Goal: Task Accomplishment & Management: Manage account settings

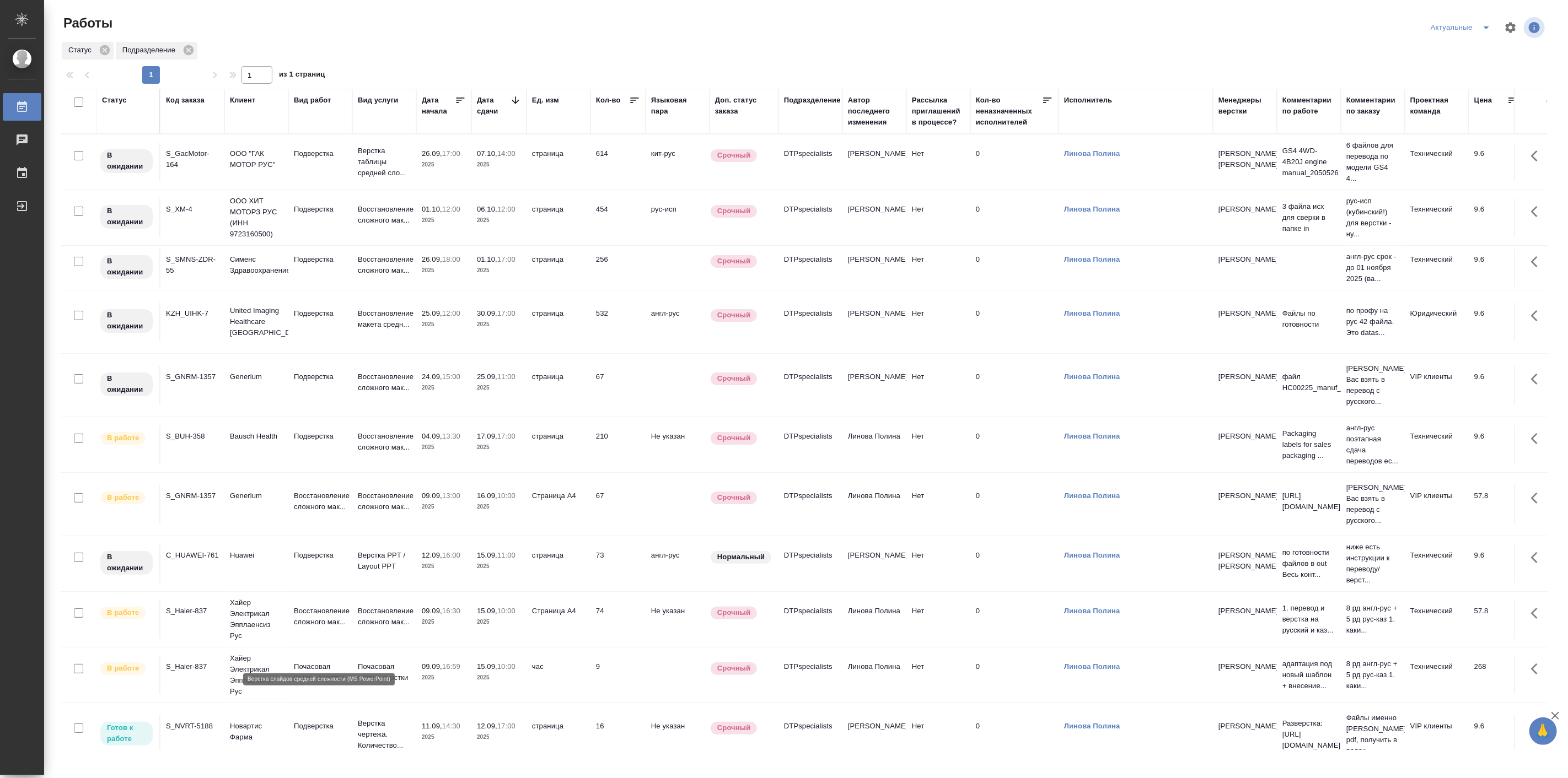
scroll to position [379, 0]
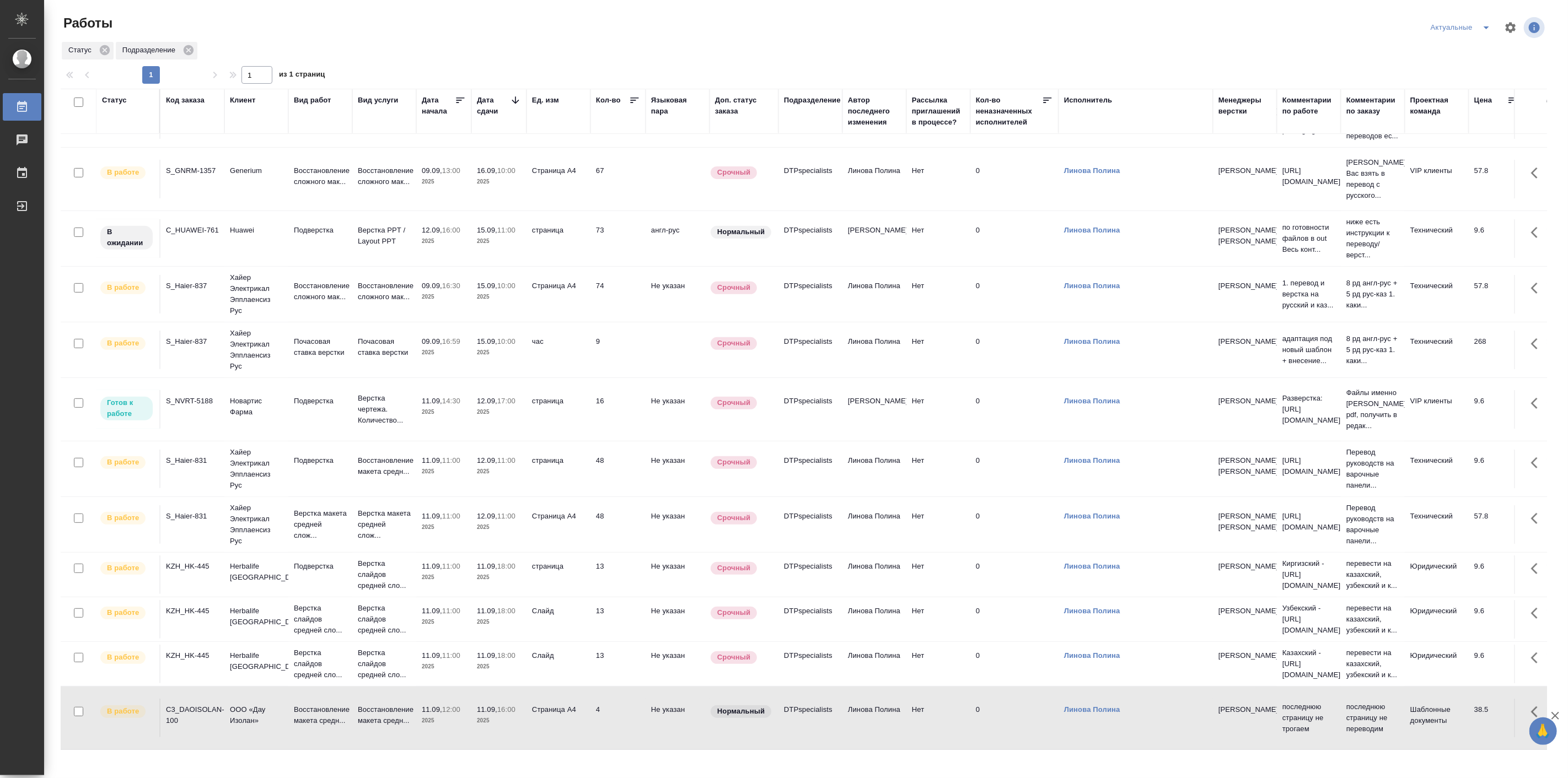
click at [328, 699] on td "Восстановление макета средн..." at bounding box center [320, 718] width 64 height 39
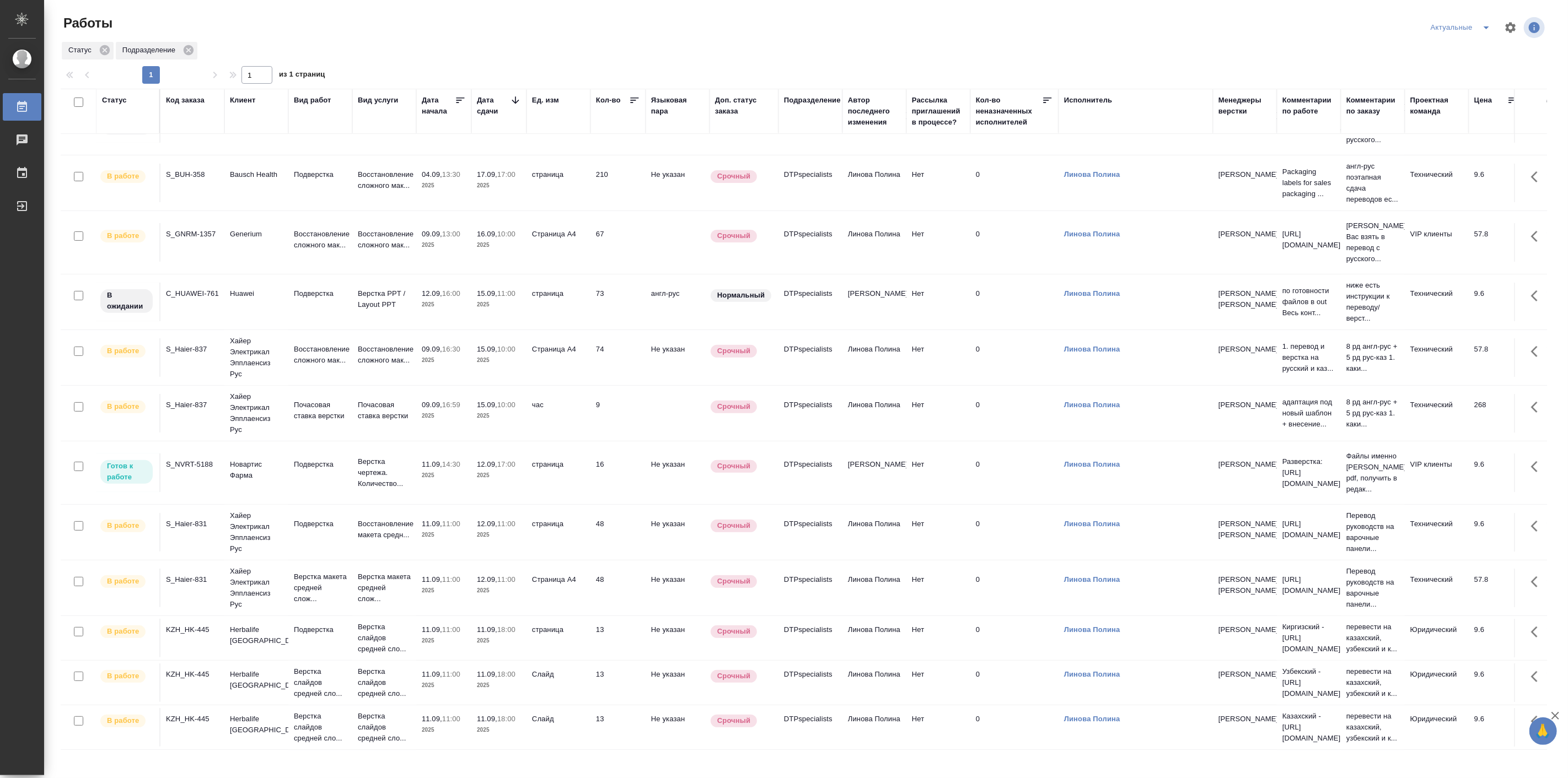
scroll to position [316, 0]
click at [481, 715] on p "11.09," at bounding box center [487, 718] width 20 height 8
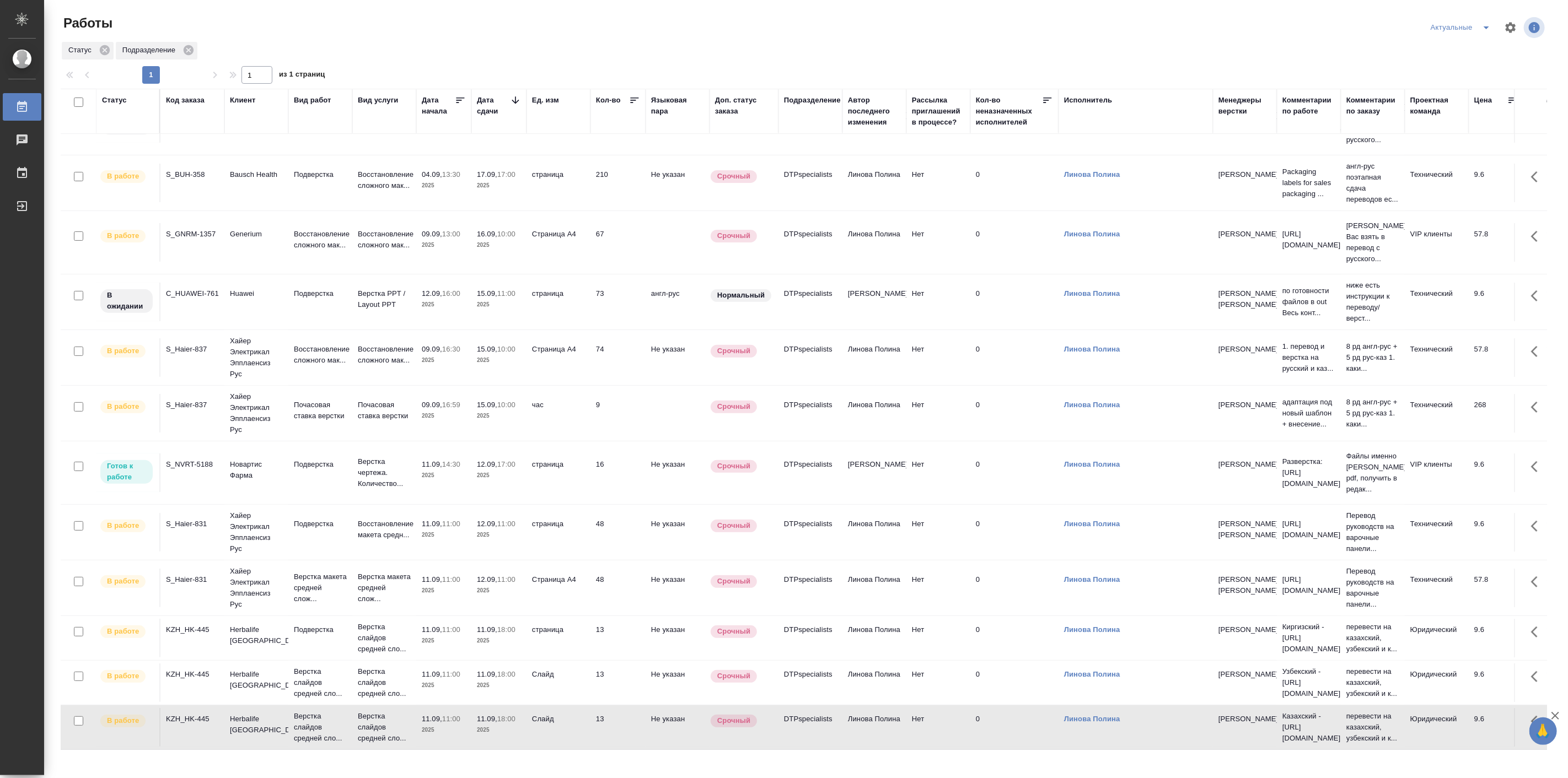
click at [481, 715] on p "11.09," at bounding box center [487, 718] width 20 height 8
click at [262, 708] on td "Herbalife Kazakhstan" at bounding box center [256, 728] width 64 height 39
click at [268, 669] on p "Herbalife Kazakhstan" at bounding box center [256, 680] width 53 height 22
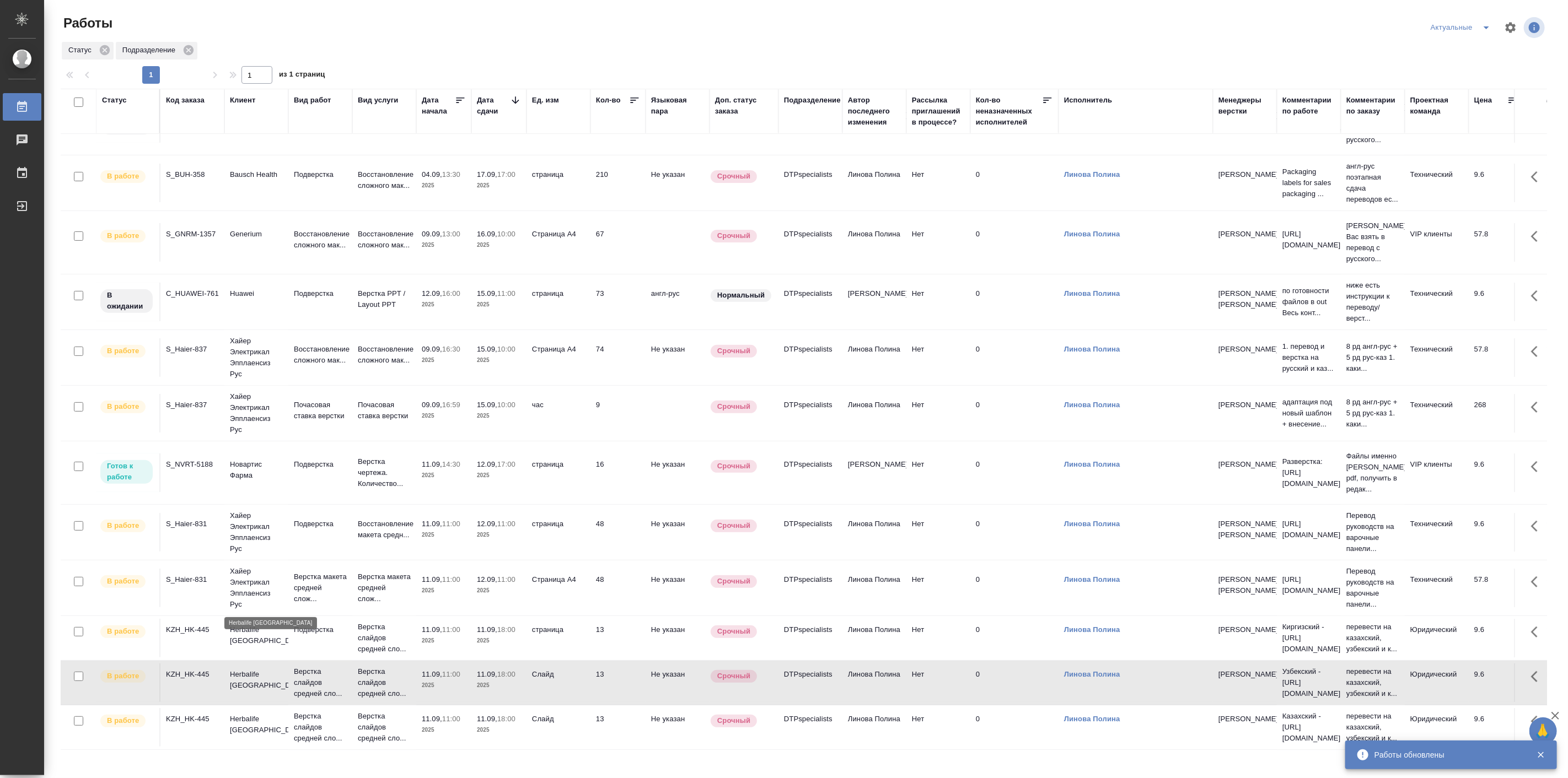
click at [233, 625] on p "Herbalife Kazakhstan" at bounding box center [256, 635] width 53 height 22
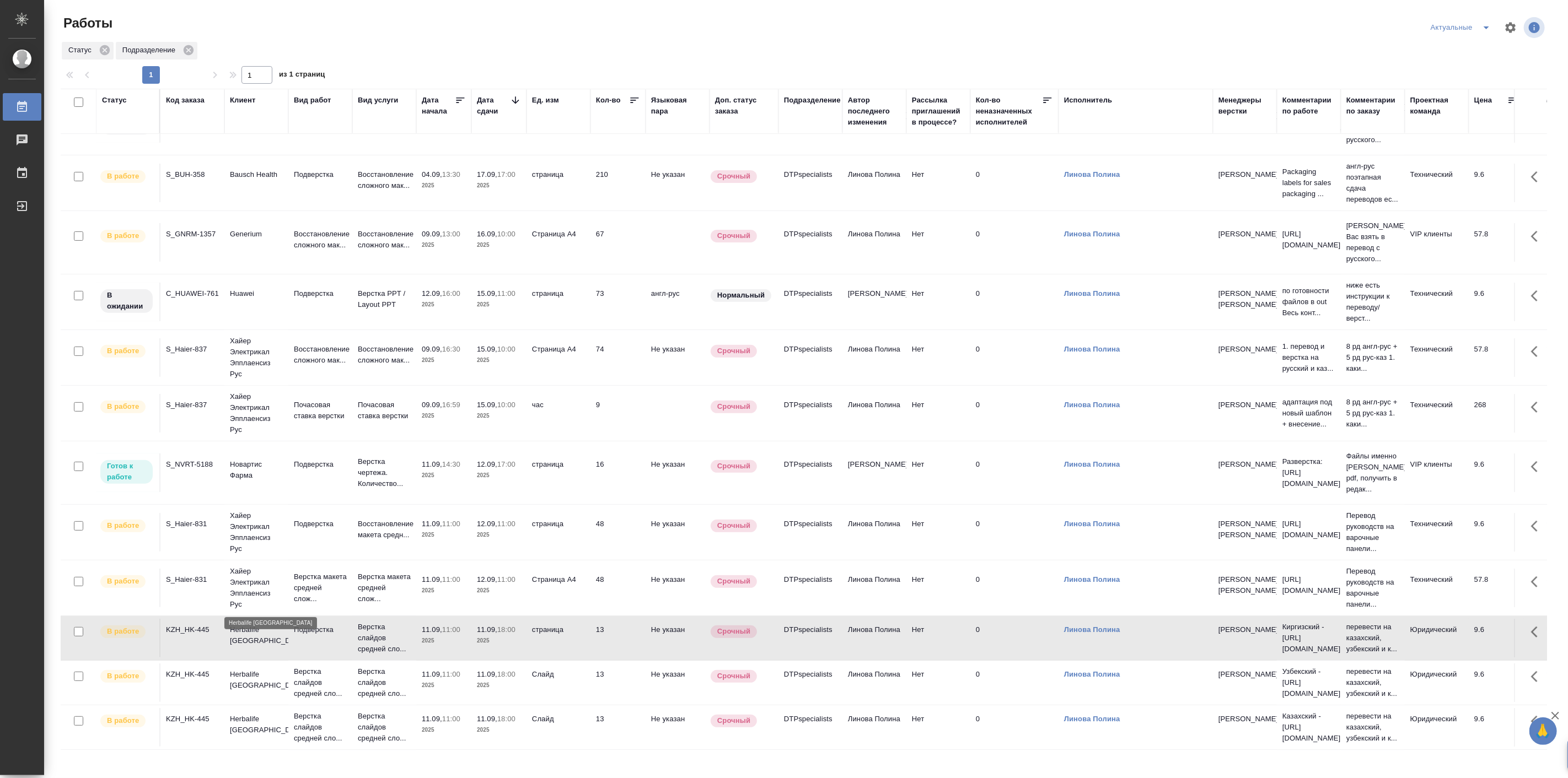
click at [233, 625] on p "Herbalife Kazakhstan" at bounding box center [256, 635] width 53 height 22
click at [184, 625] on div "KZH_HK-445" at bounding box center [192, 630] width 53 height 11
click at [1489, 29] on icon "split button" at bounding box center [1487, 27] width 13 height 13
click at [1451, 86] on li "Мои" at bounding box center [1461, 85] width 72 height 17
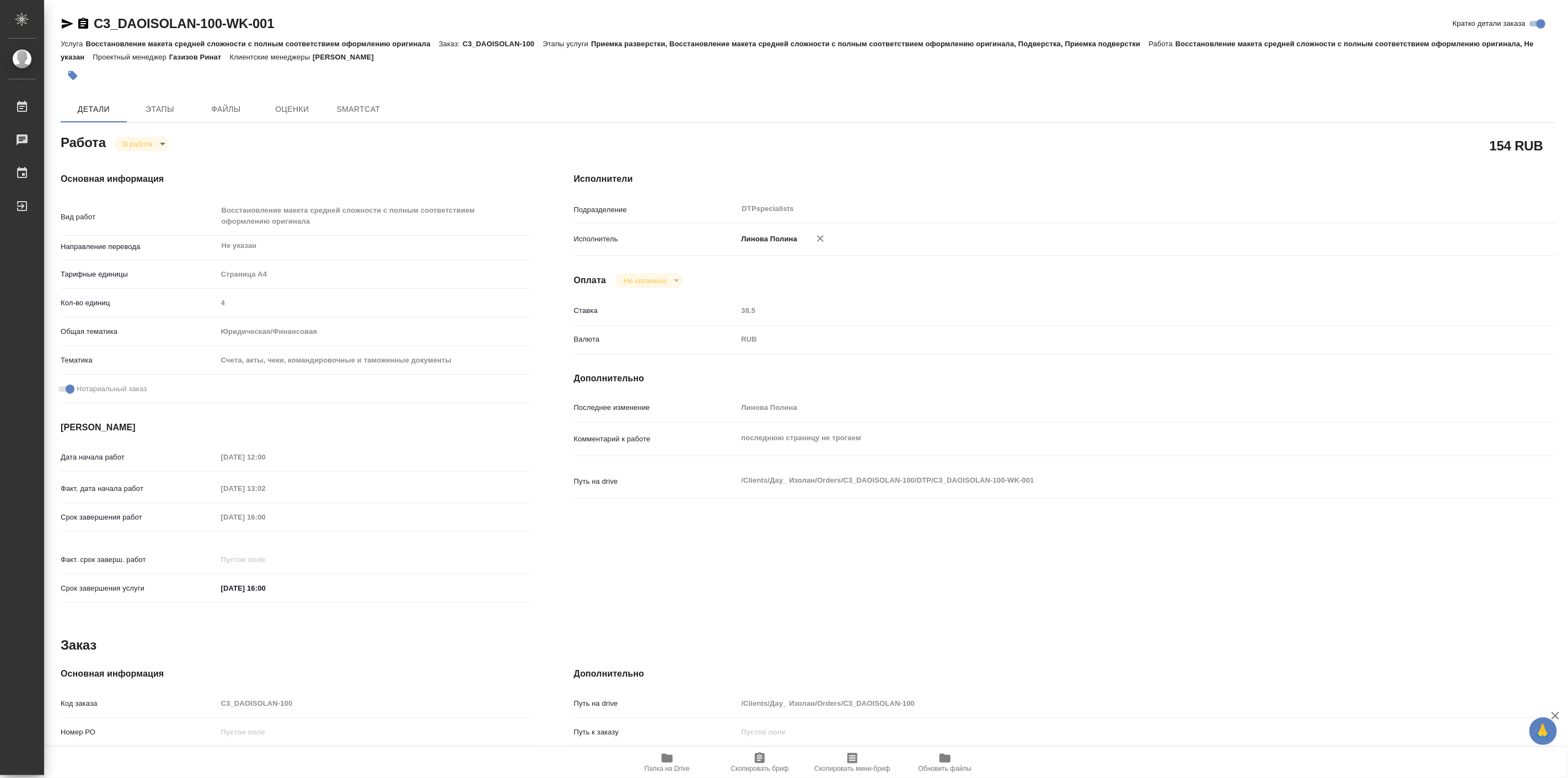
type textarea "x"
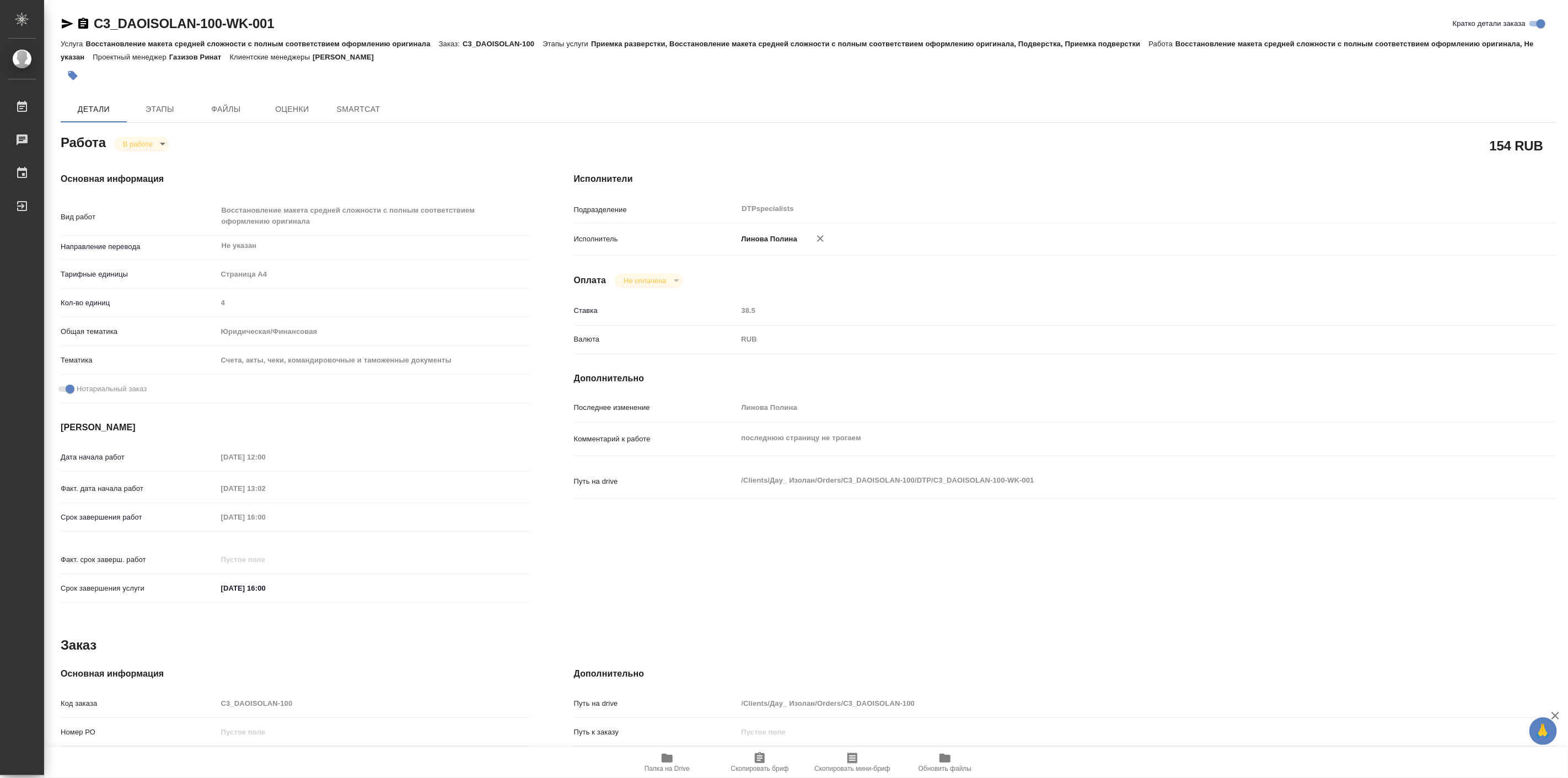
type textarea "x"
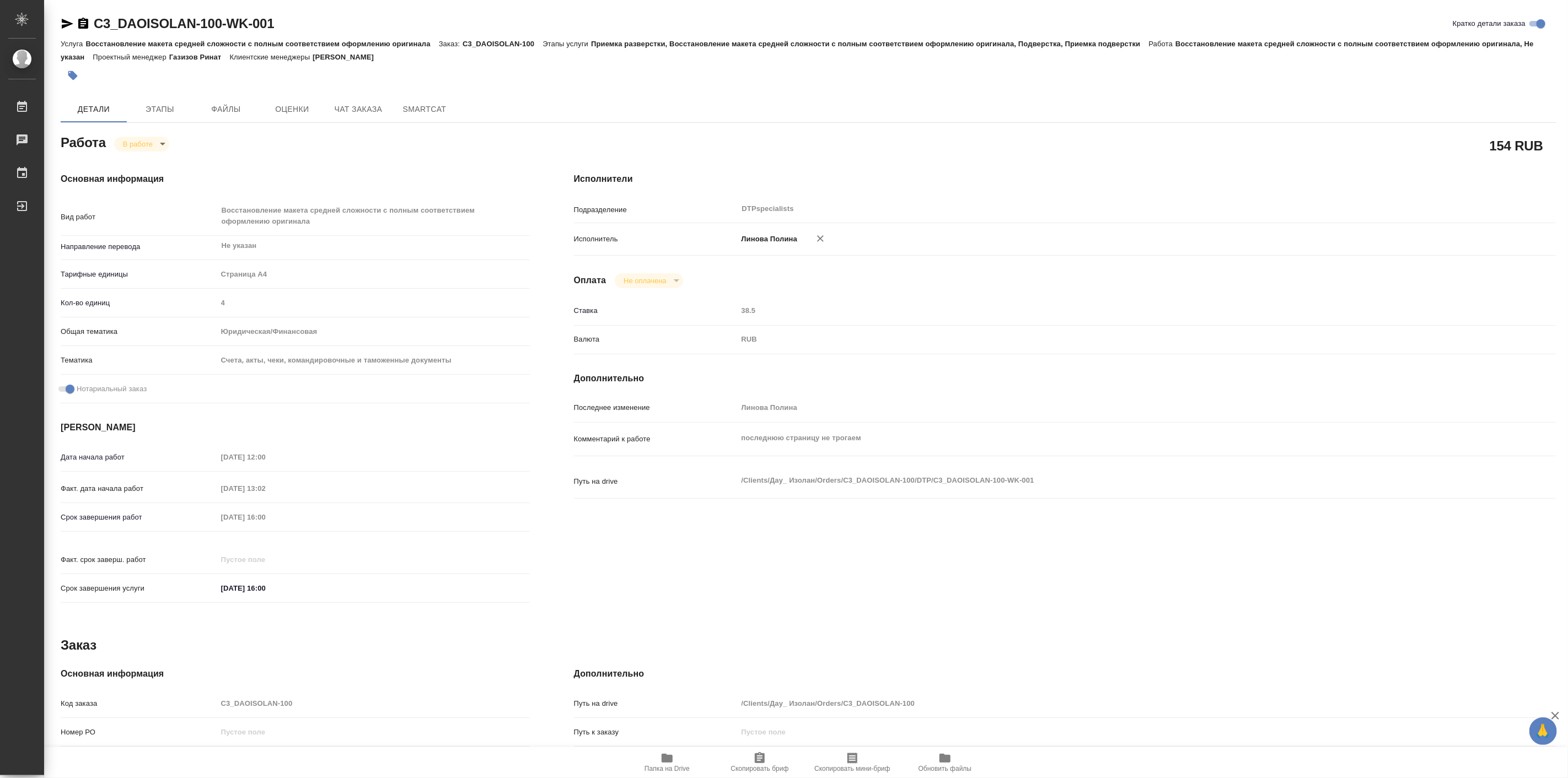
click at [659, 756] on span "Папка на Drive" at bounding box center [667, 762] width 79 height 21
type textarea "x"
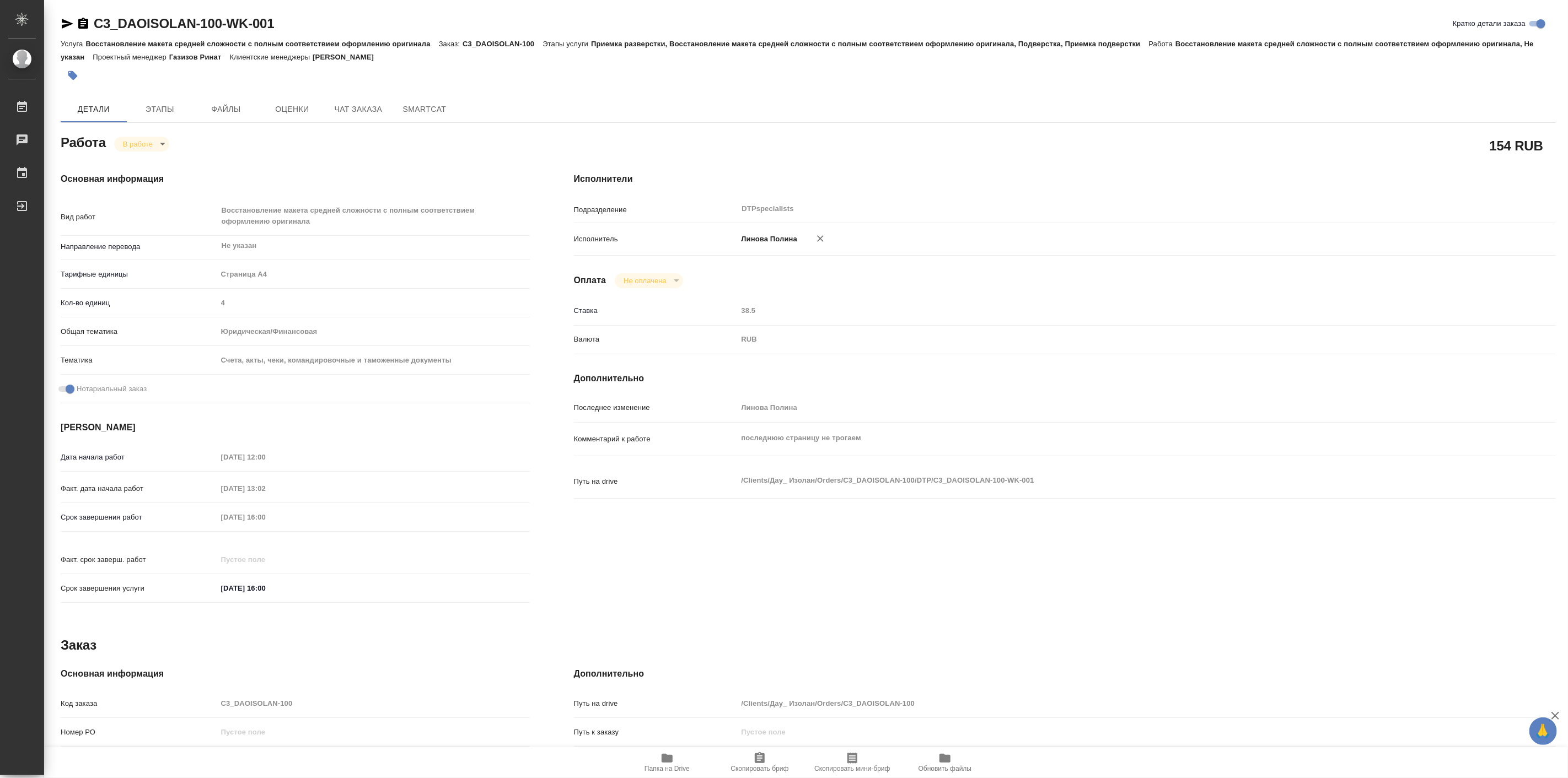
type textarea "x"
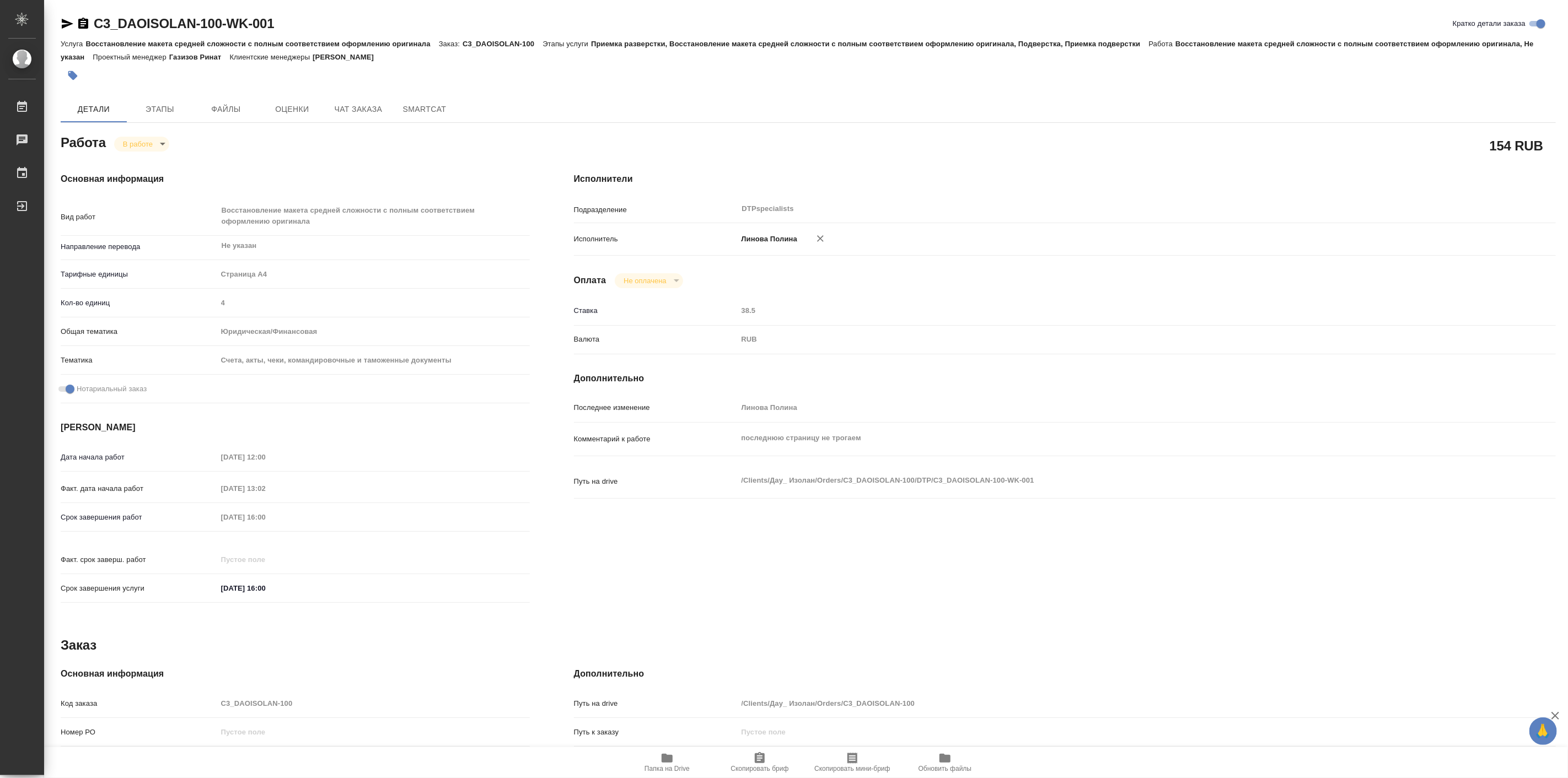
type textarea "x"
click at [149, 137] on body "🙏 .cls-1 fill:#fff; AWATERA Linova Polina Работы 0 Чаты График Выйти C3_DAOISOL…" at bounding box center [784, 389] width 1568 height 778
click at [153, 158] on button "Выполнен" at bounding box center [143, 162] width 40 height 12
type textarea "x"
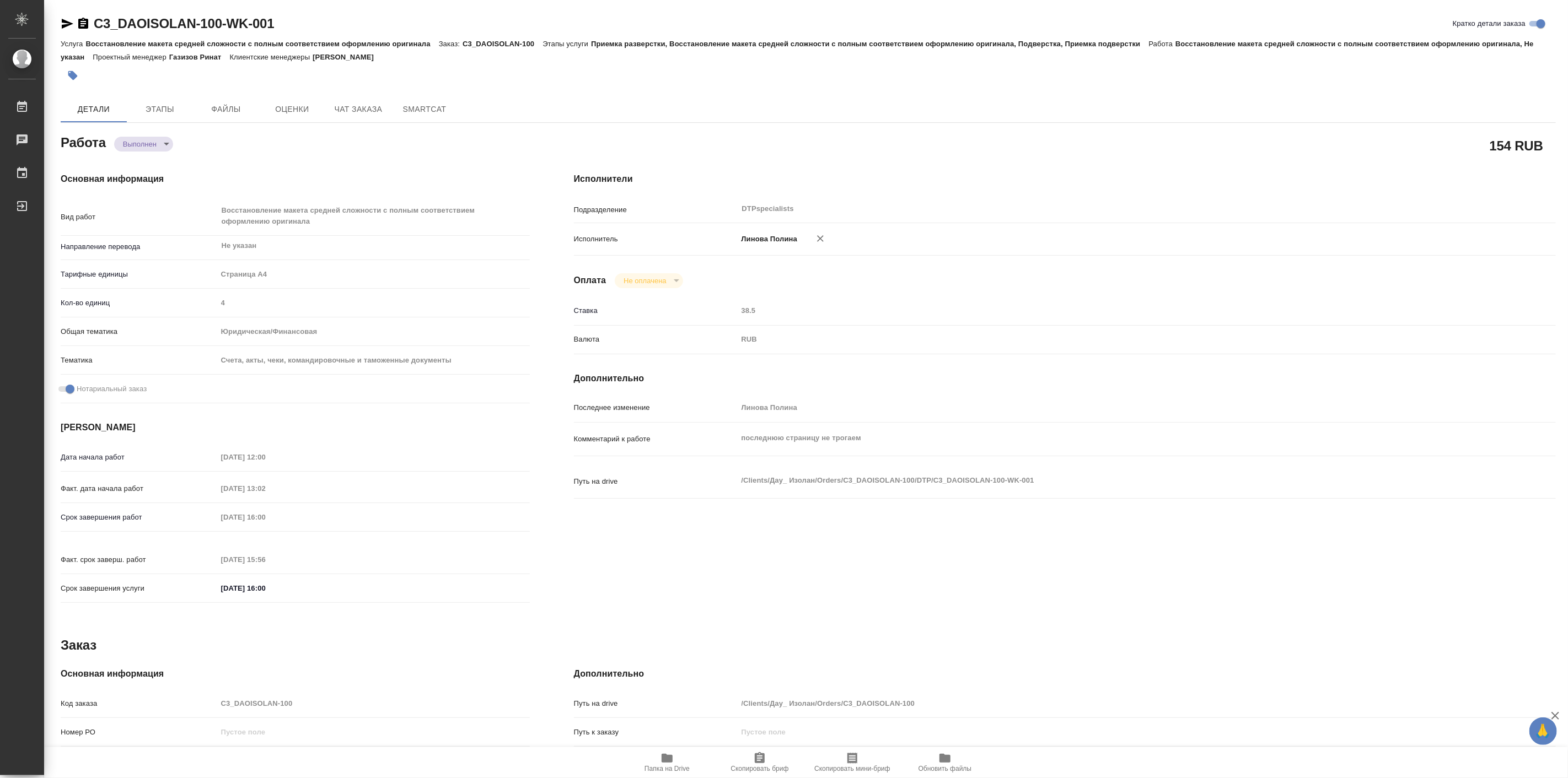
type textarea "x"
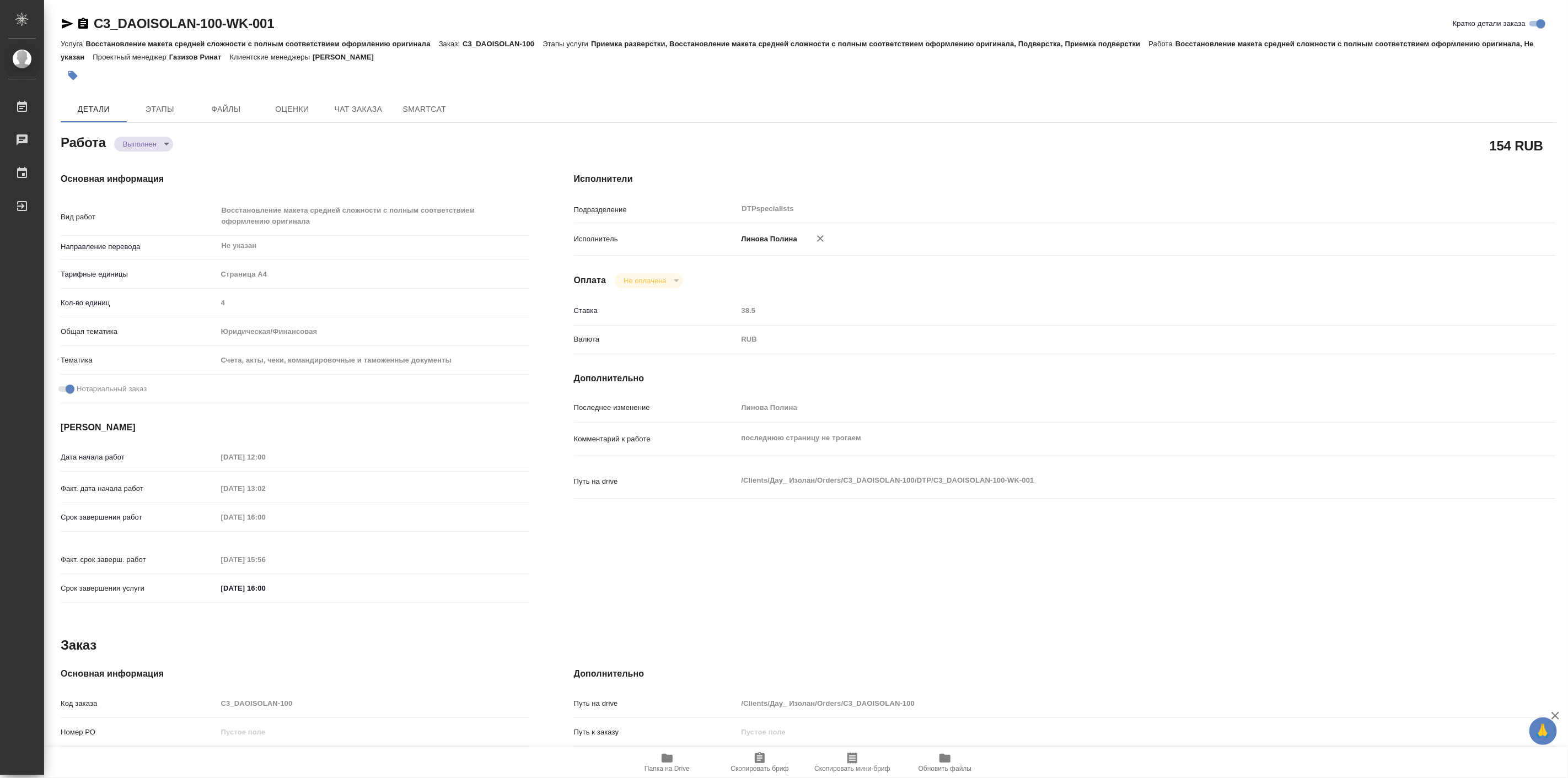
type textarea "x"
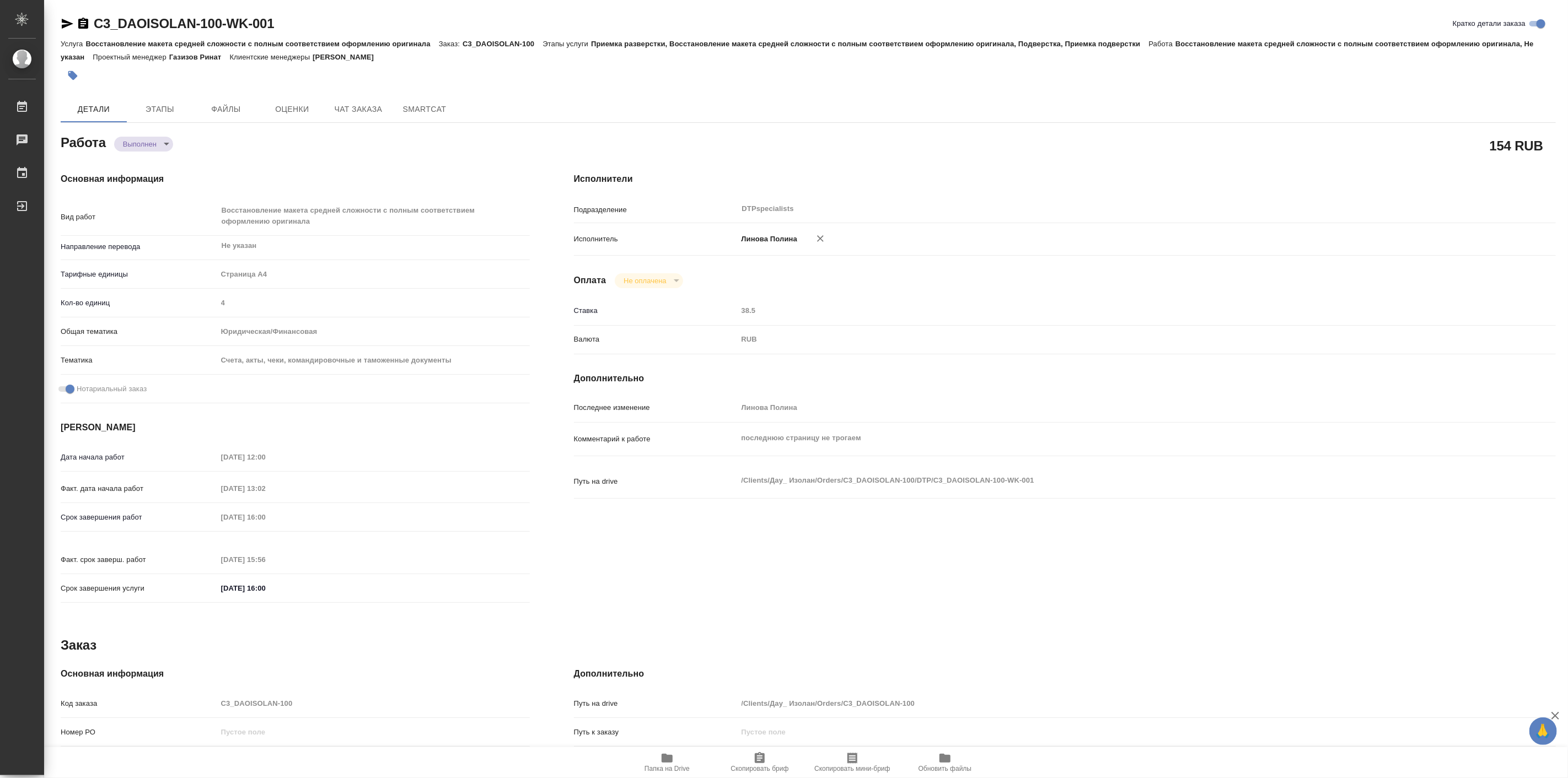
type textarea "x"
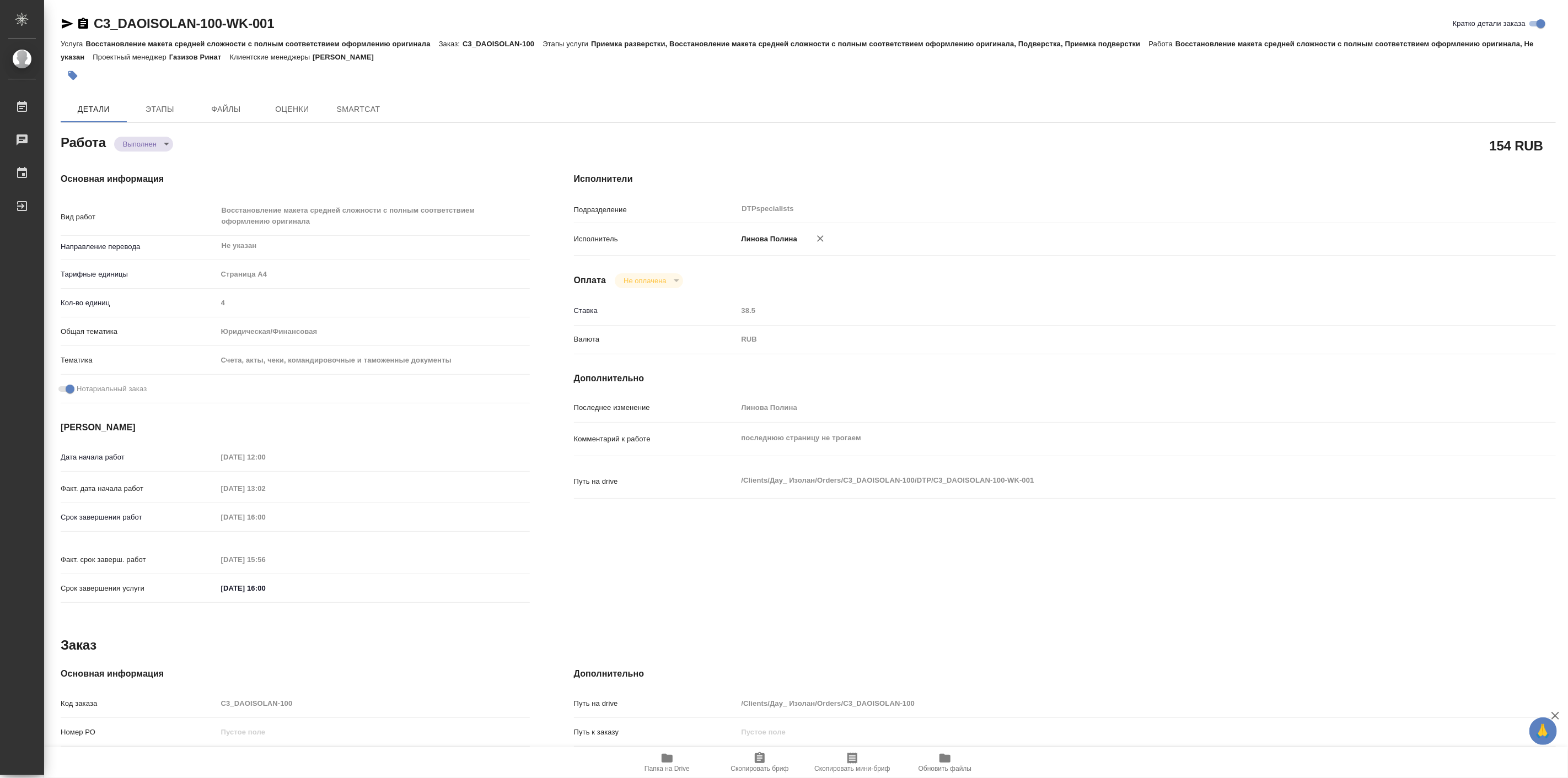
type textarea "x"
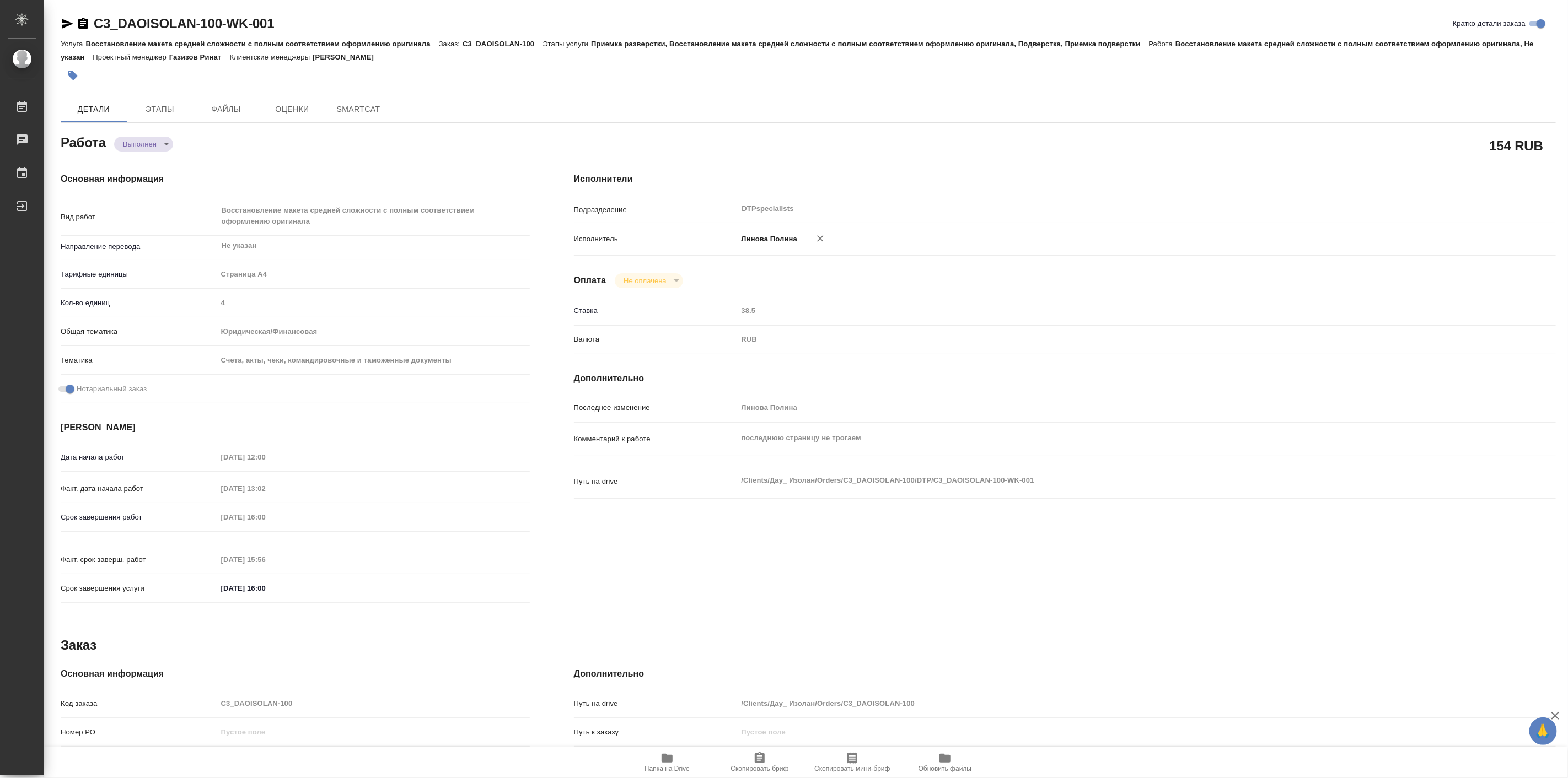
type textarea "x"
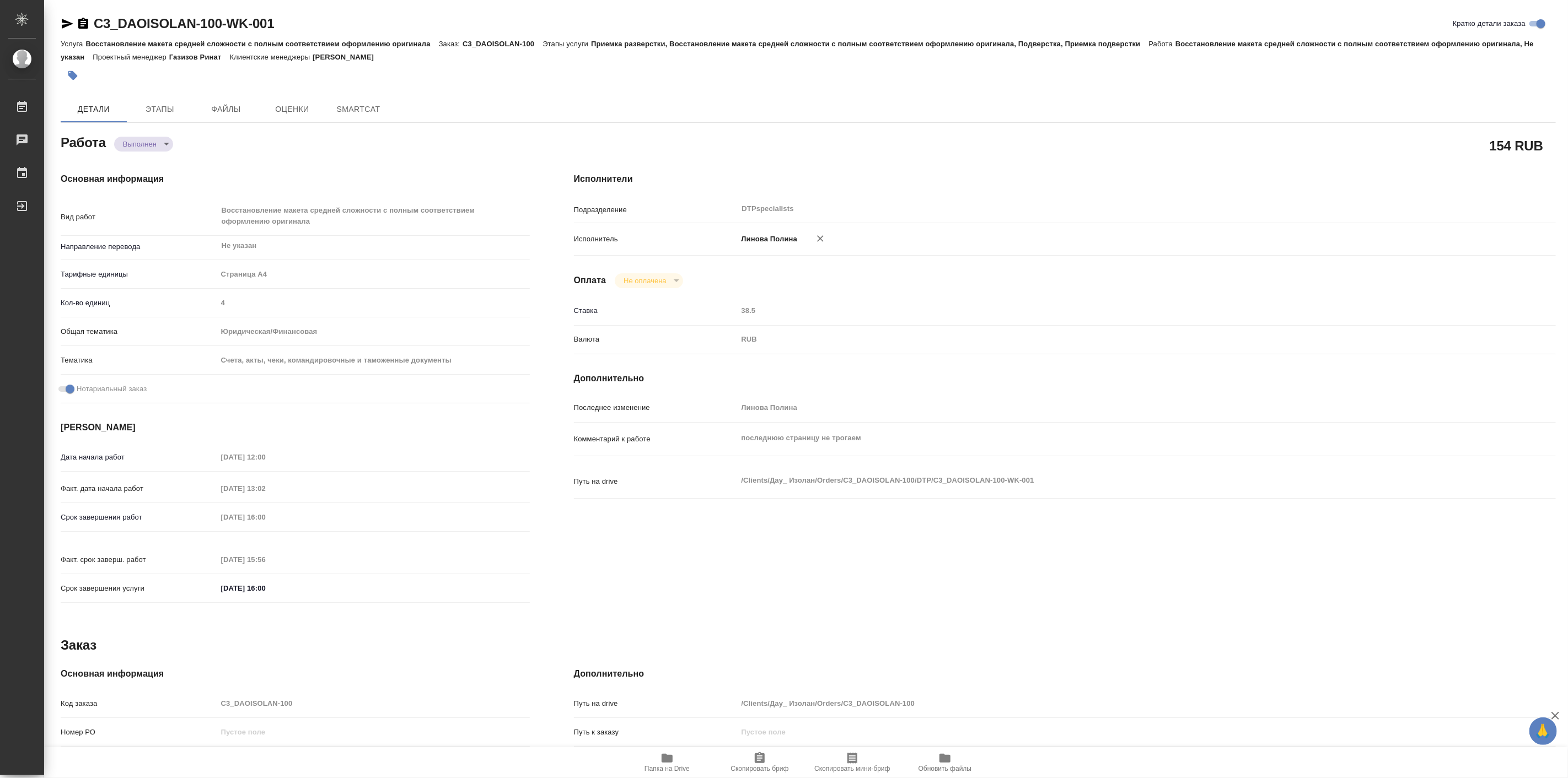
type textarea "x"
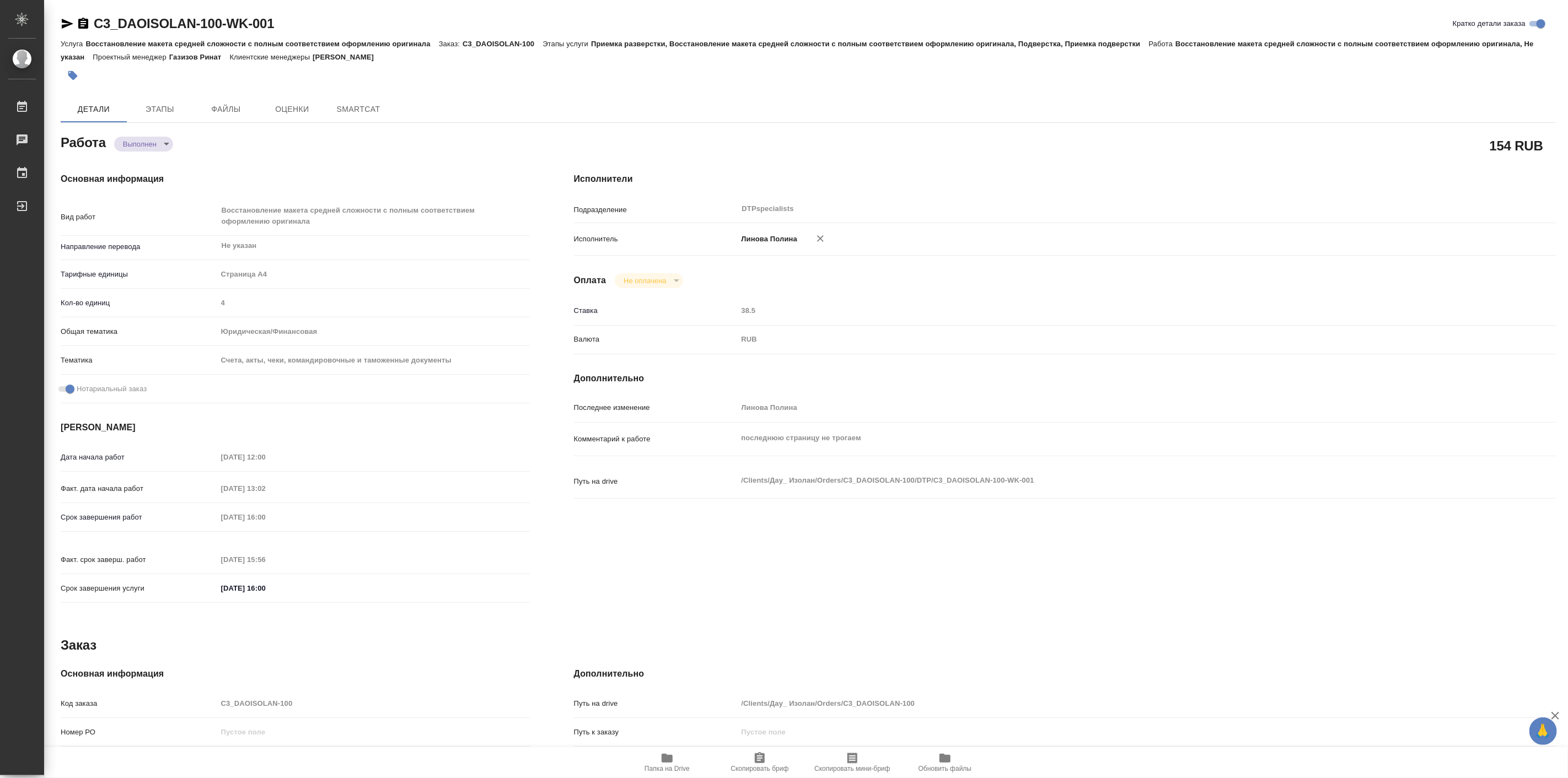
type textarea "x"
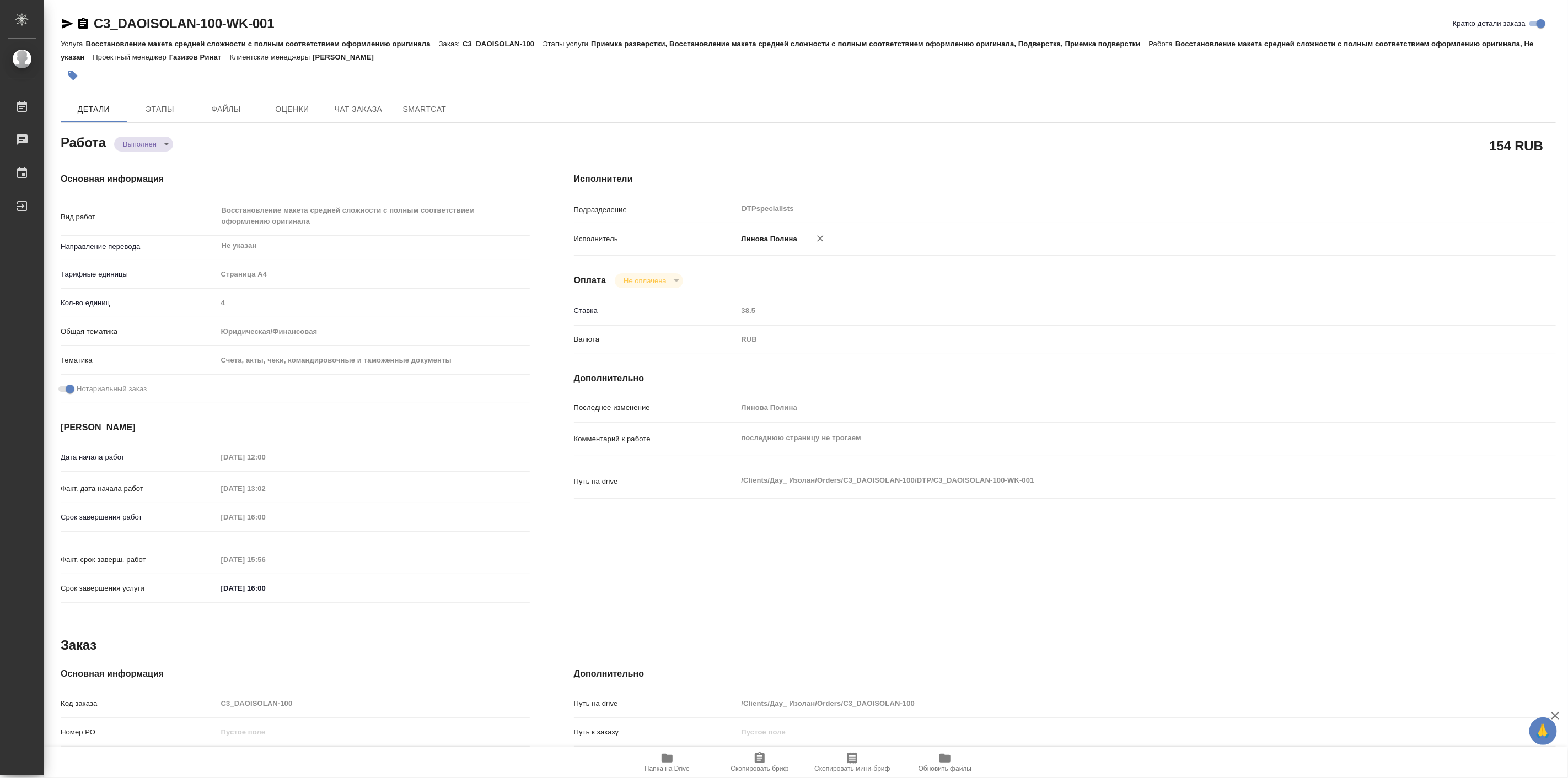
type textarea "x"
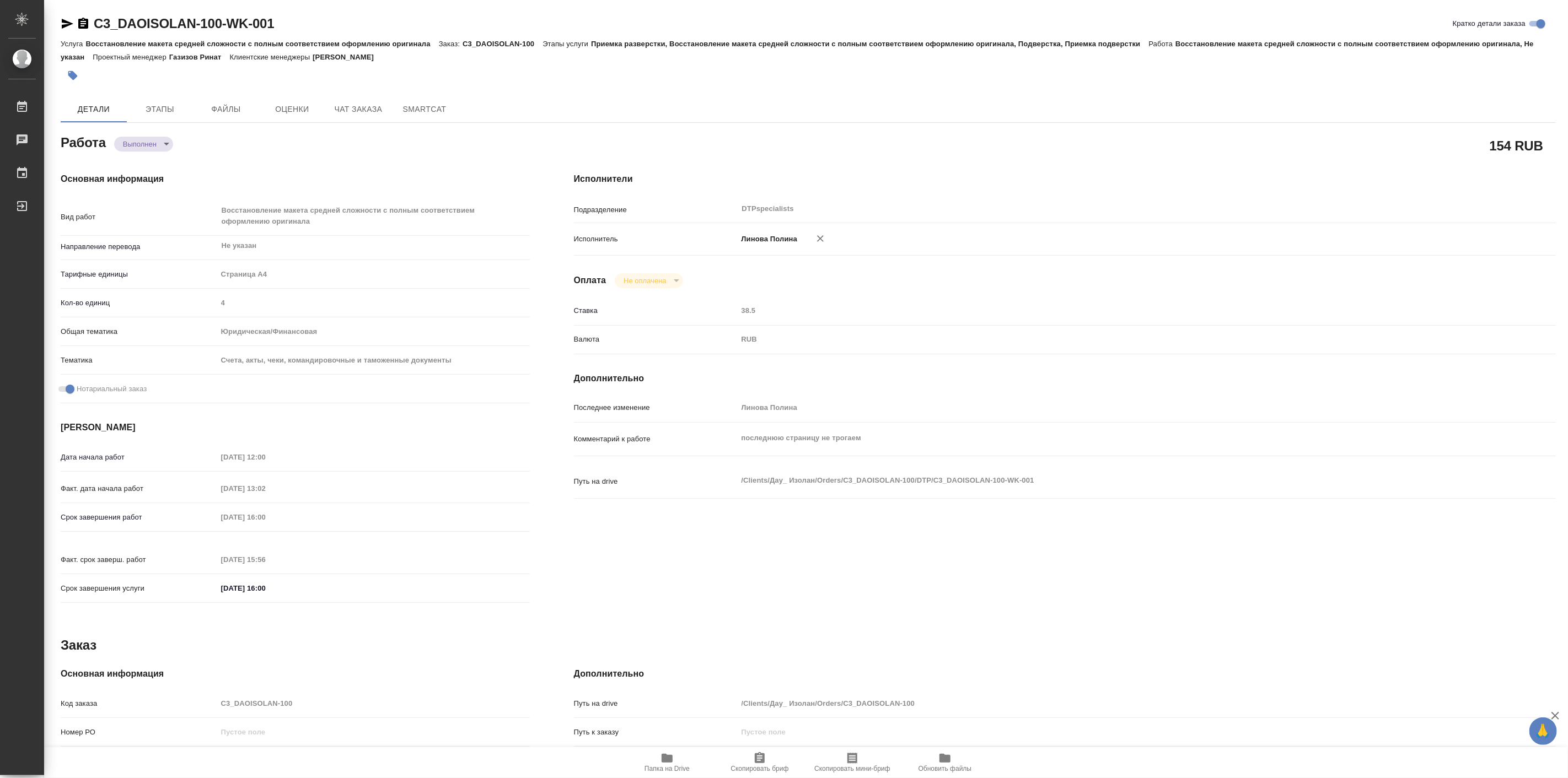
type textarea "x"
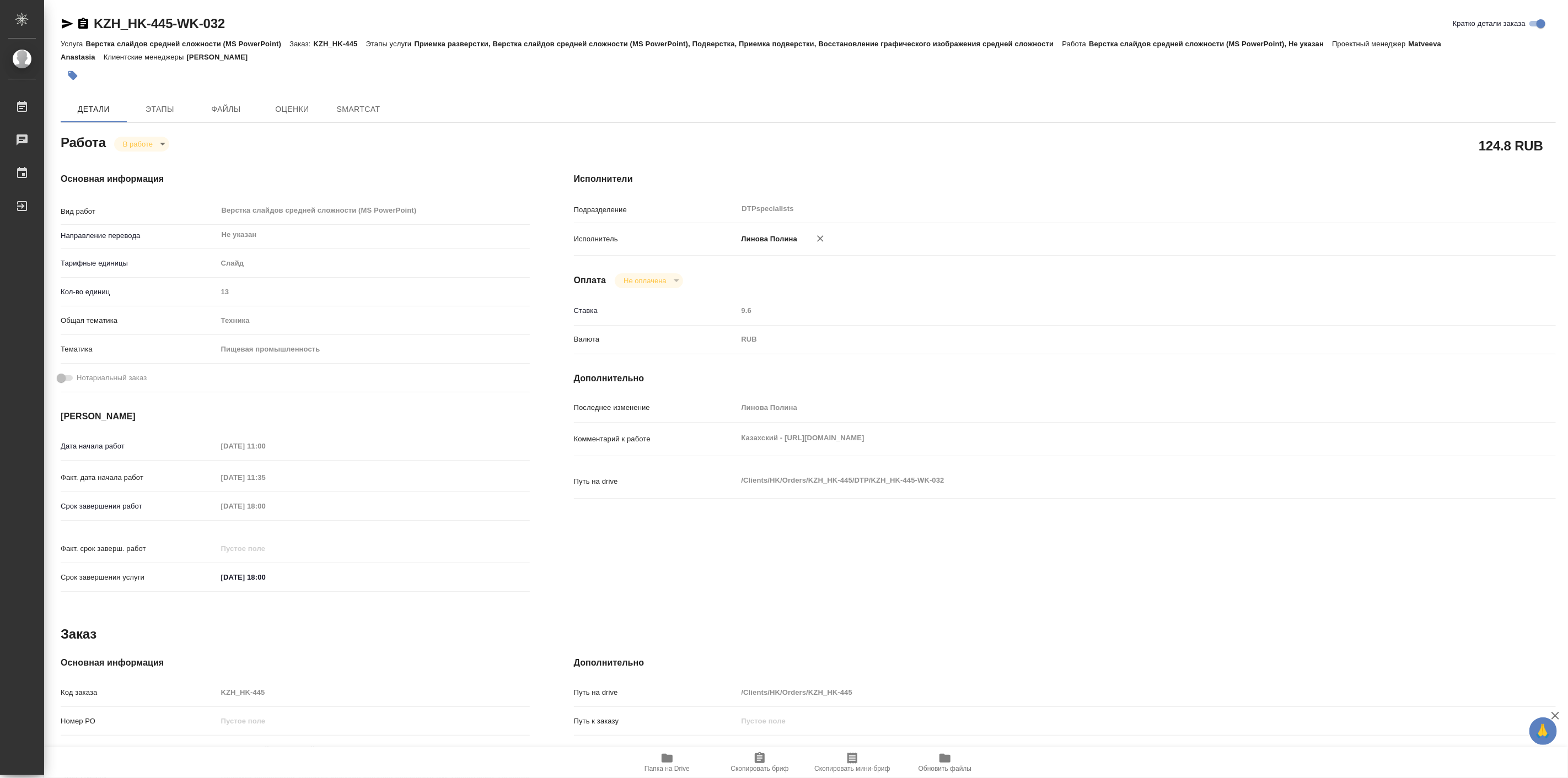
type textarea "x"
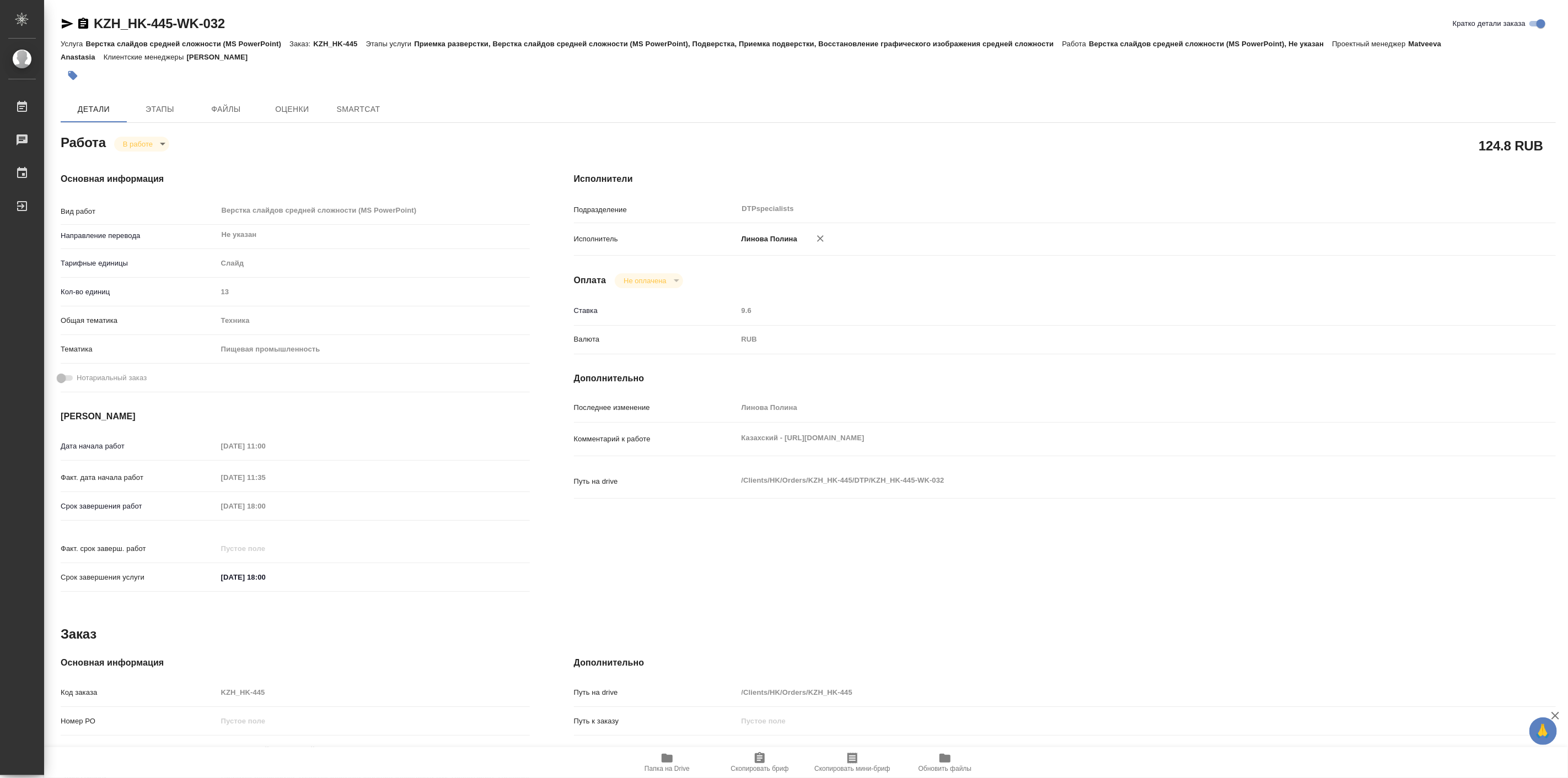
type textarea "x"
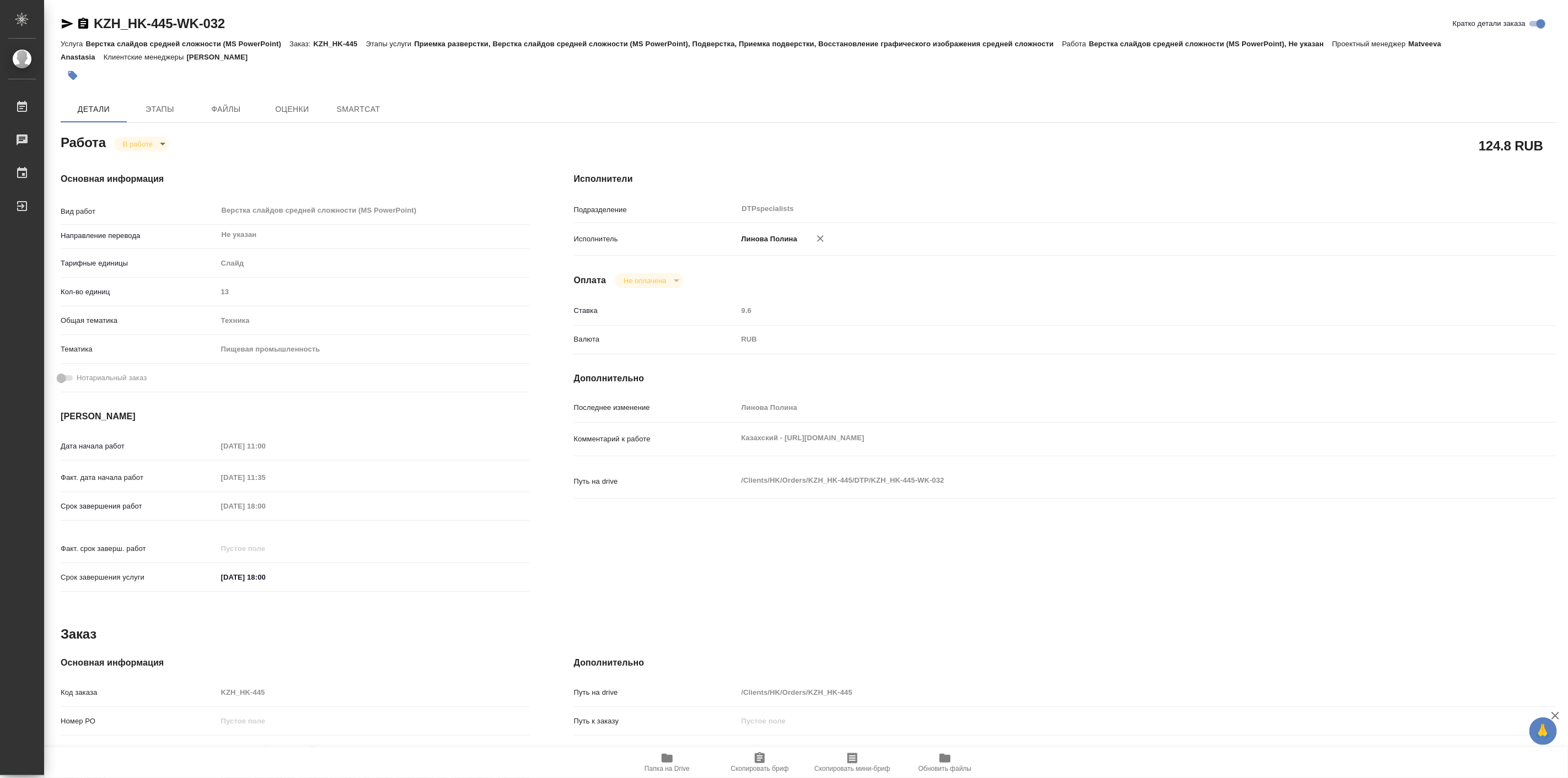
type textarea "x"
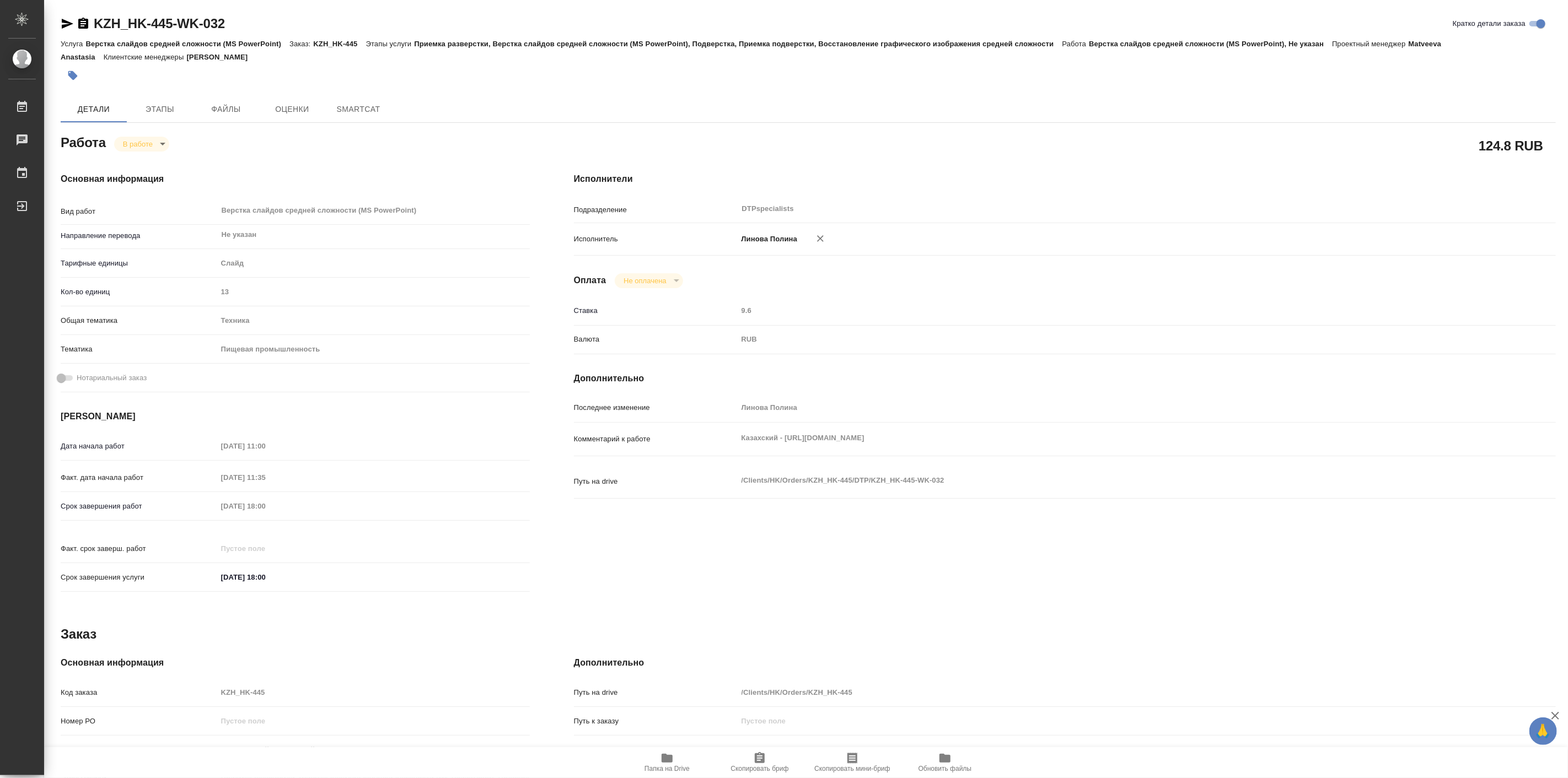
type textarea "x"
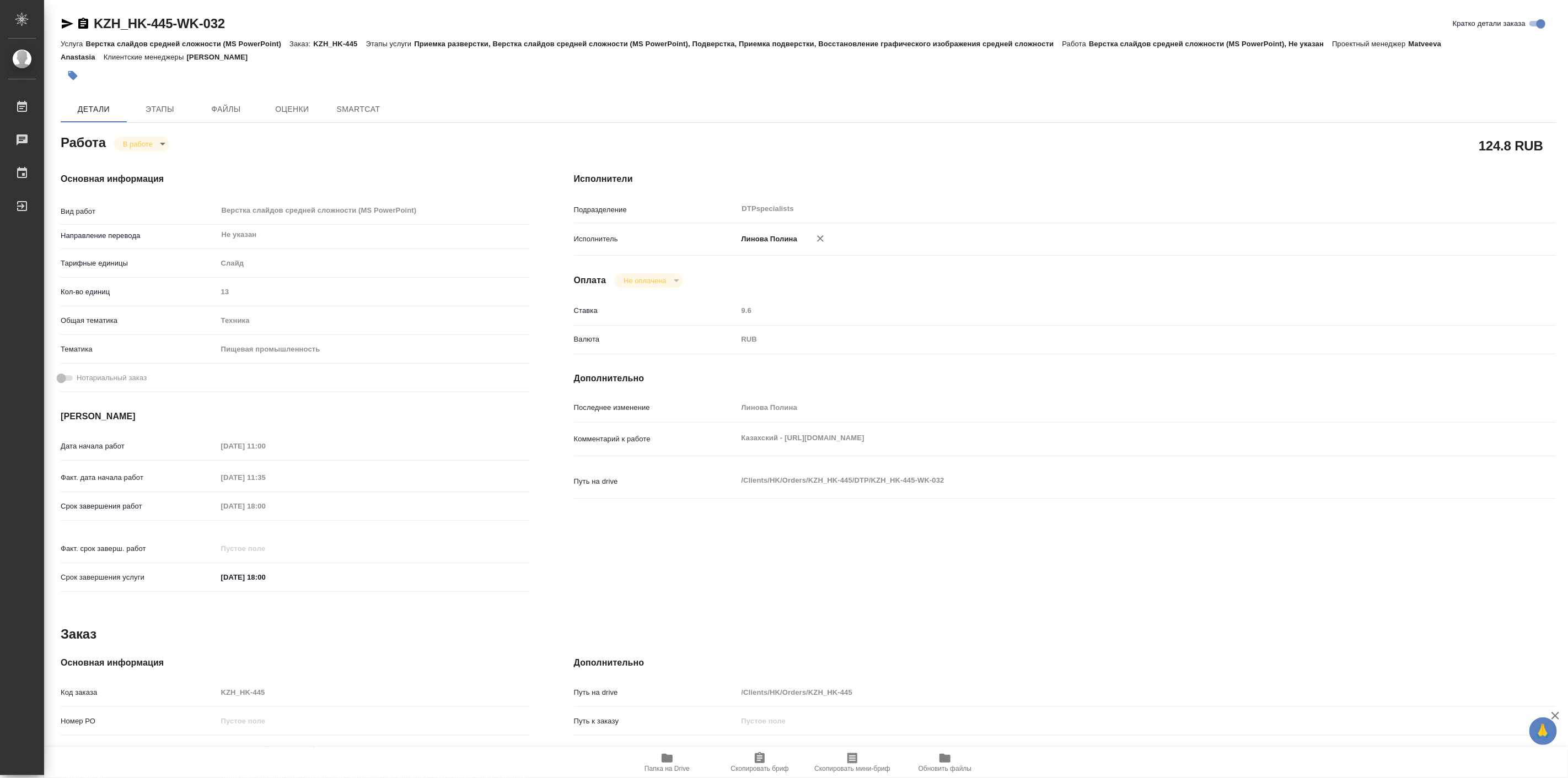
type textarea "x"
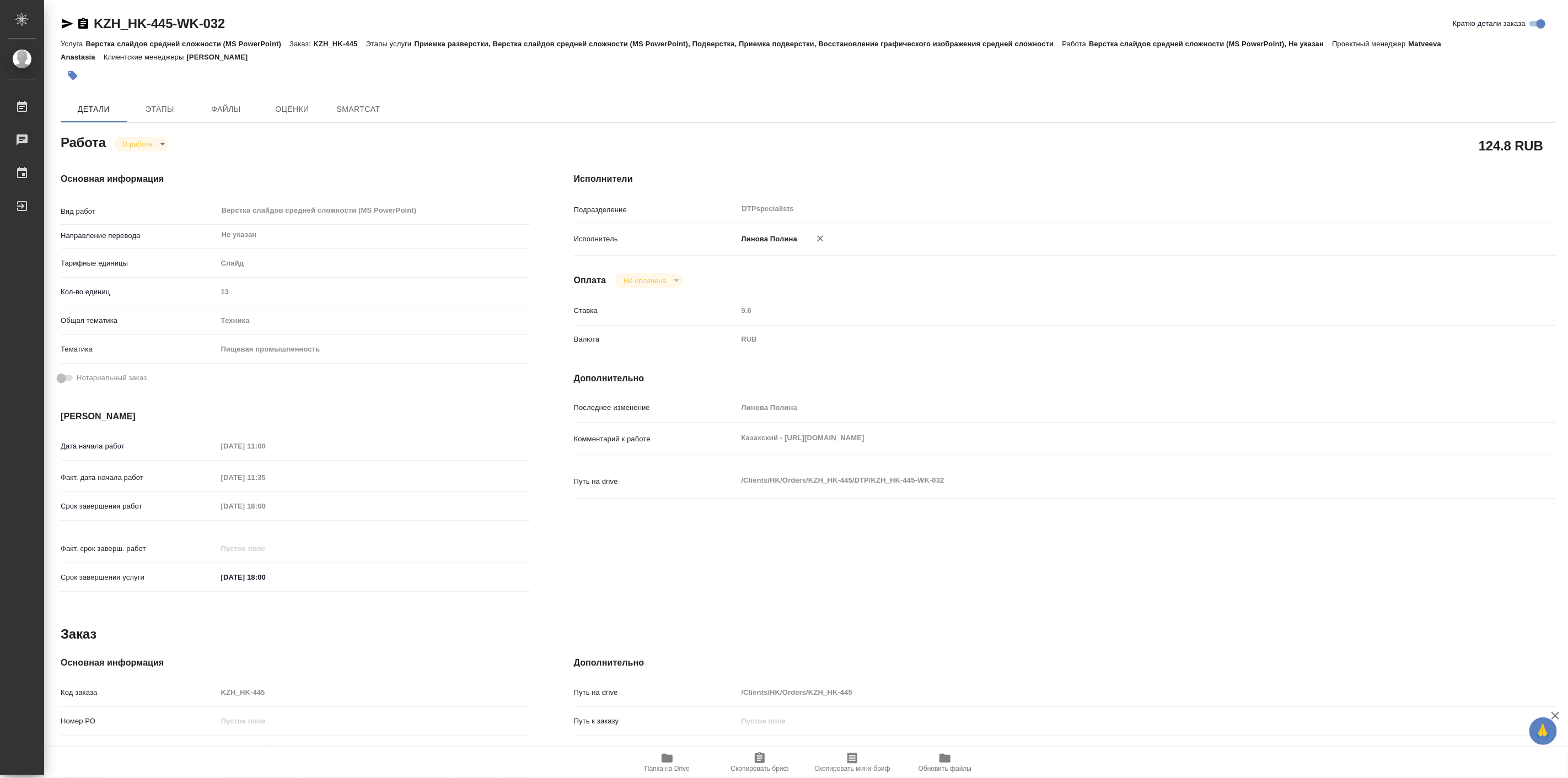
type textarea "x"
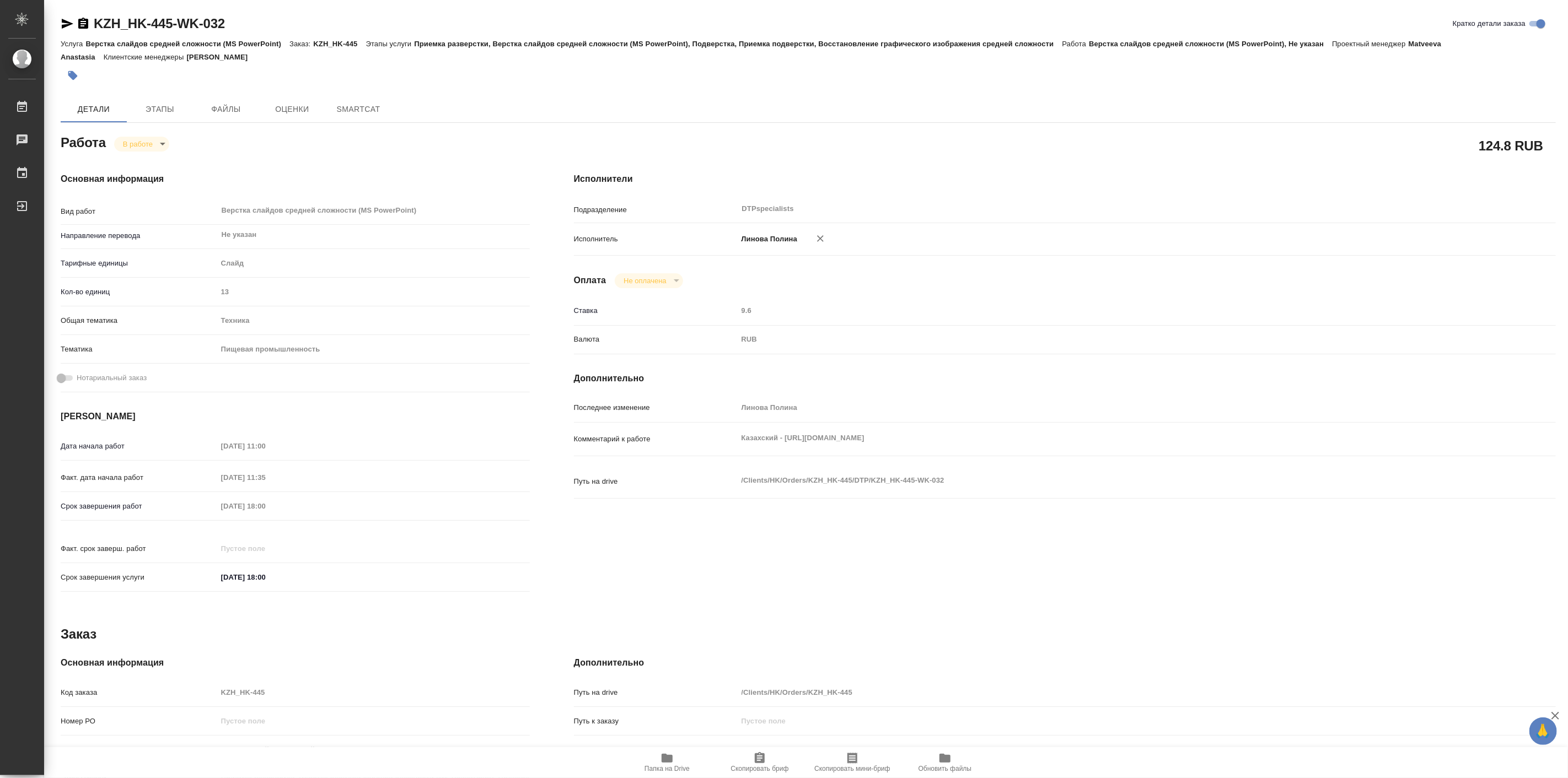
type textarea "x"
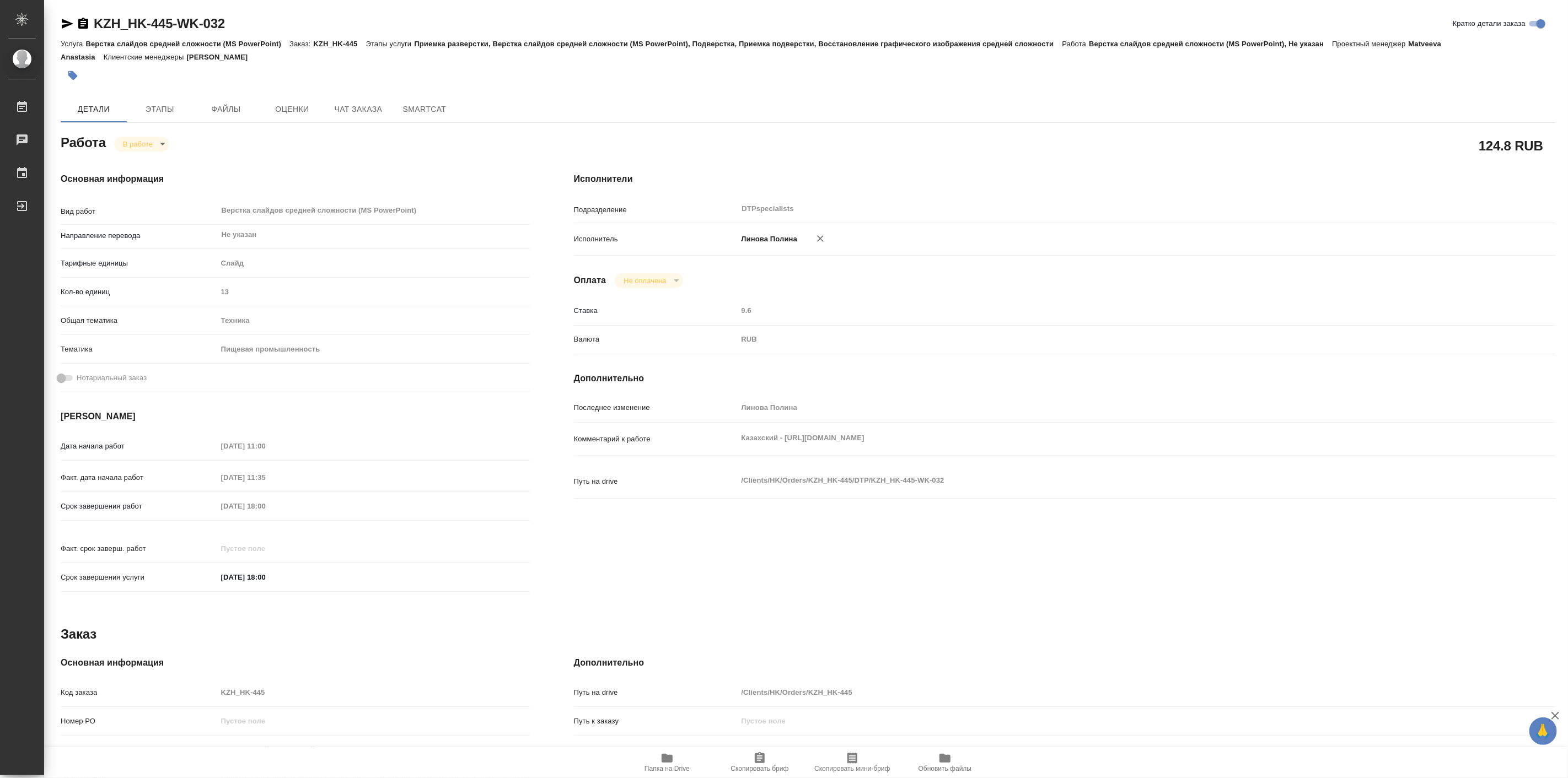
type textarea "x"
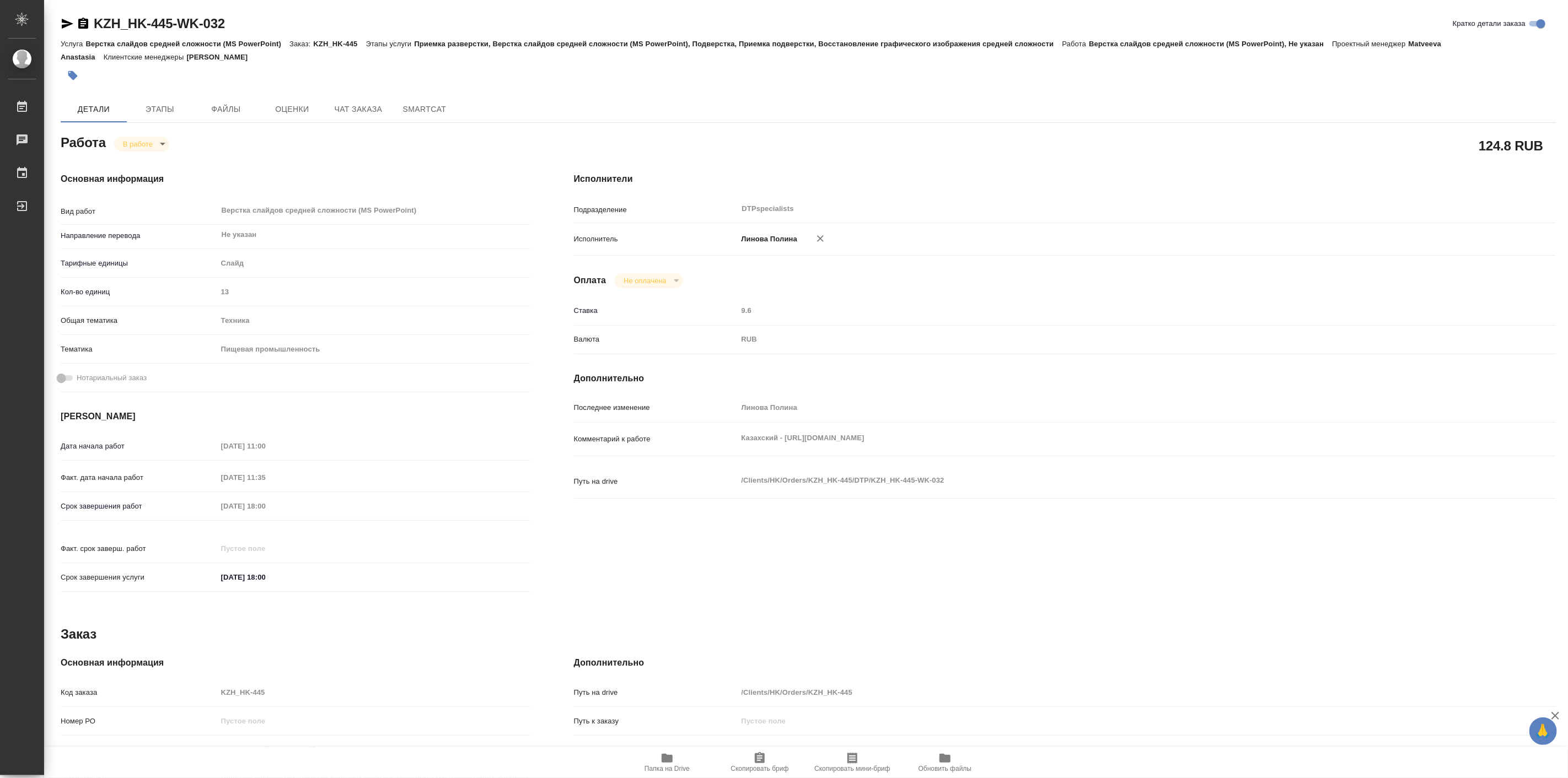
type textarea "x"
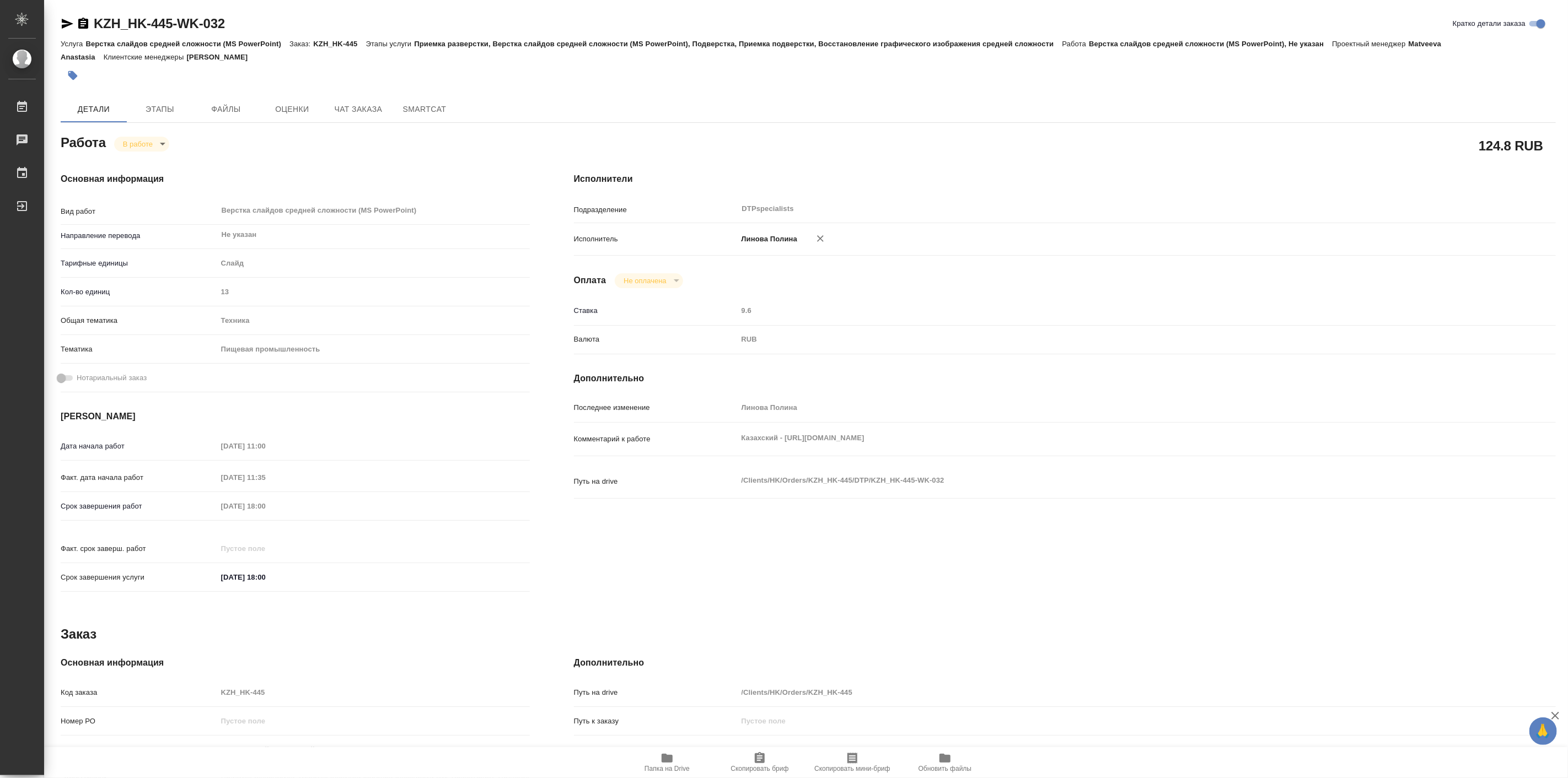
click at [356, 134] on div "Работа В работе inProgress" at bounding box center [295, 142] width 469 height 20
click at [660, 759] on span "Папка на Drive" at bounding box center [667, 762] width 79 height 21
click at [149, 147] on body "🙏 .cls-1 fill:#fff; AWATERA Linova Polina Работы 0 Чаты График Выйти KZH_HK-445…" at bounding box center [784, 389] width 1568 height 778
click at [156, 166] on button "Выполнен" at bounding box center [143, 162] width 40 height 12
type textarea "x"
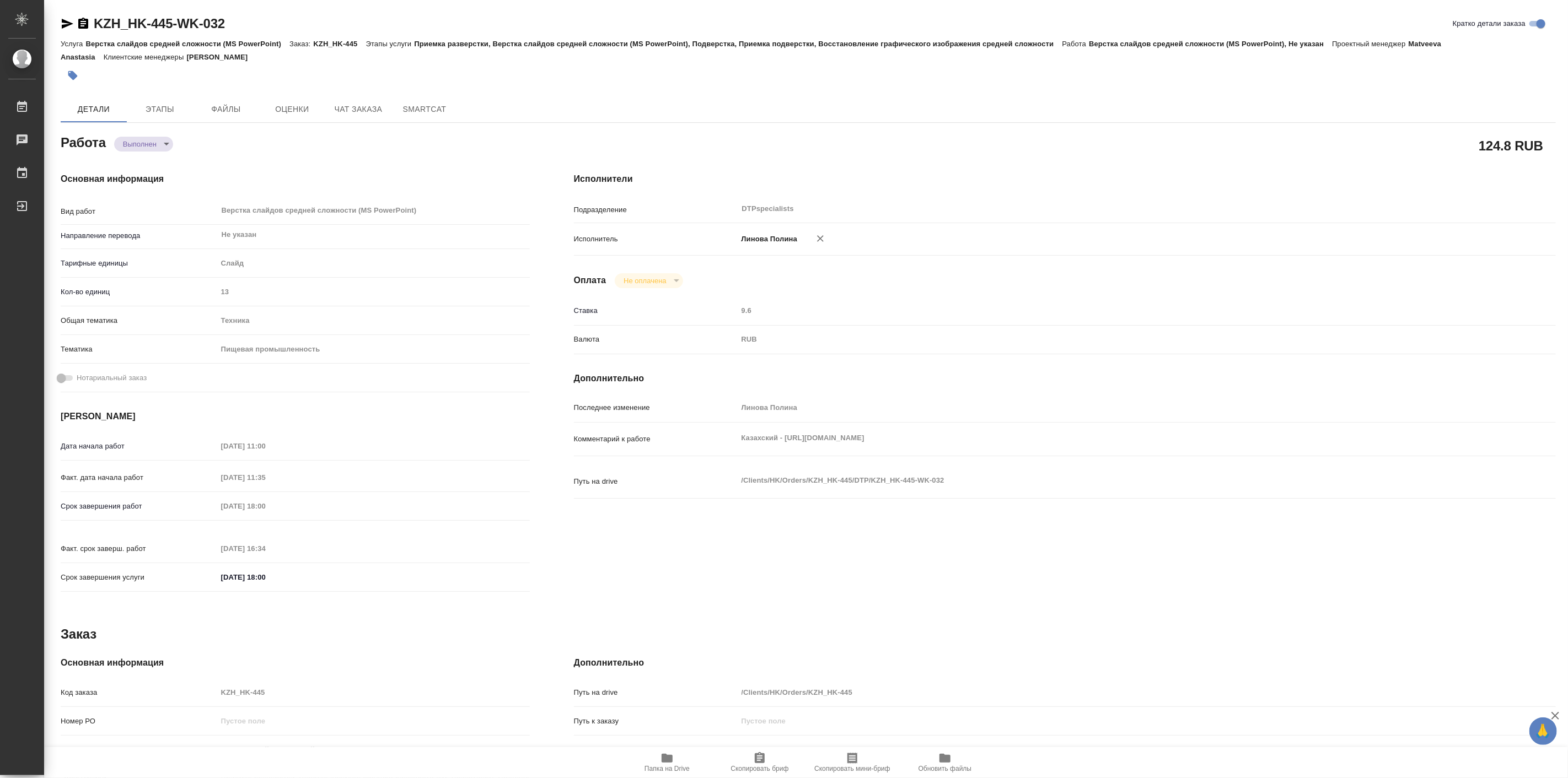
type textarea "x"
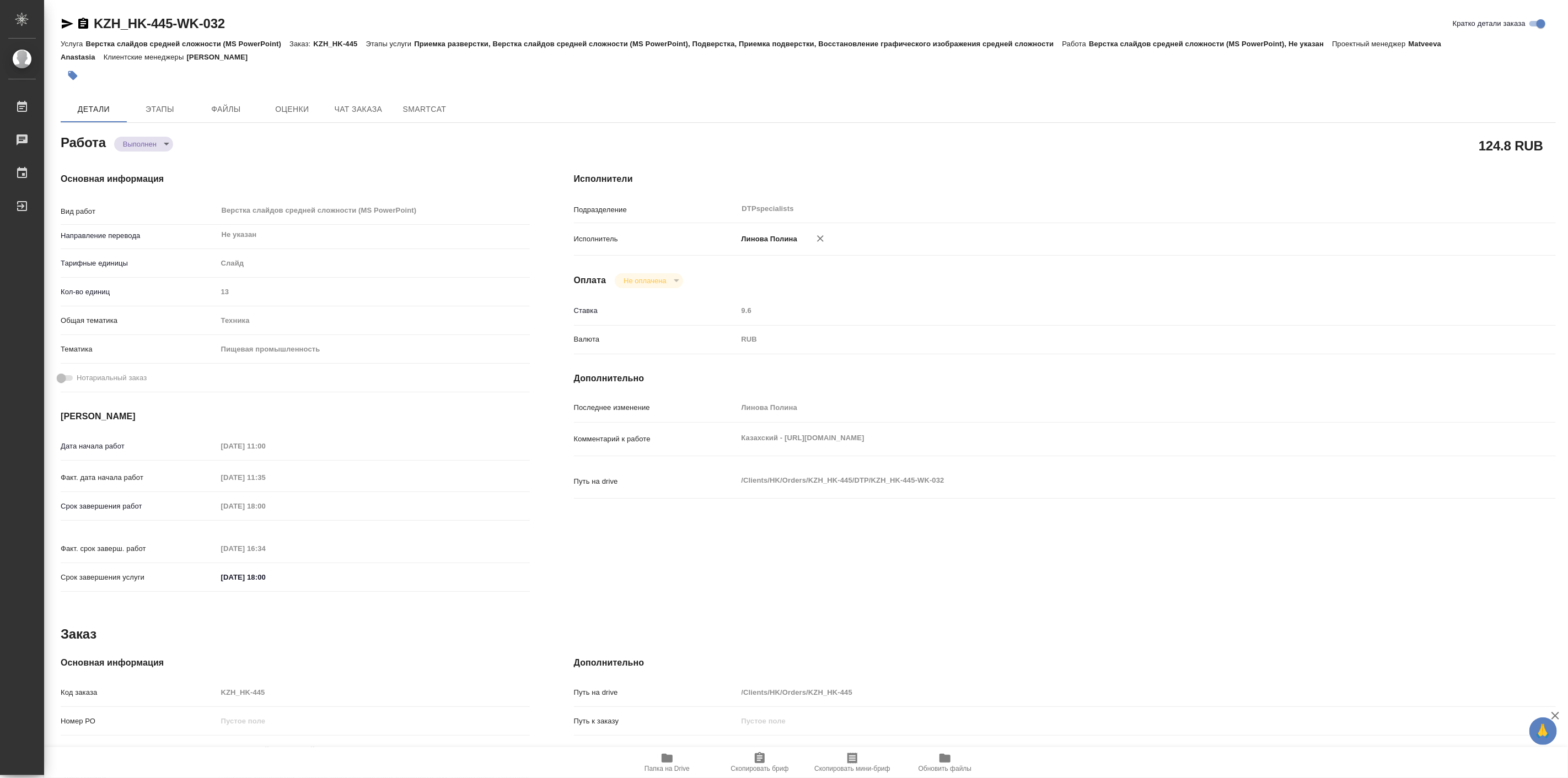
type textarea "x"
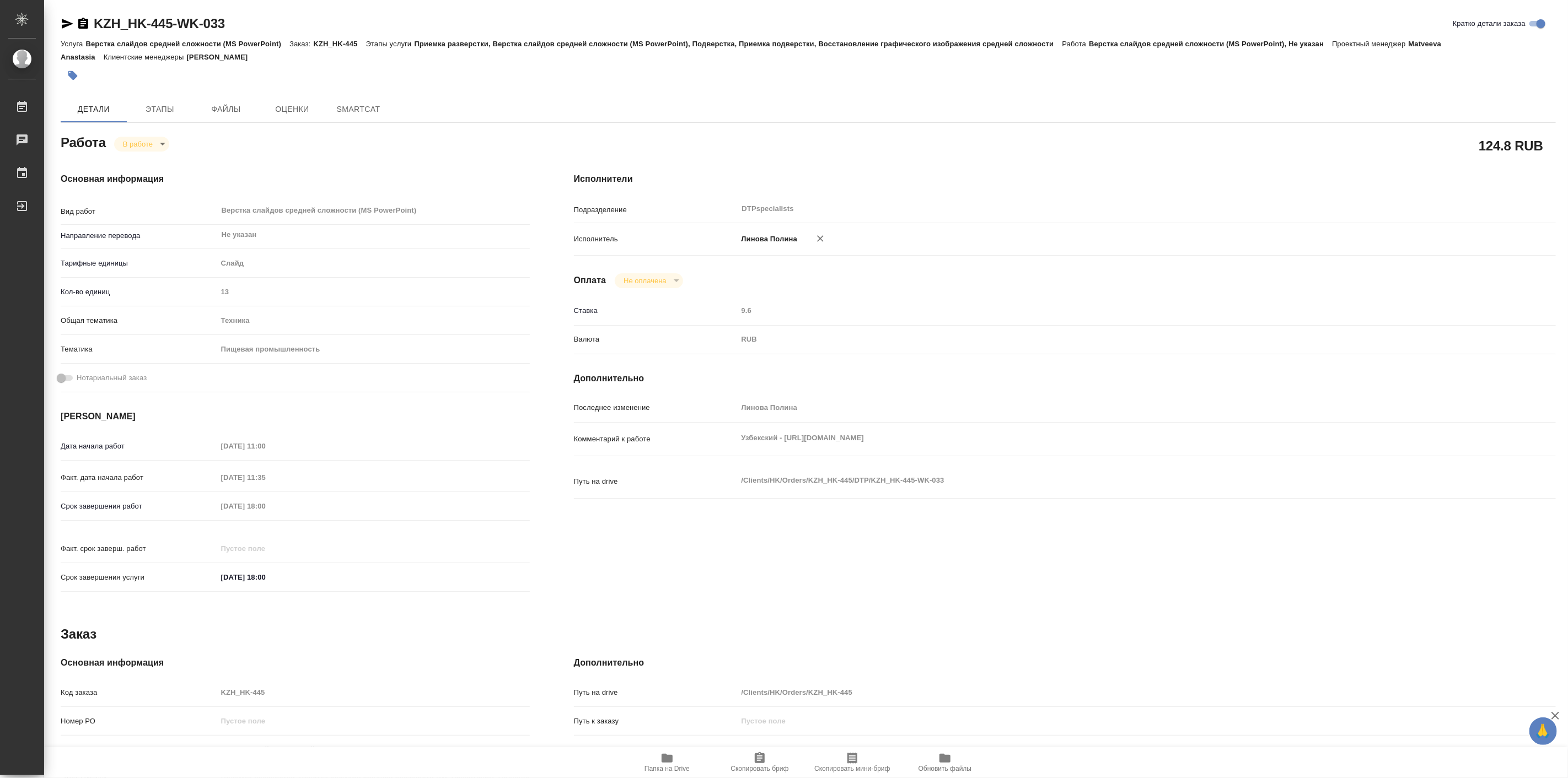
type textarea "x"
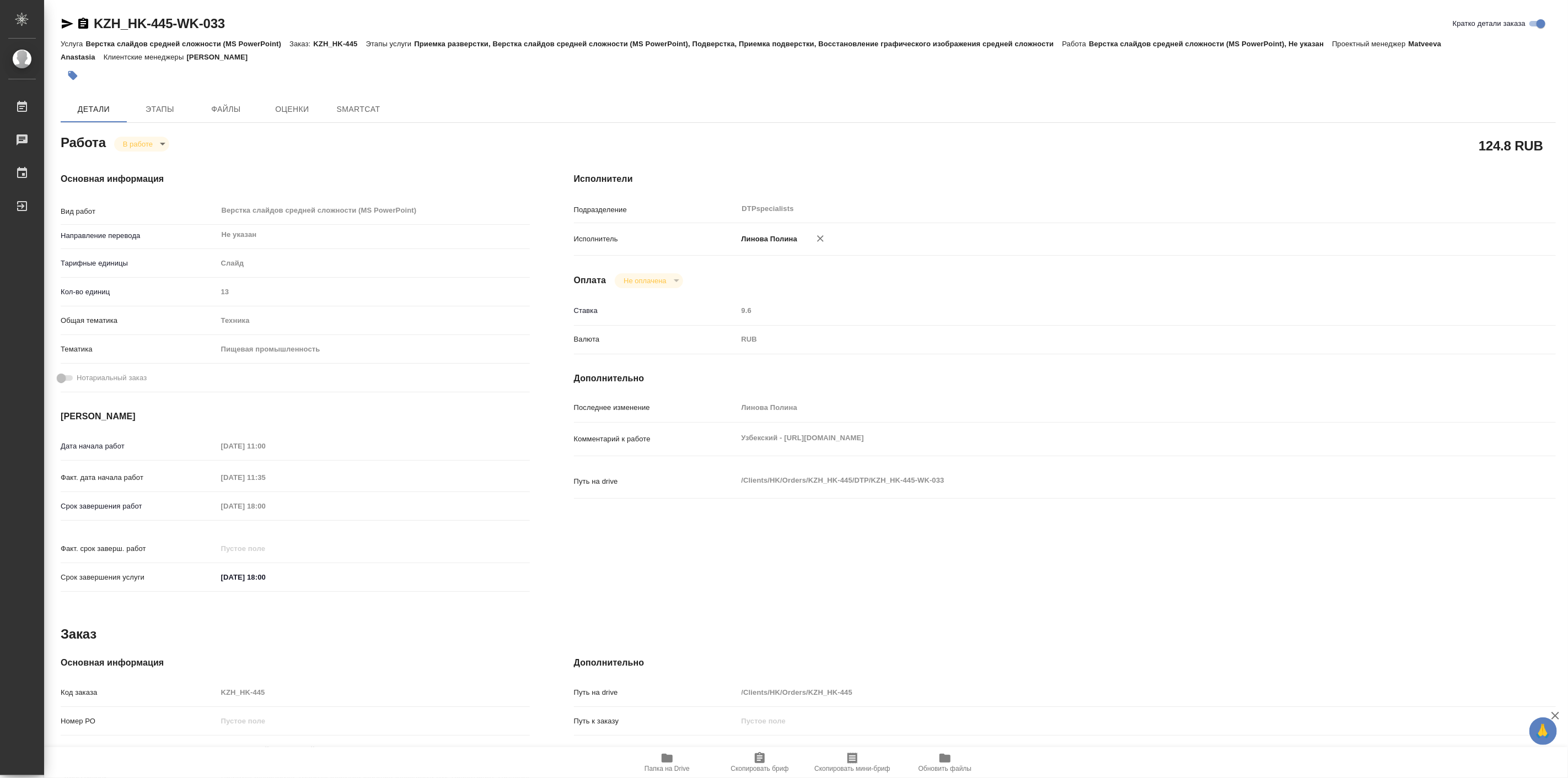
type textarea "x"
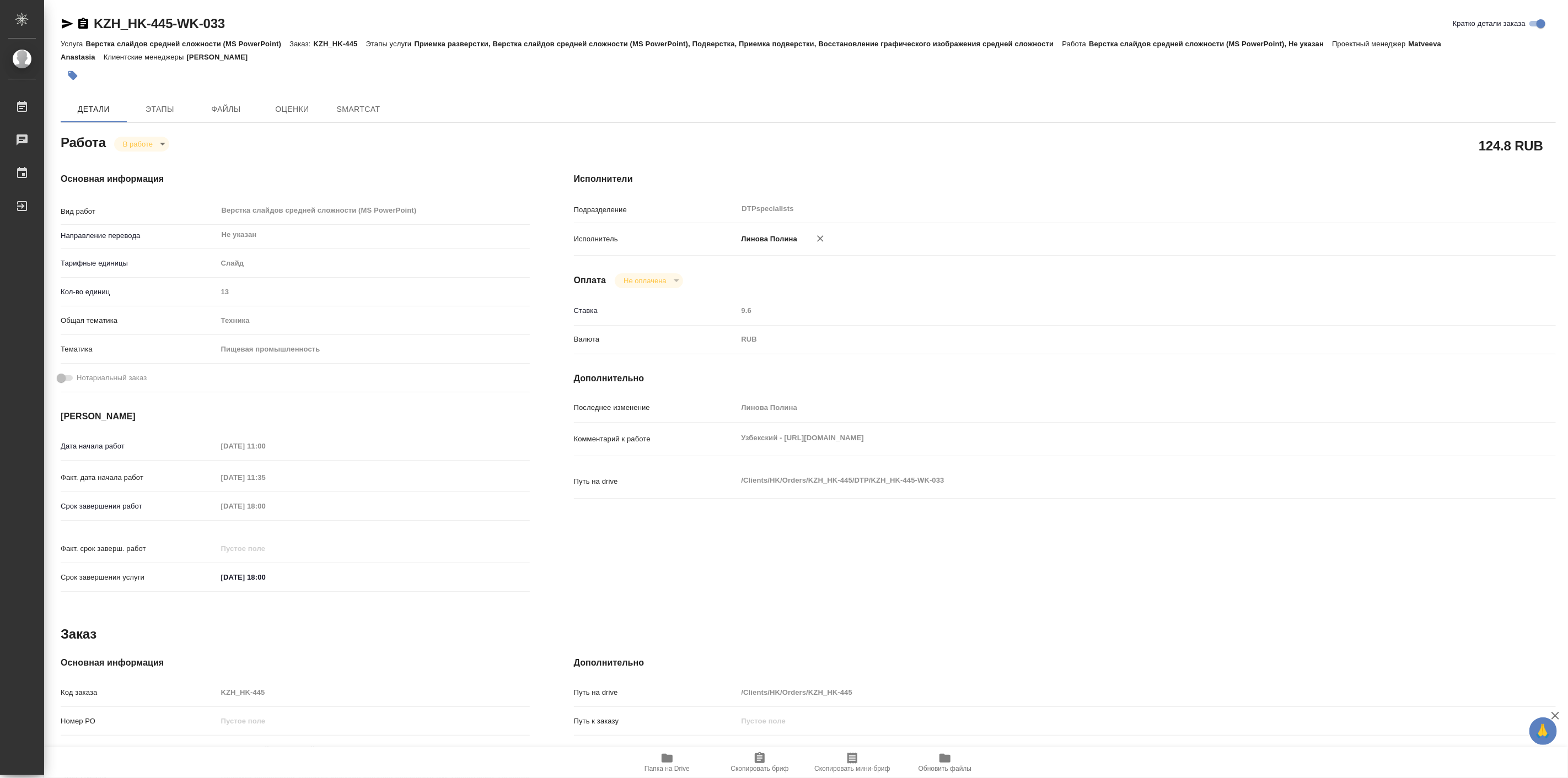
type textarea "x"
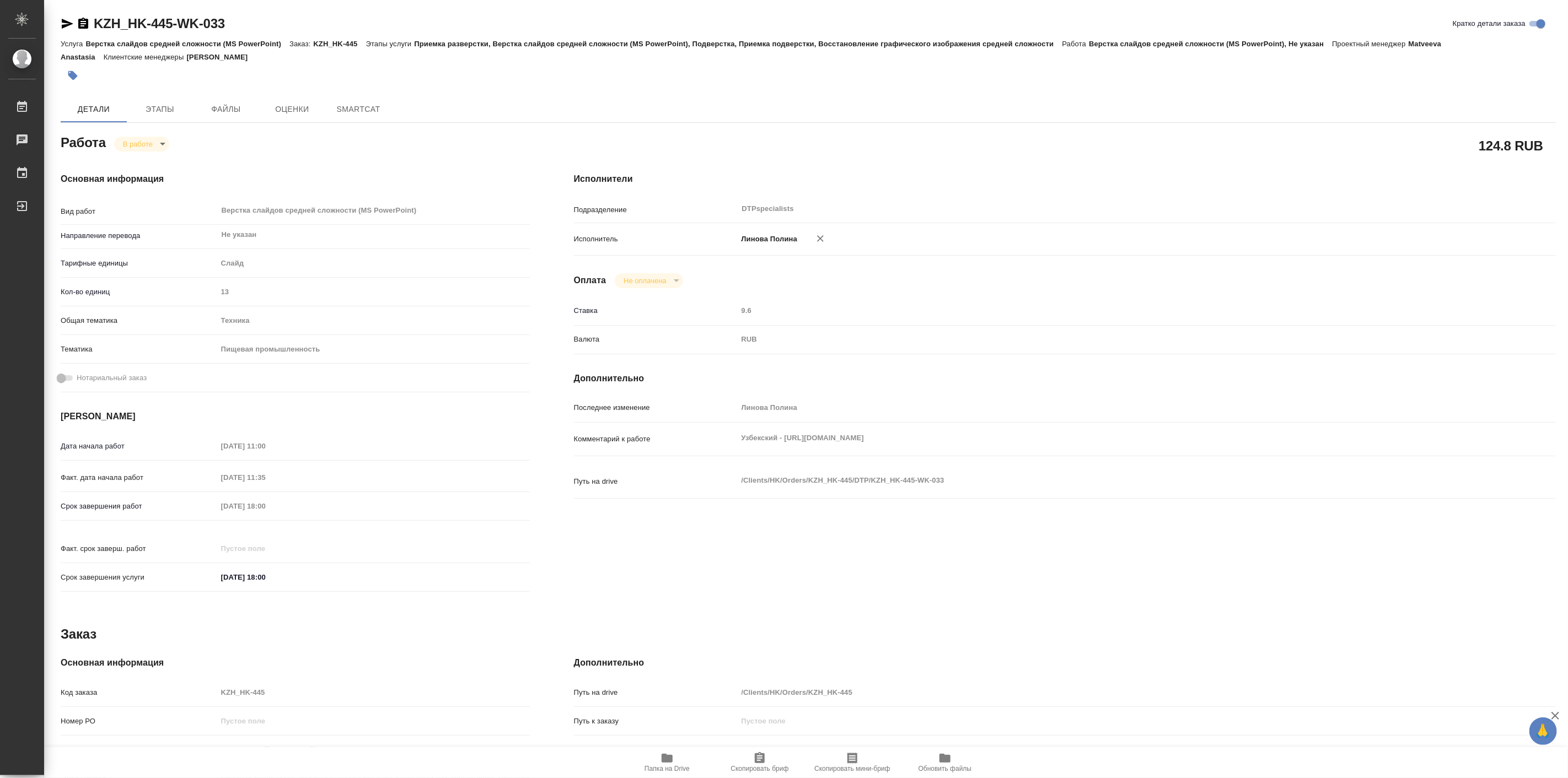
type textarea "x"
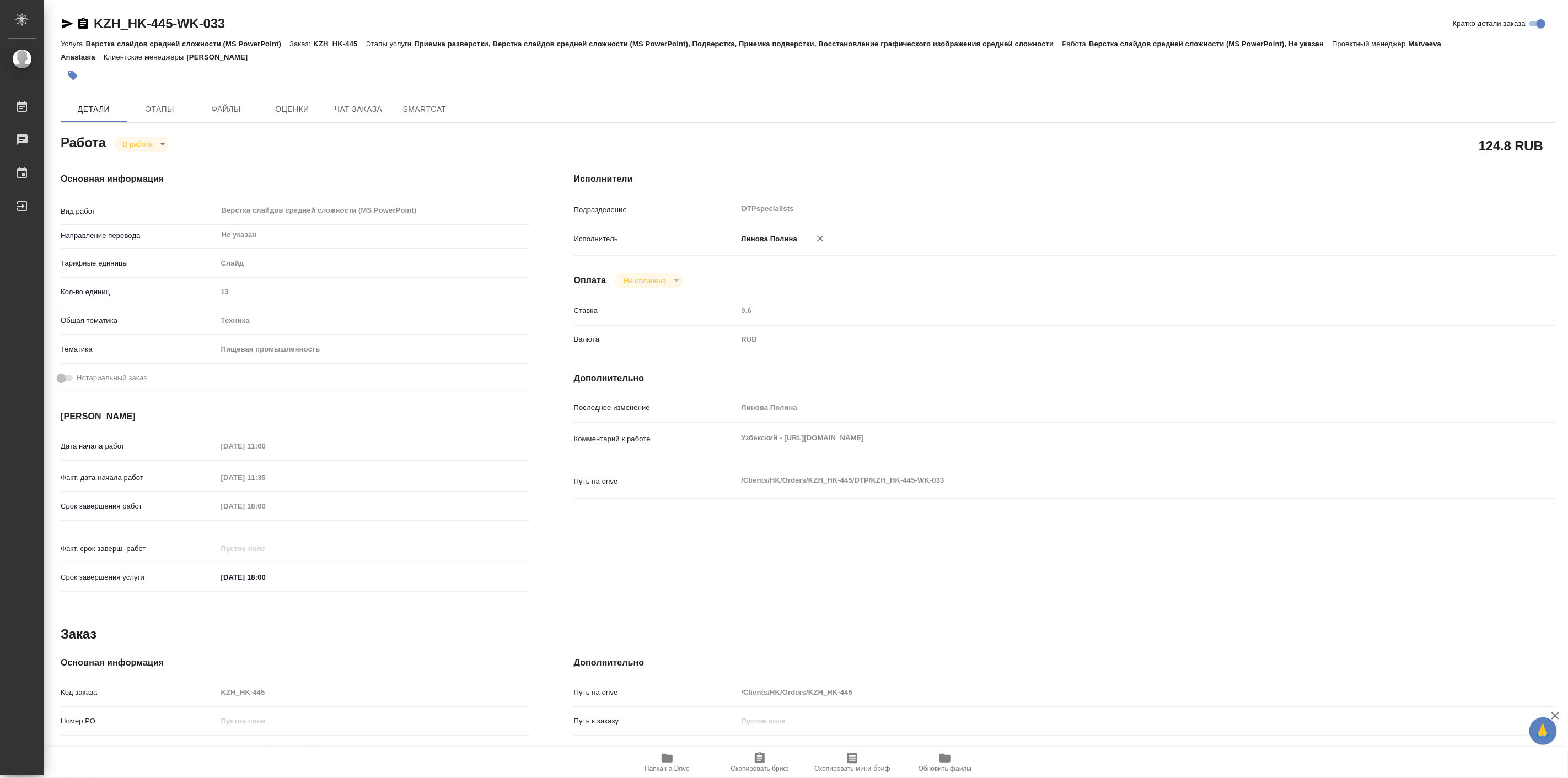
type textarea "x"
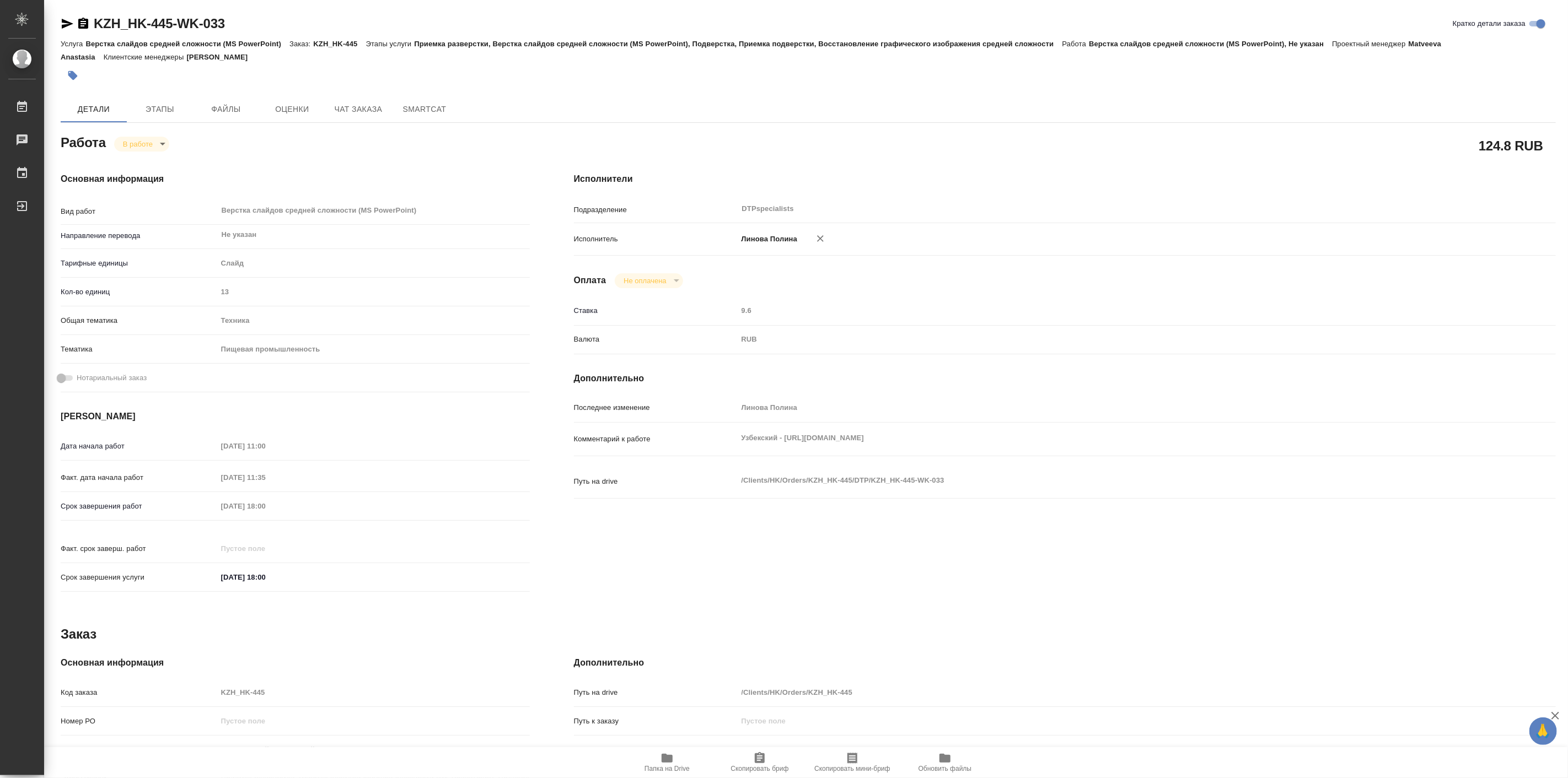
type textarea "x"
click at [171, 102] on span "Этапы" at bounding box center [159, 109] width 53 height 14
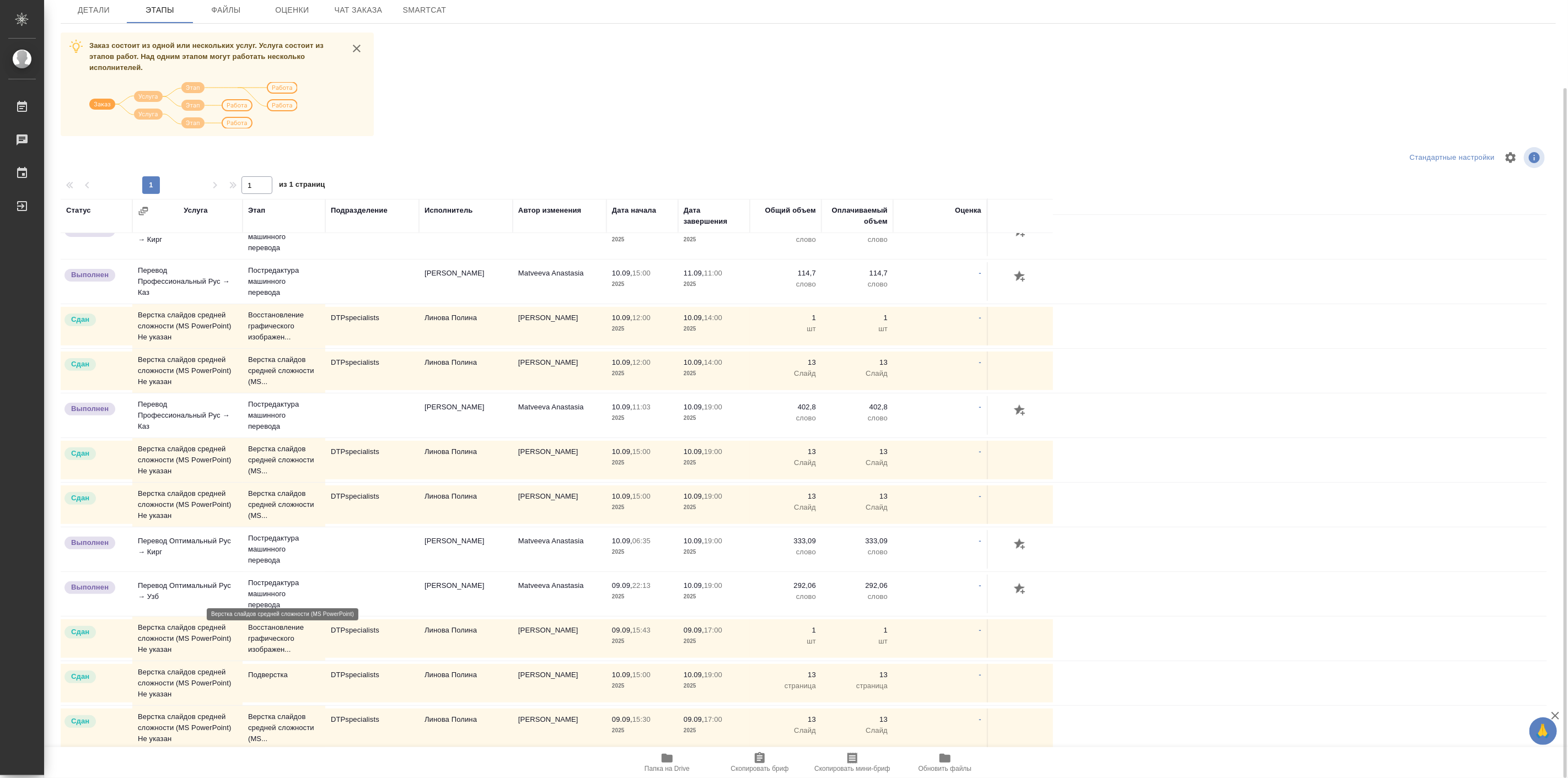
scroll to position [283, 0]
click at [282, 666] on td "Подверстка" at bounding box center [284, 683] width 83 height 39
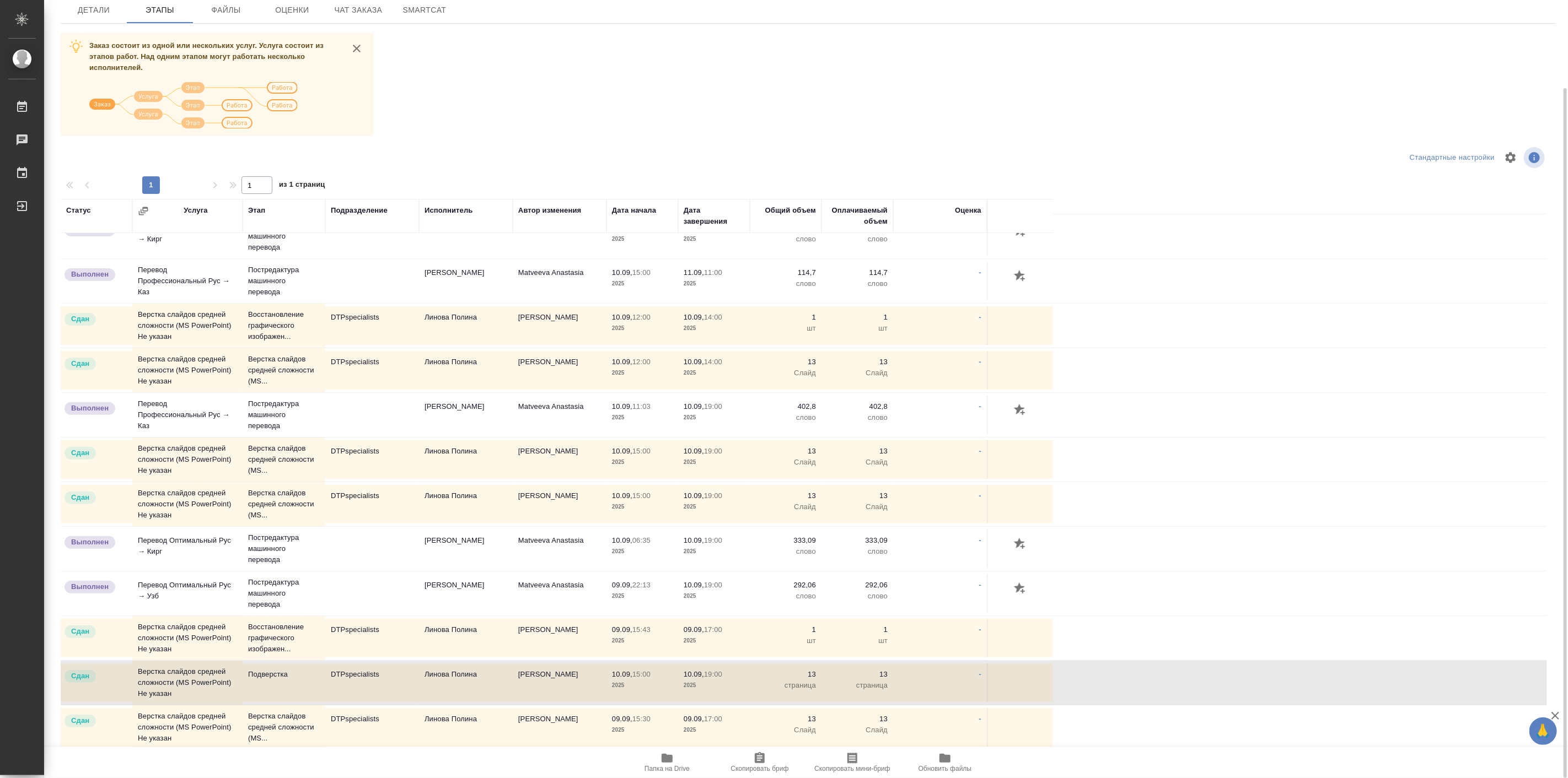
click at [282, 666] on td "Подверстка" at bounding box center [284, 683] width 83 height 39
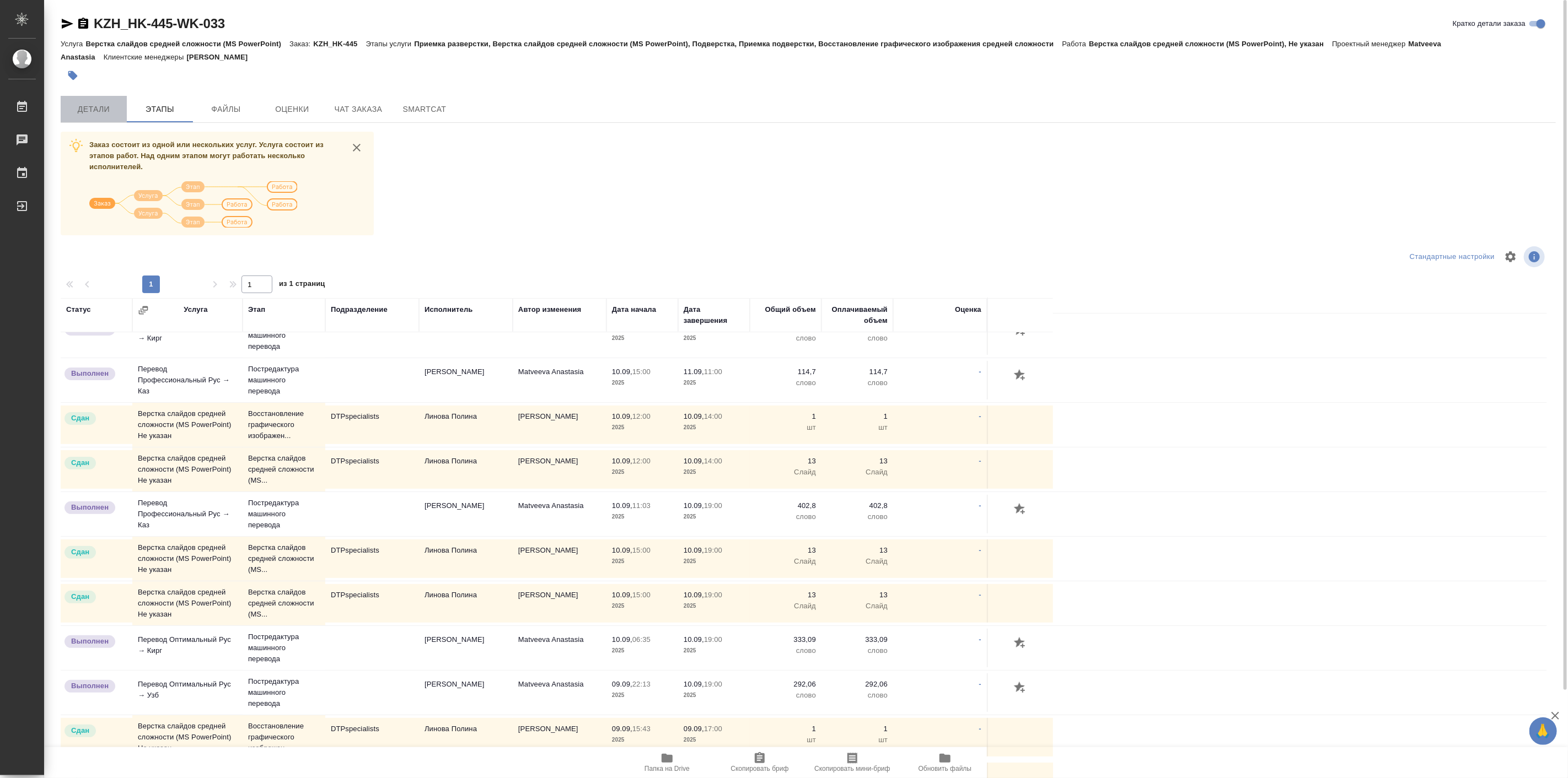
click at [104, 108] on span "Детали" at bounding box center [93, 109] width 53 height 14
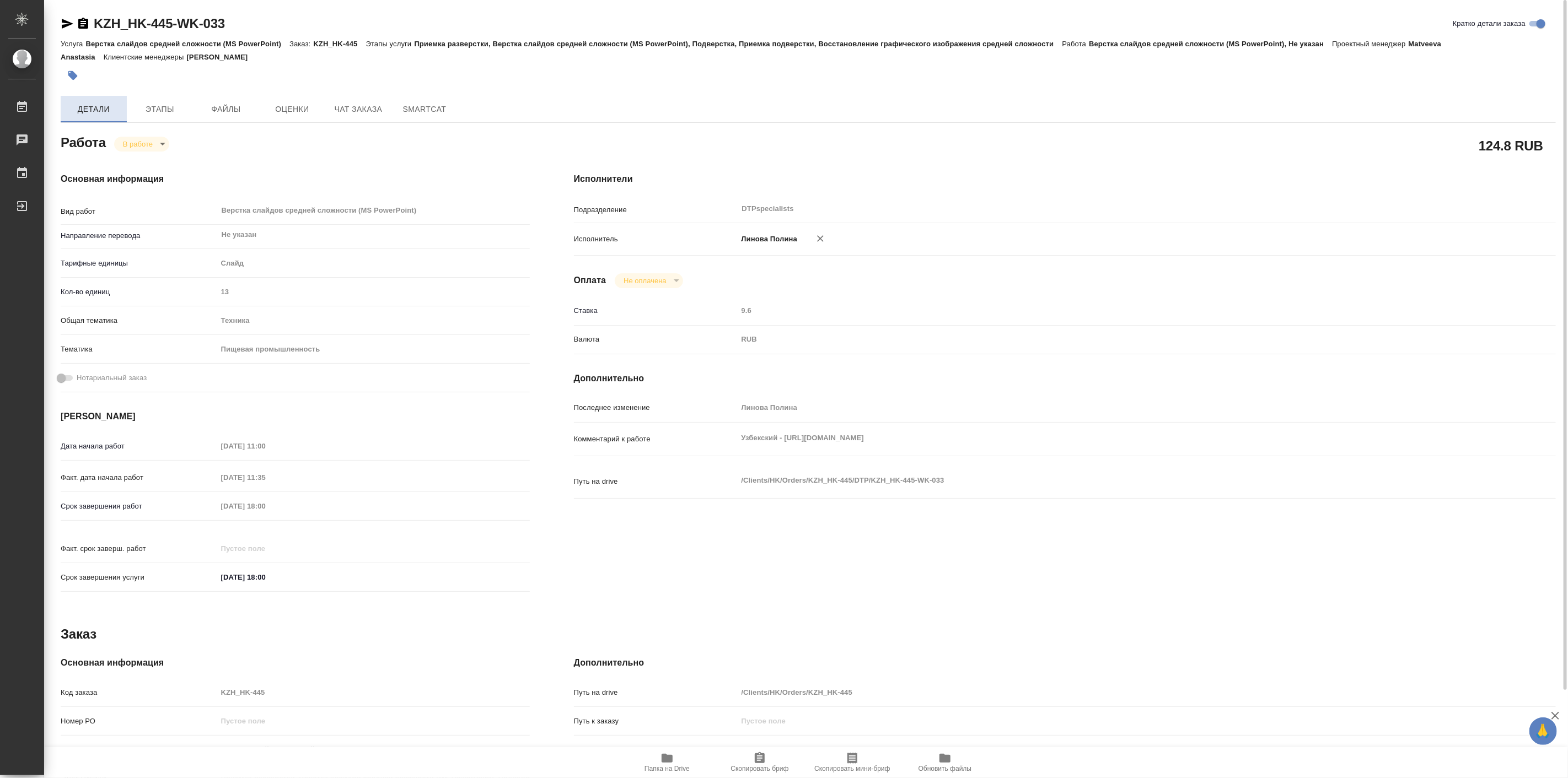
type textarea "x"
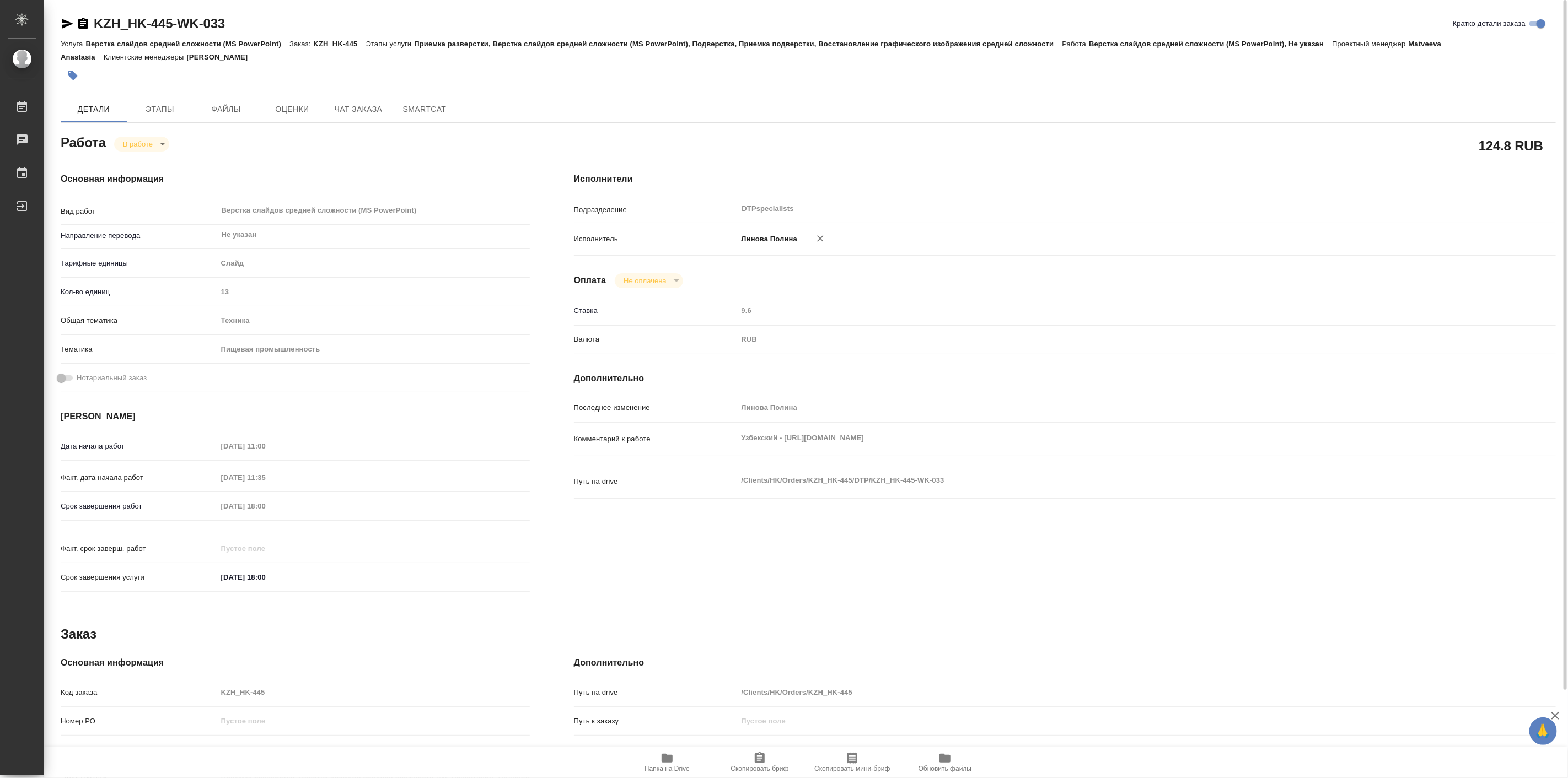
type textarea "x"
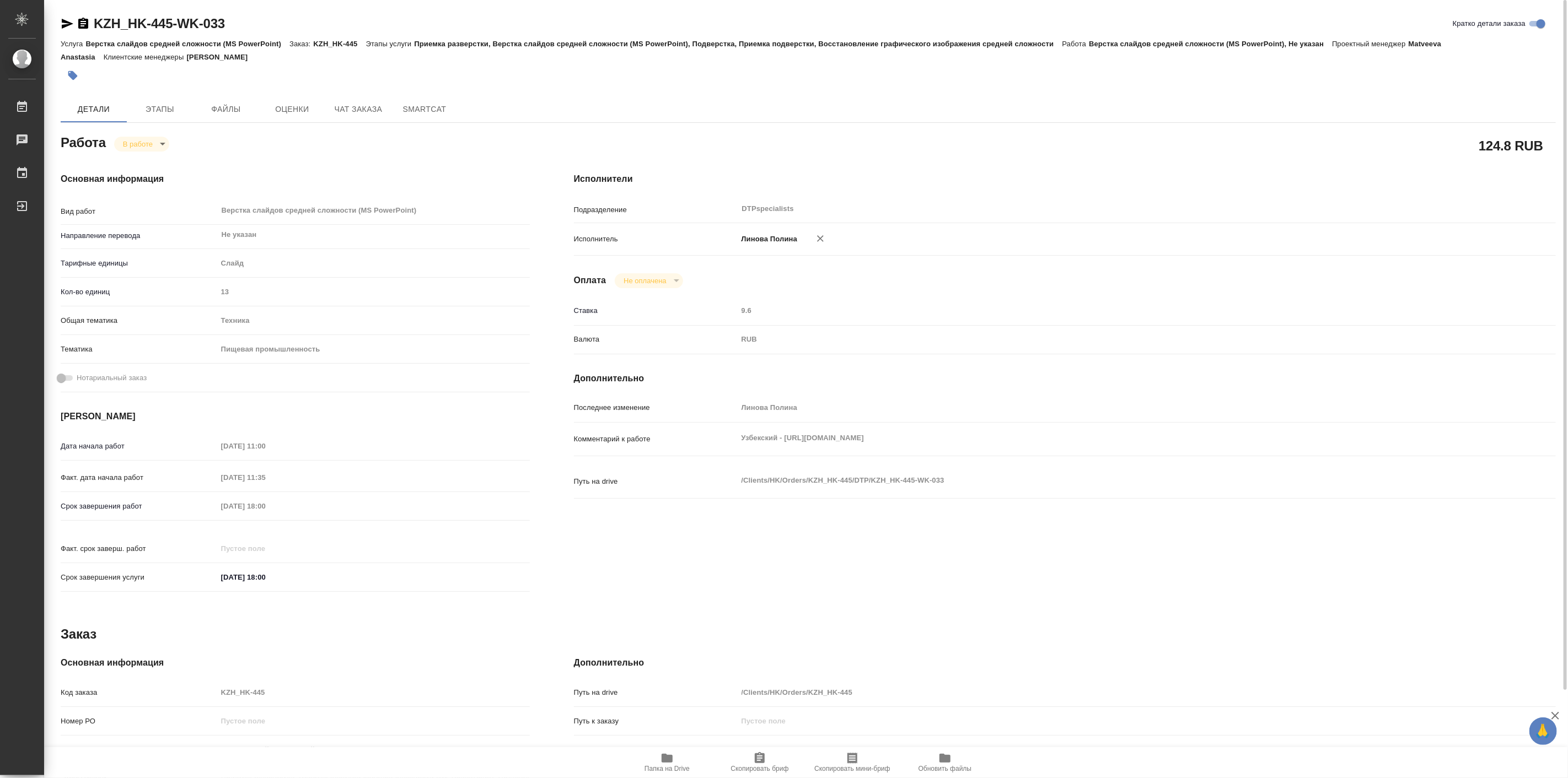
click at [663, 761] on icon "button" at bounding box center [667, 759] width 11 height 9
click at [1377, 374] on h4 "Дополнительно" at bounding box center [1065, 379] width 982 height 13
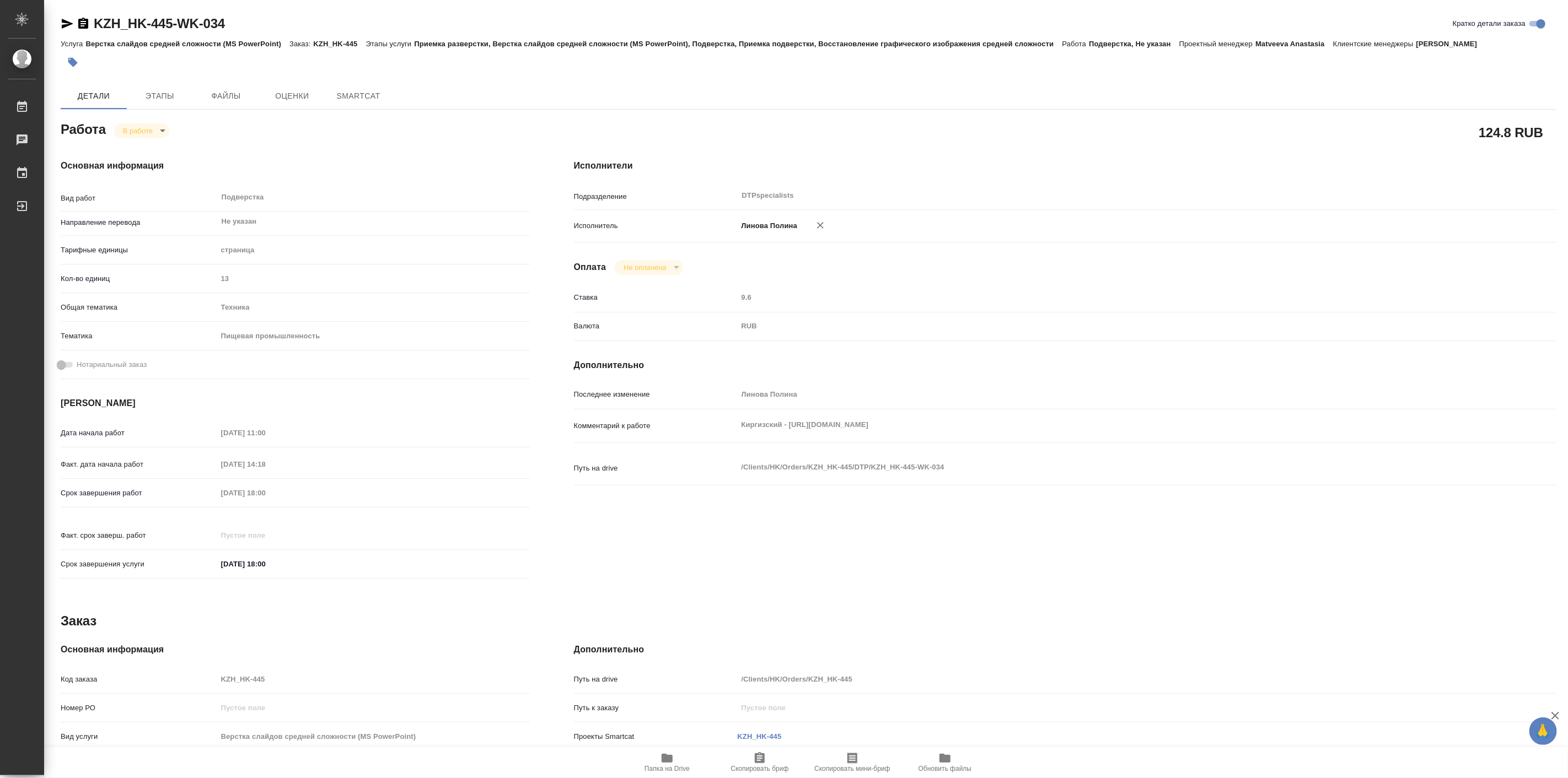
type textarea "x"
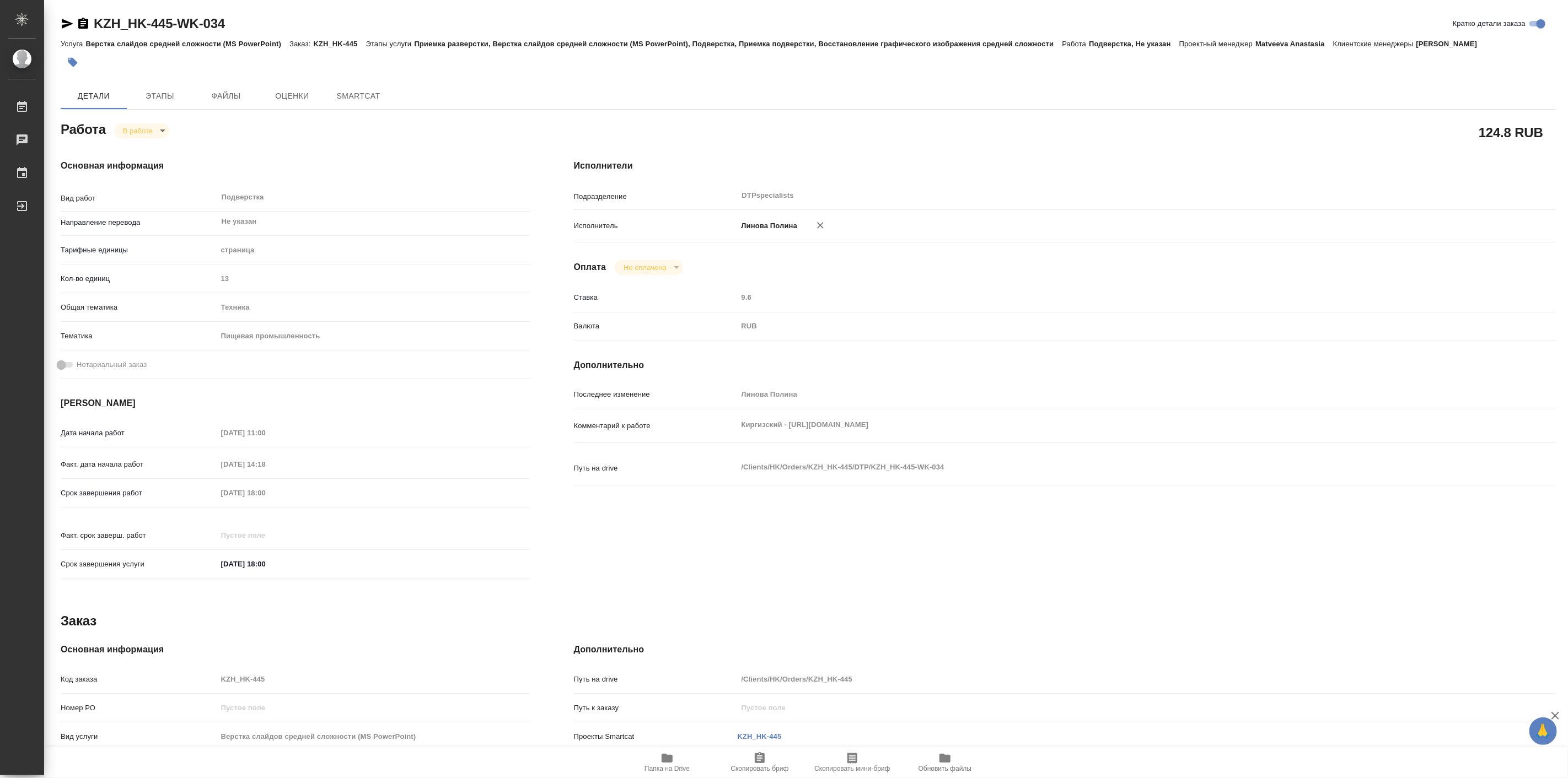
type textarea "x"
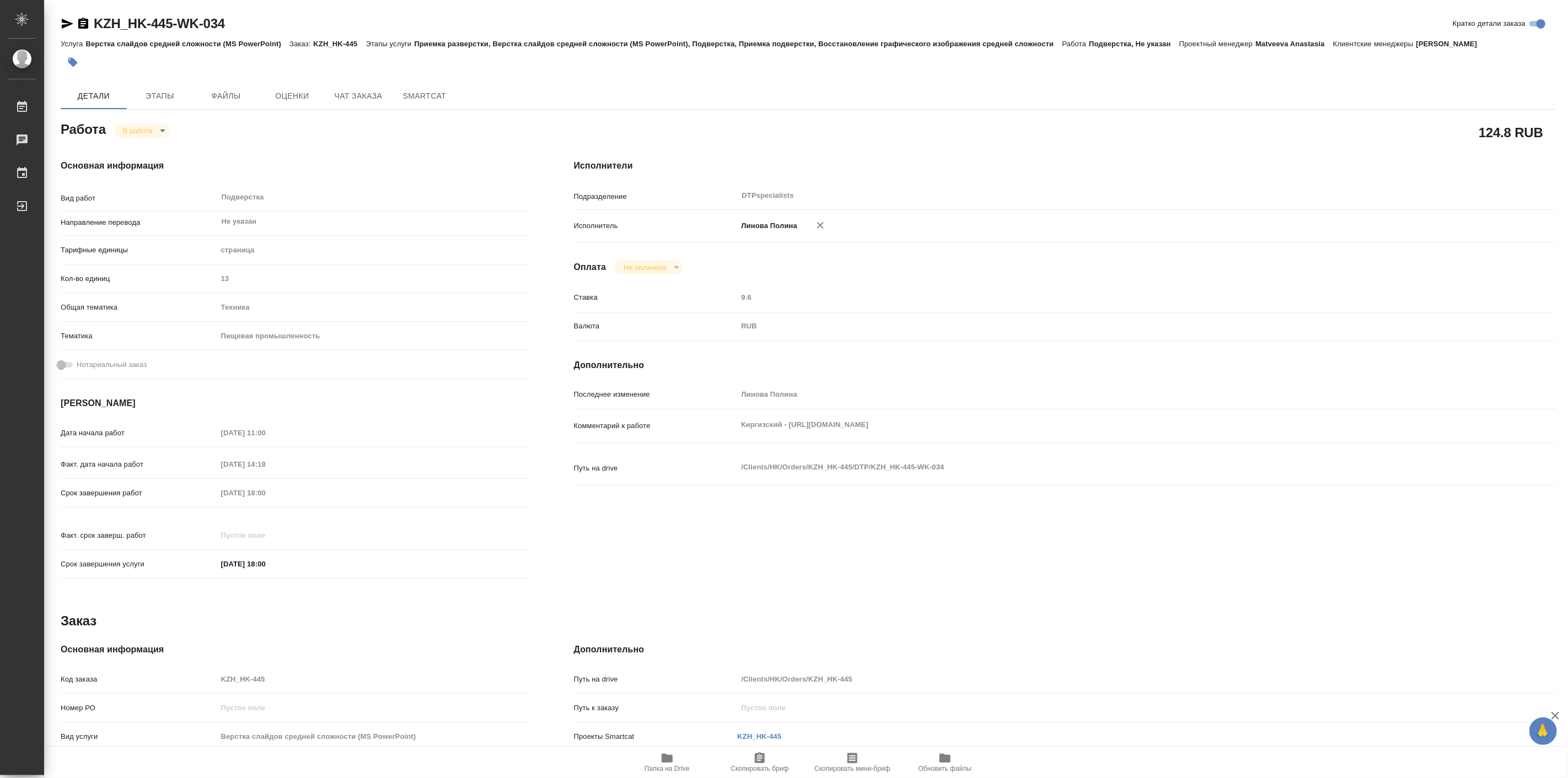
type textarea "x"
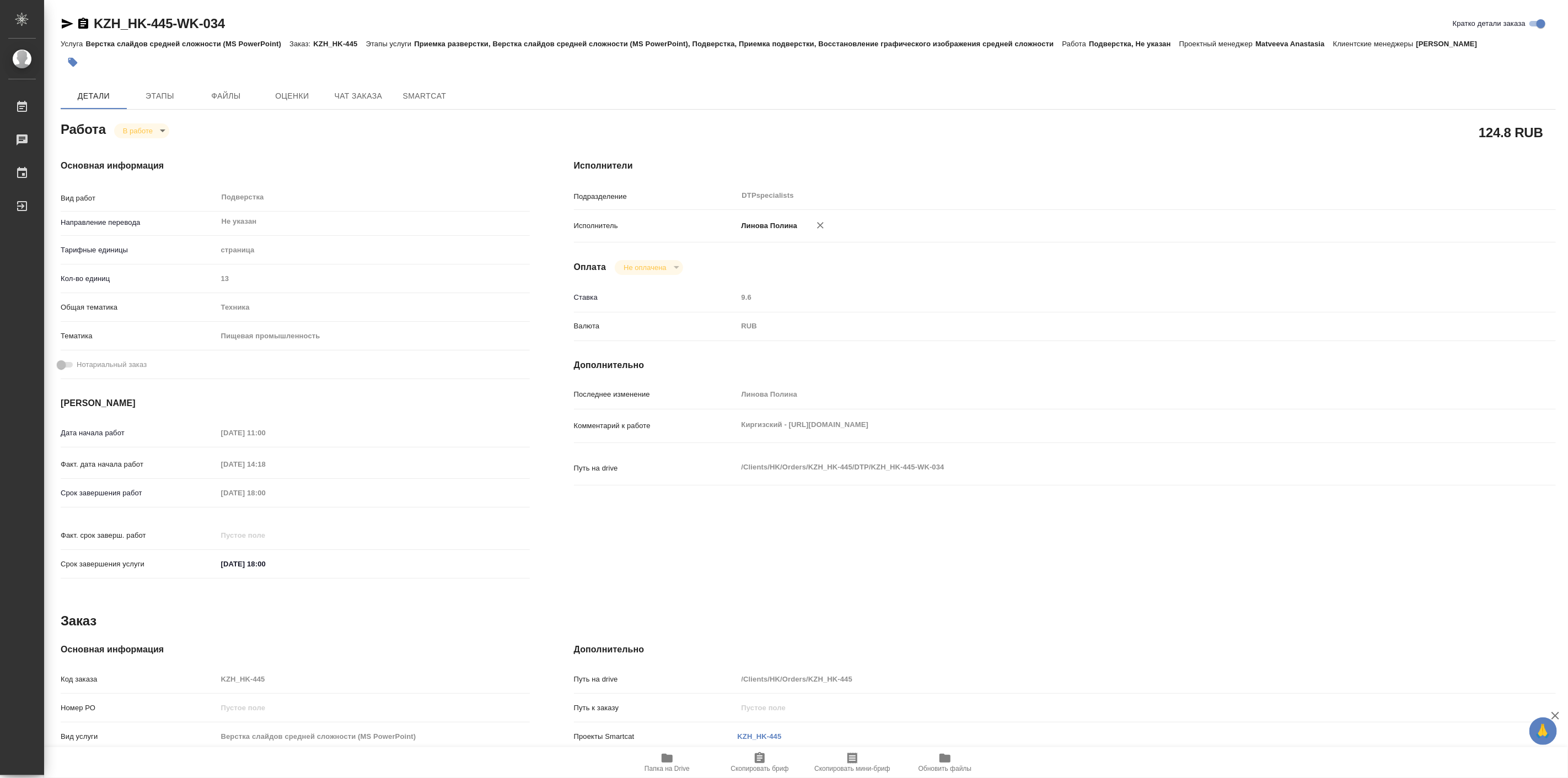
type textarea "x"
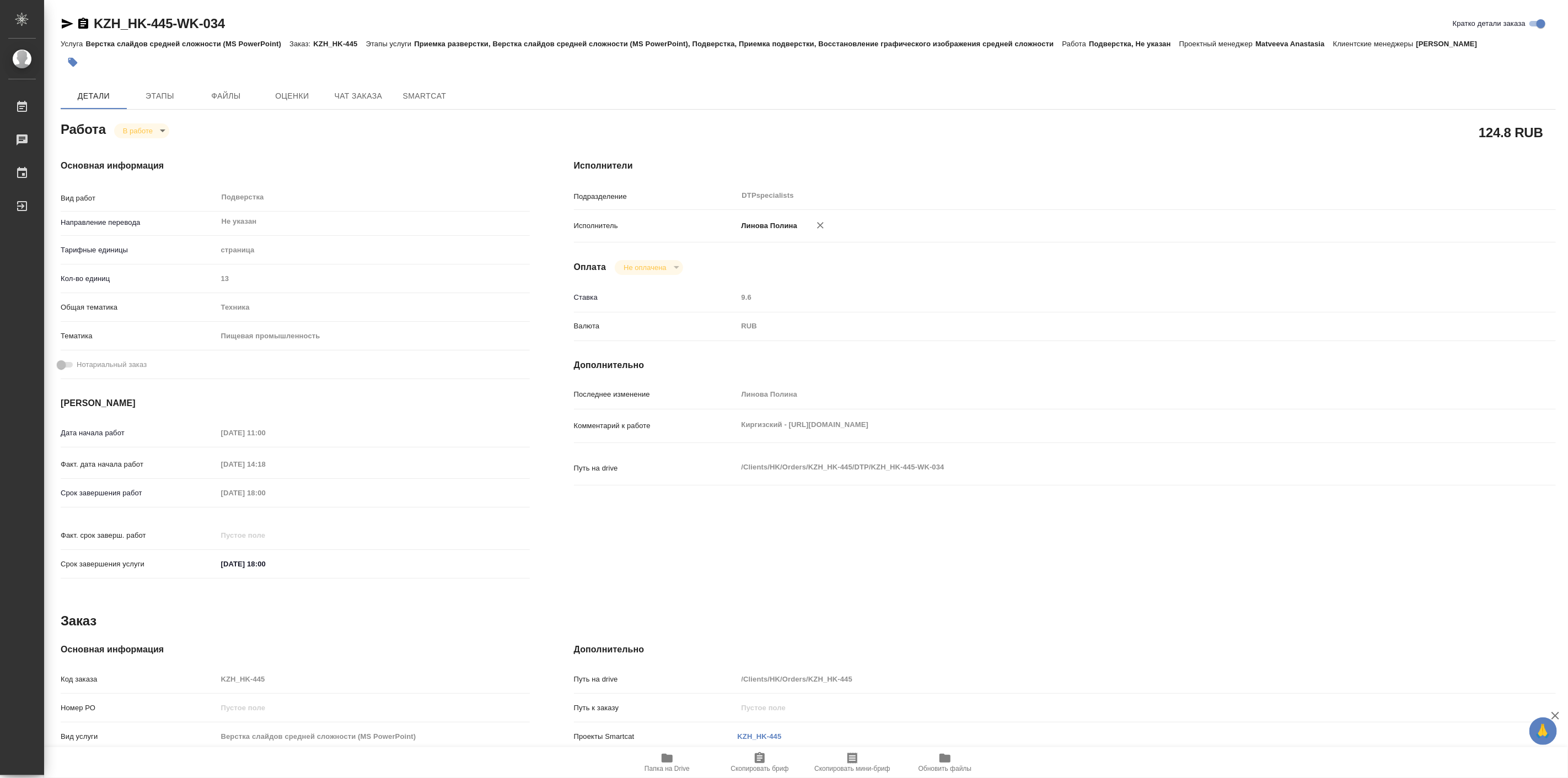
click at [666, 765] on span "Папка на Drive" at bounding box center [667, 769] width 45 height 8
click at [662, 766] on span "Папка на Drive" at bounding box center [667, 769] width 45 height 8
click at [141, 121] on div "Работа В работе inProgress" at bounding box center [295, 129] width 469 height 20
click at [144, 133] on body "🙏 .cls-1 fill:#fff; AWATERA Linova Polina Работы 0 Чаты График Выйти KZH_HK-445…" at bounding box center [784, 389] width 1568 height 778
click at [149, 144] on button "Выполнен" at bounding box center [143, 149] width 40 height 12
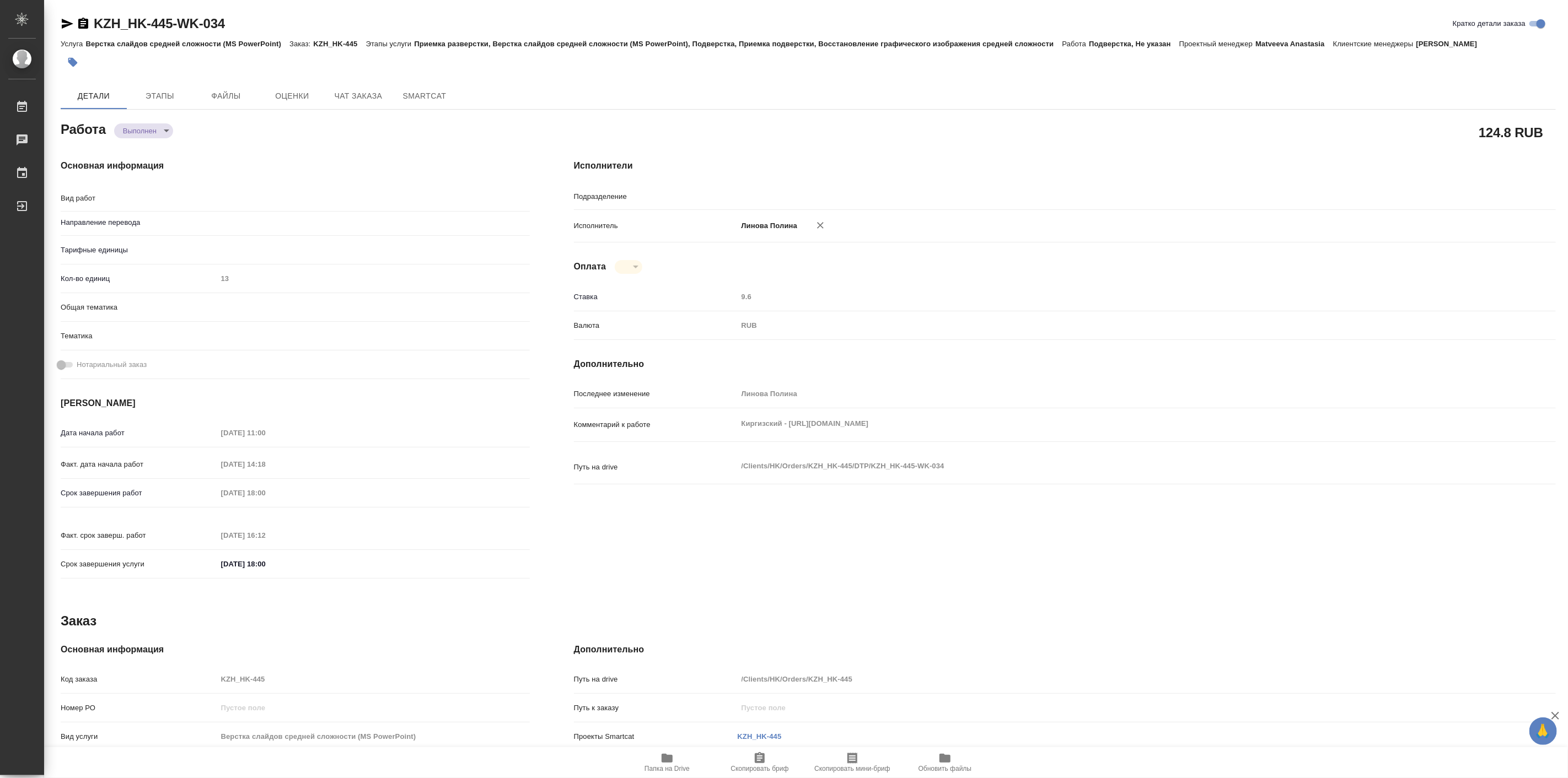
type textarea "x"
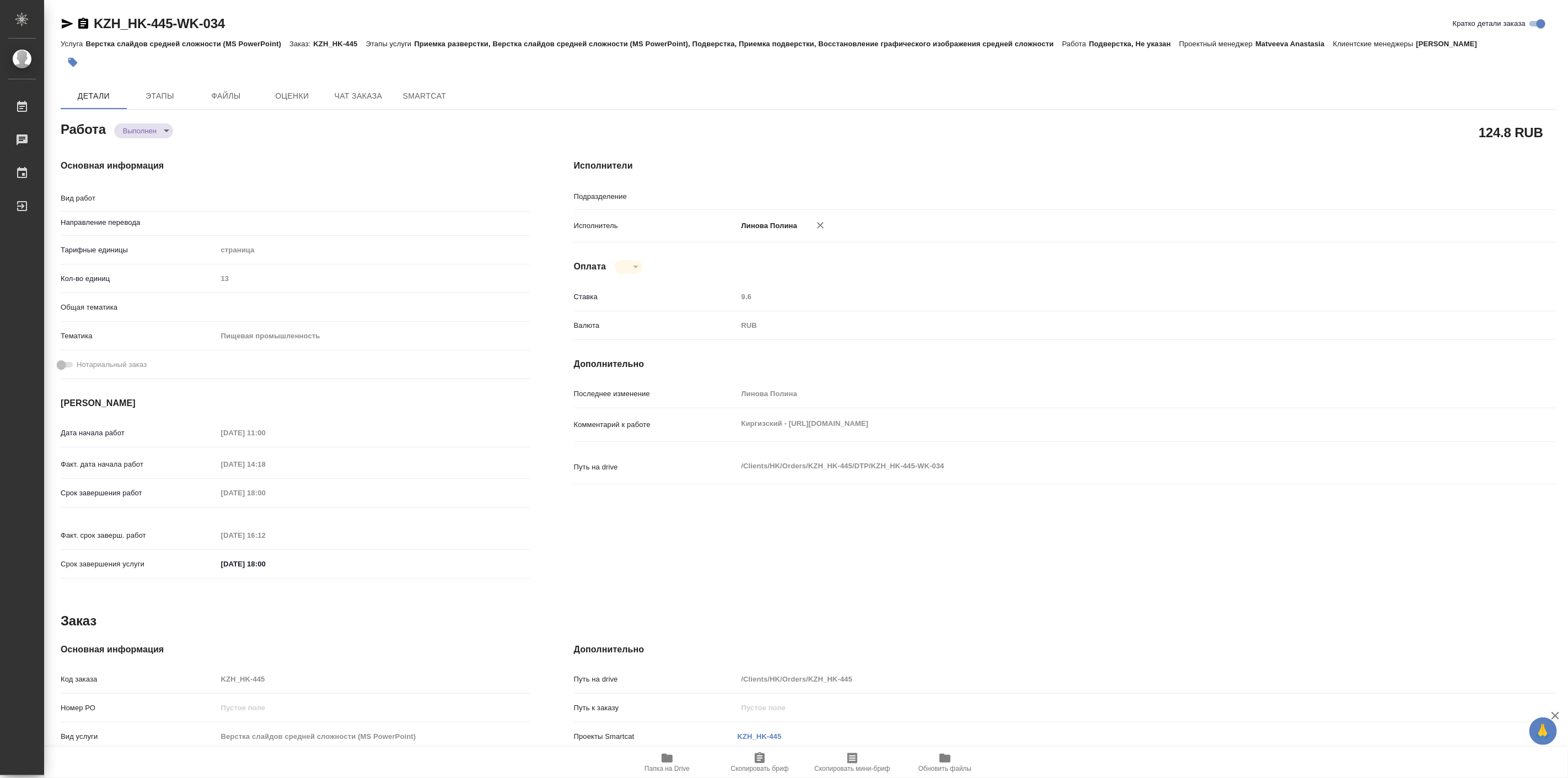
type textarea "x"
type textarea "Подверстка"
type textarea "x"
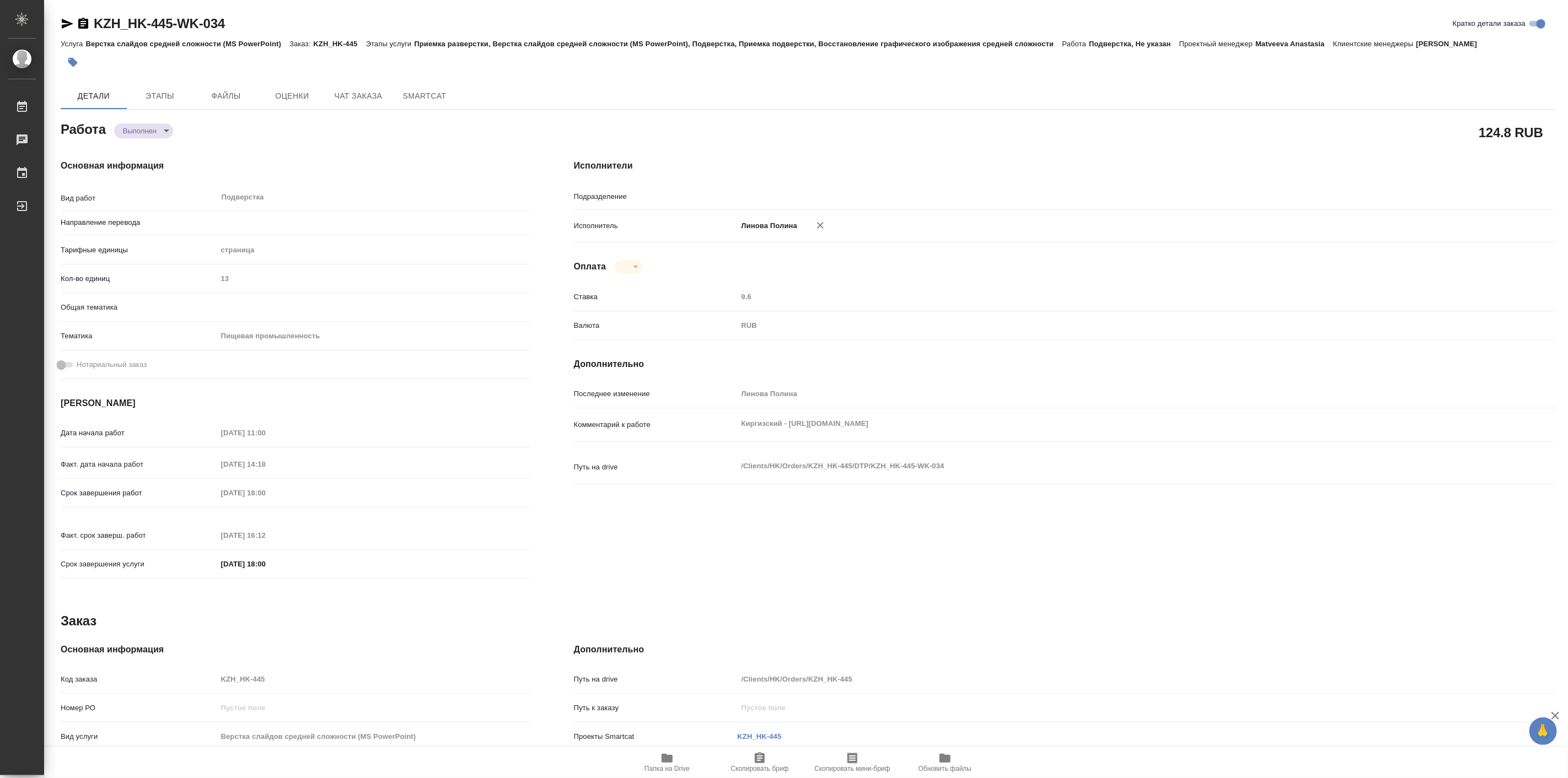
type input "Не указан"
type input "DTPspecialists"
type textarea "x"
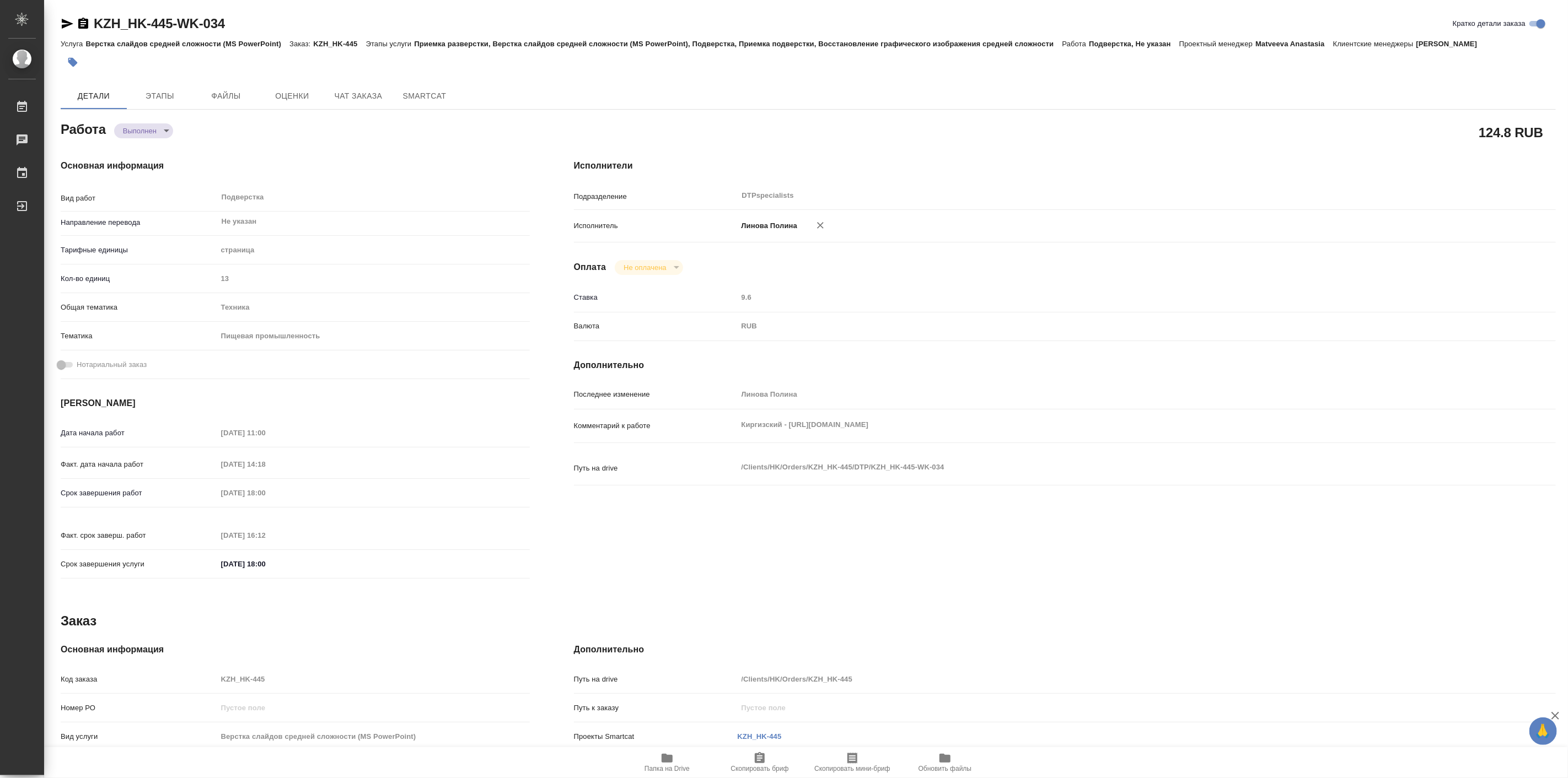
type textarea "x"
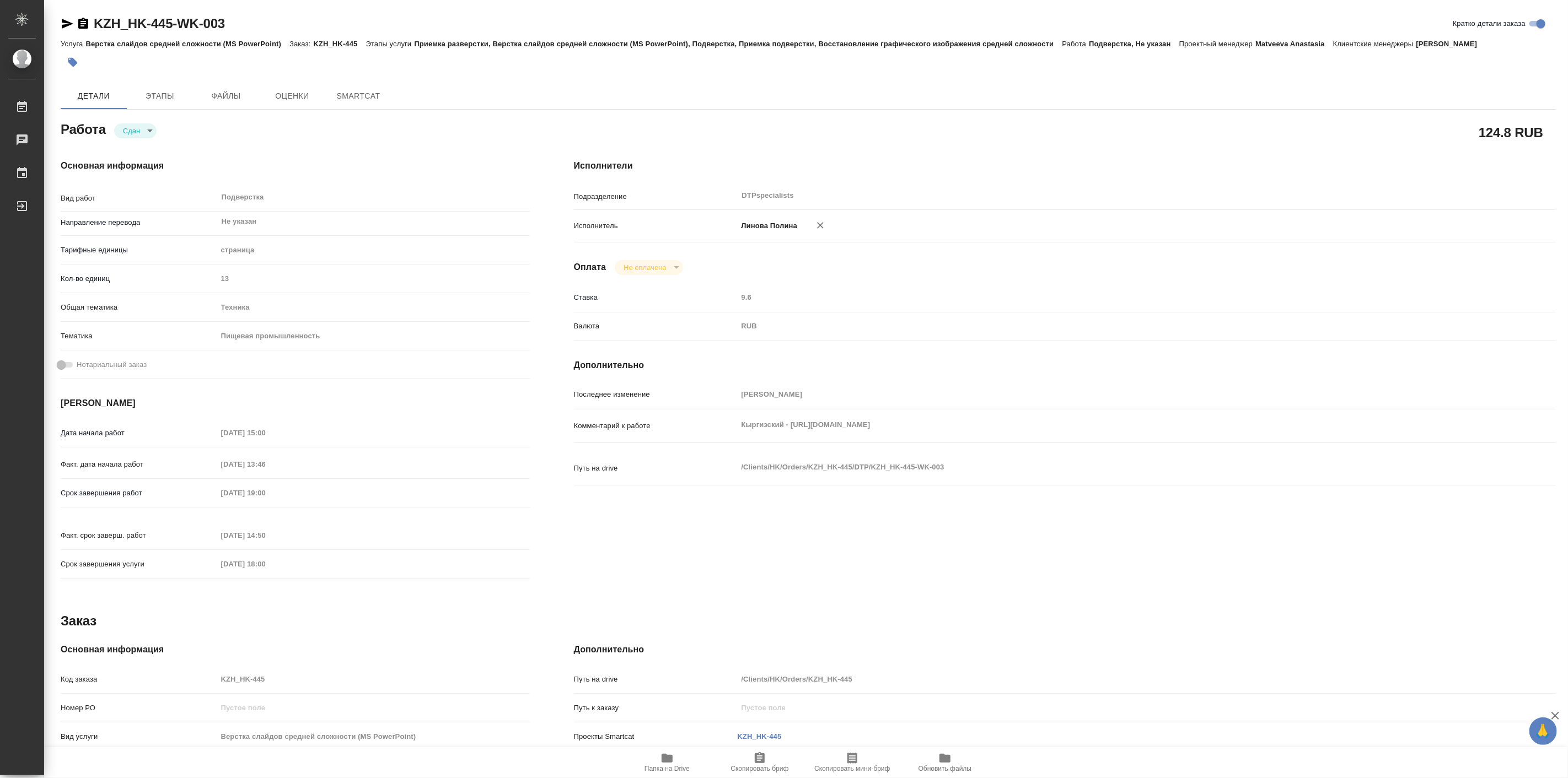
type textarea "x"
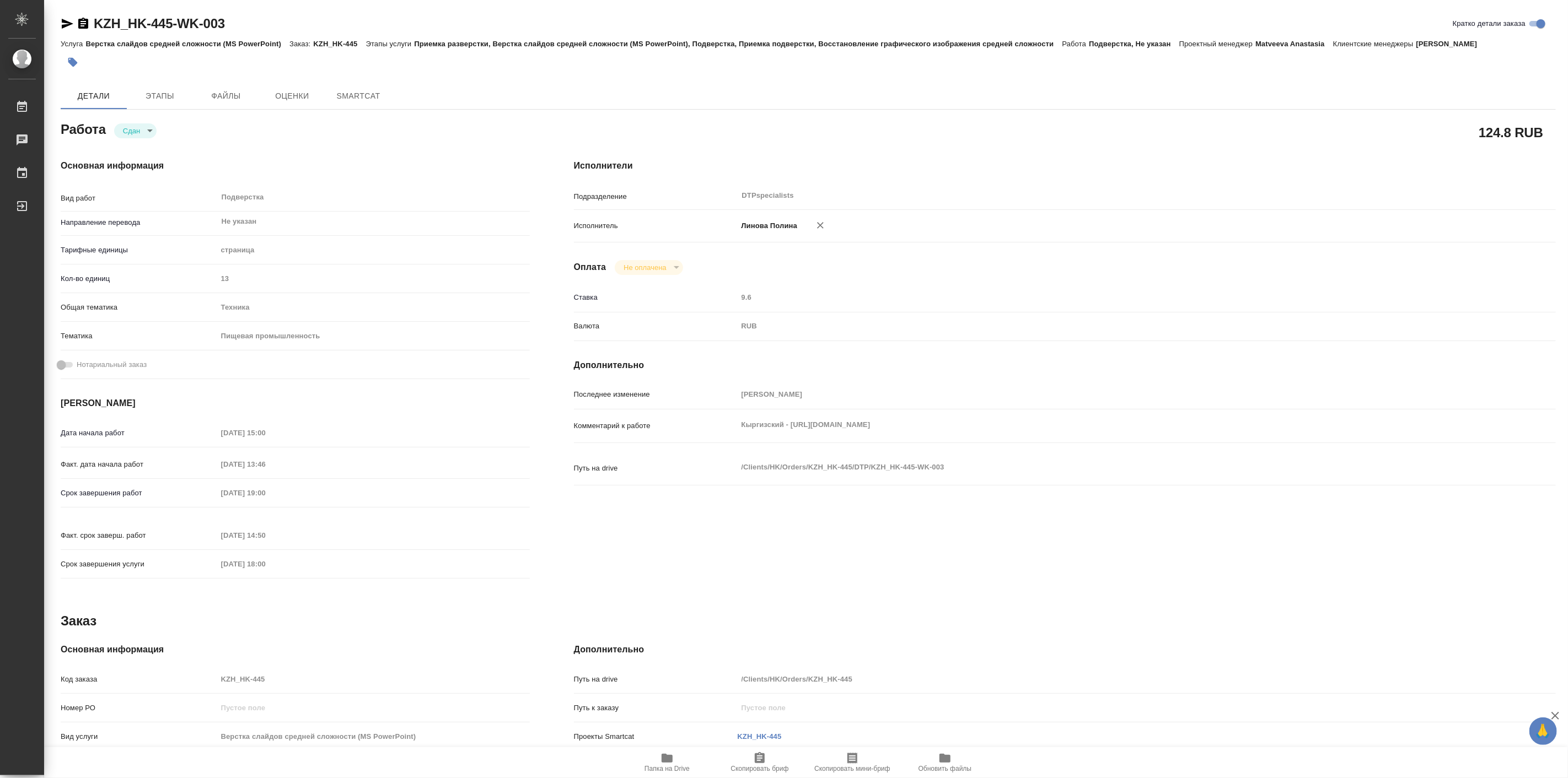
type textarea "x"
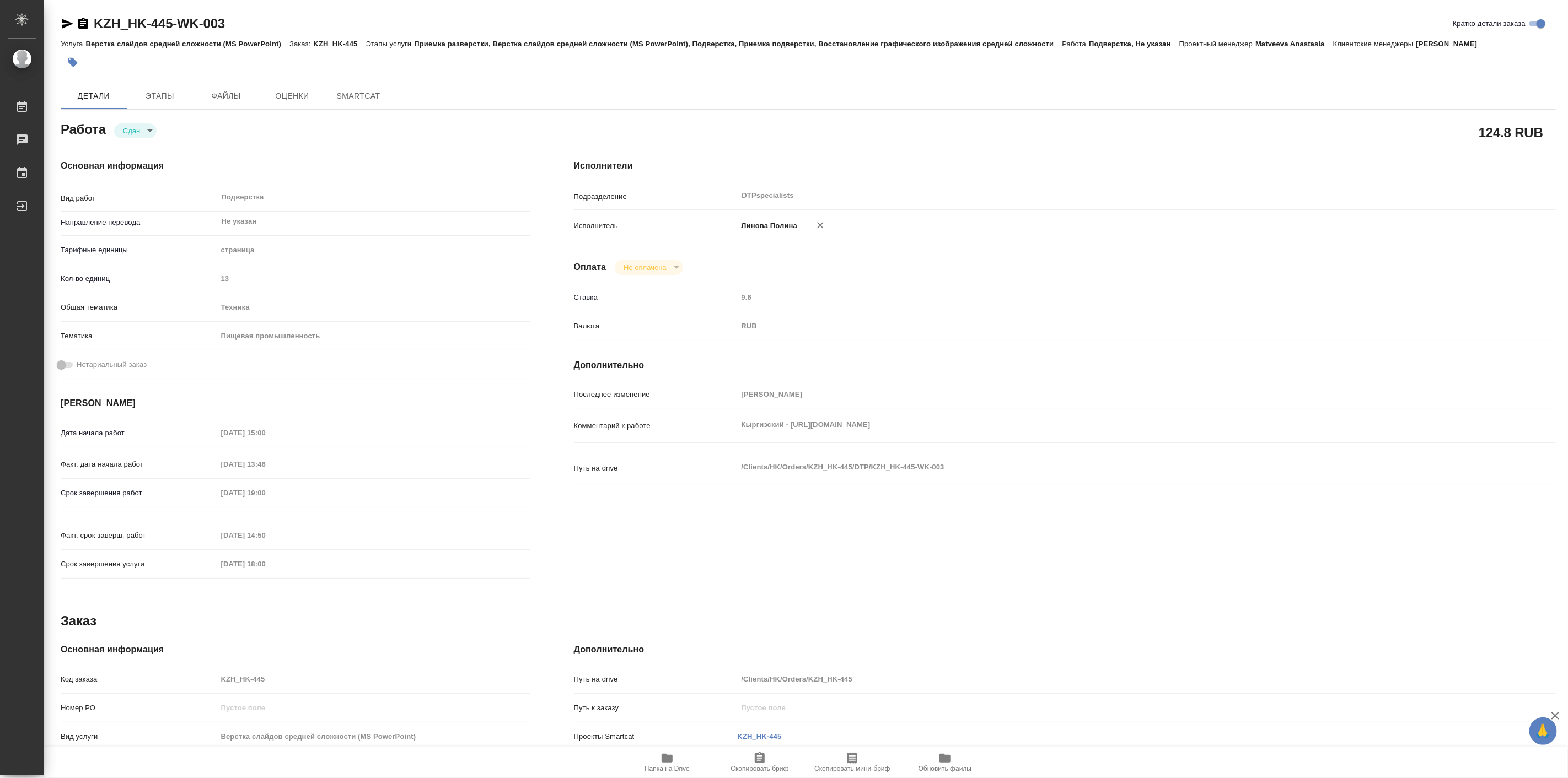
type textarea "x"
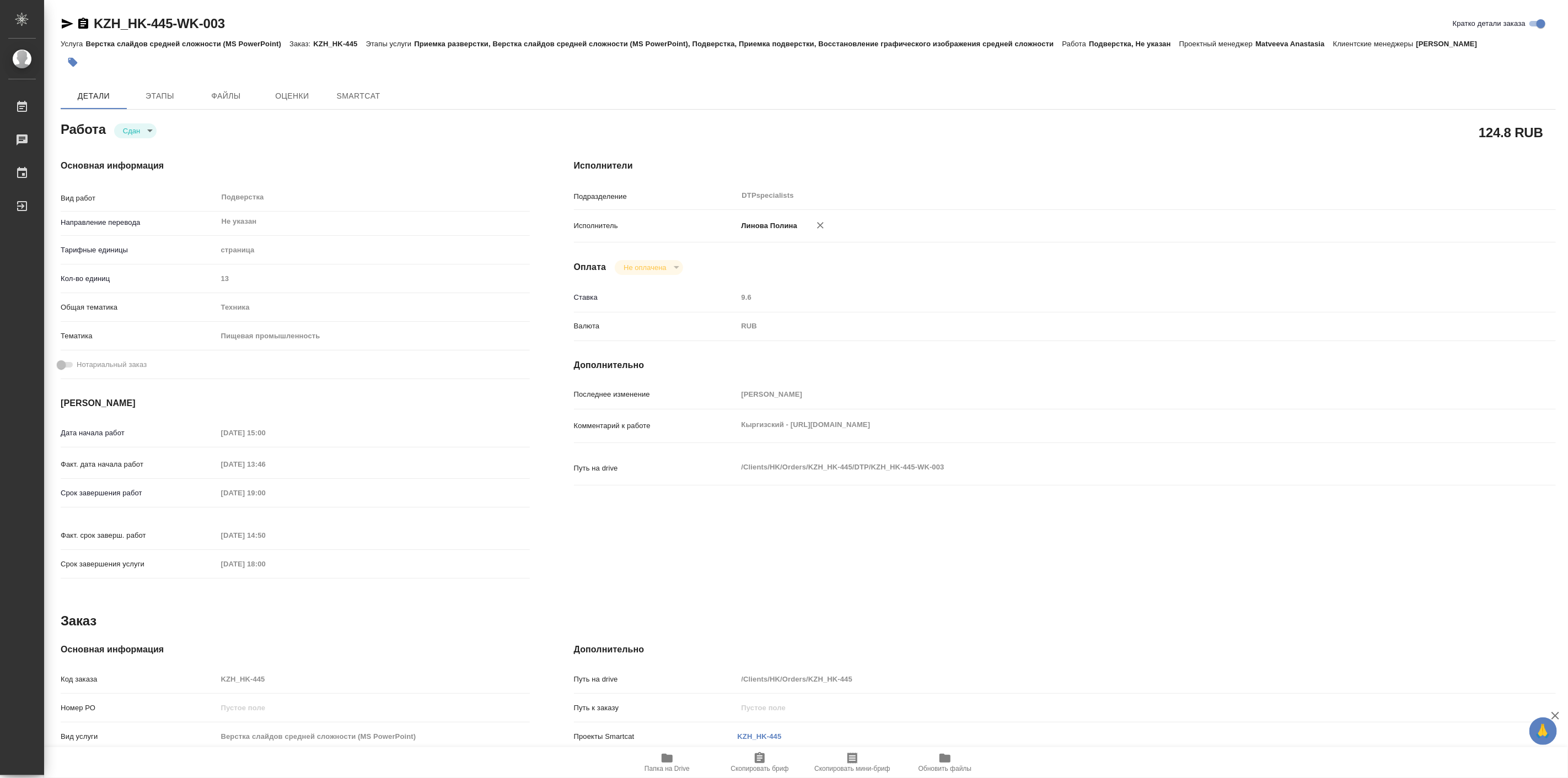
type textarea "x"
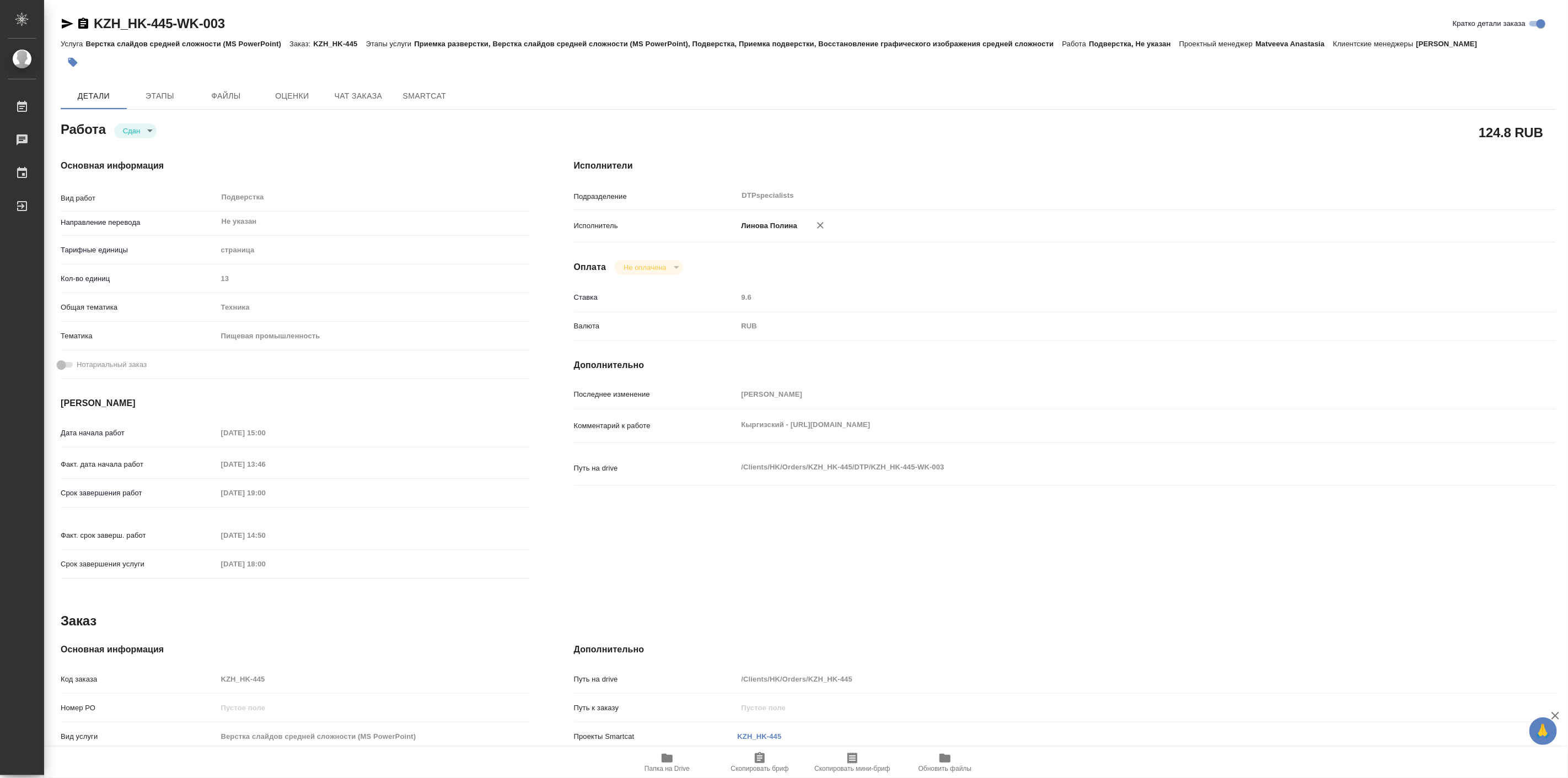
type textarea "x"
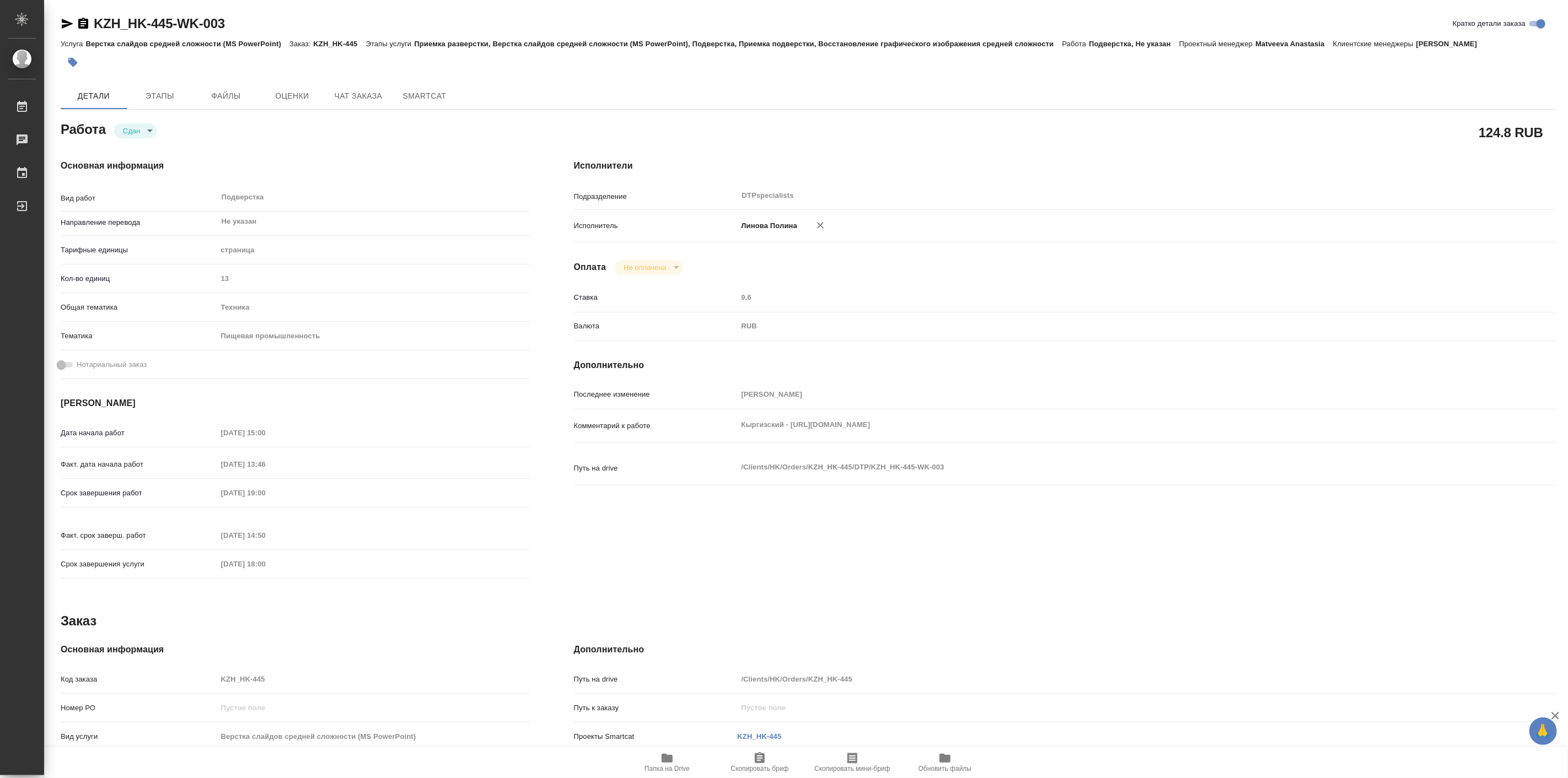
type textarea "x"
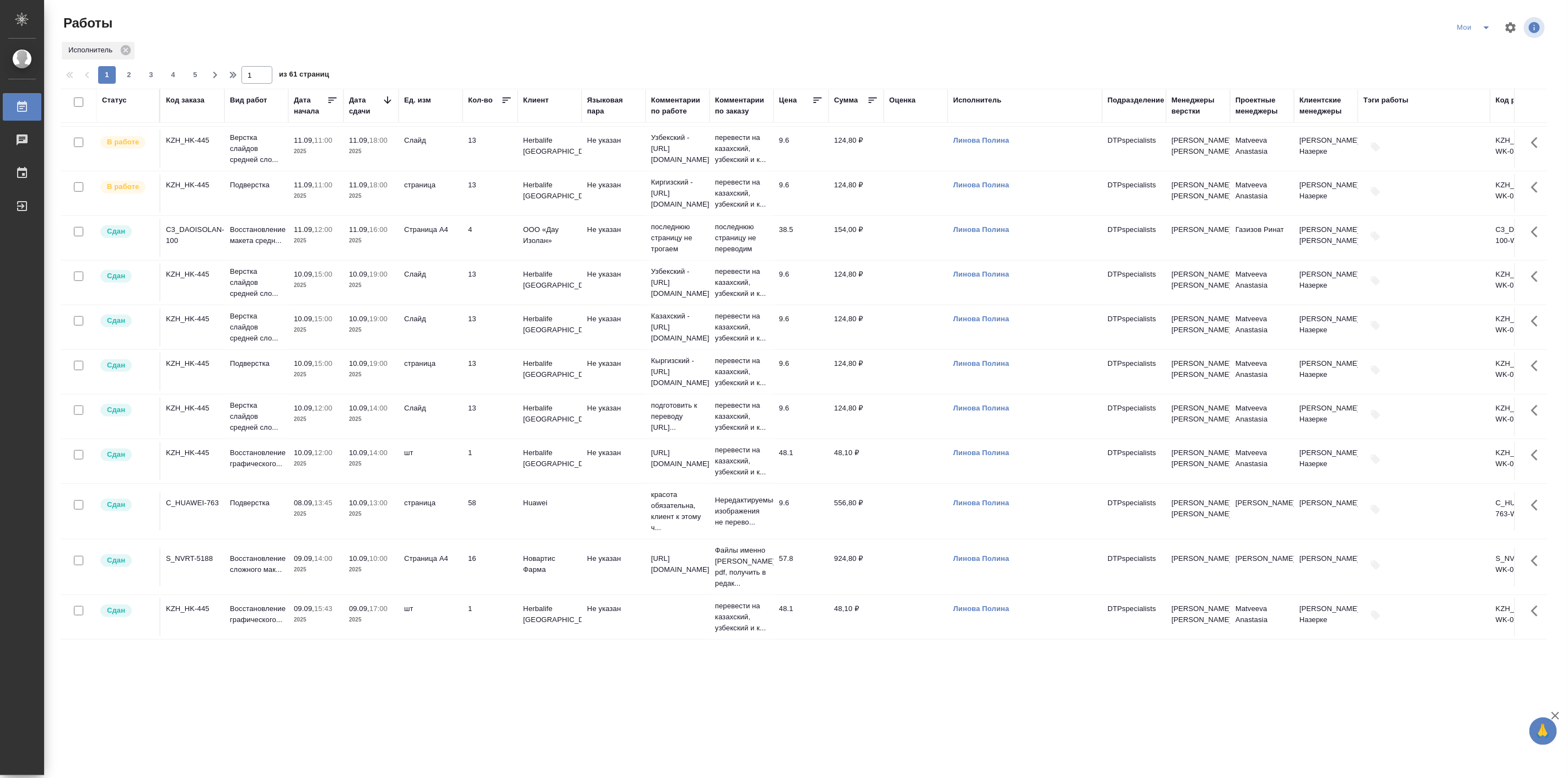
scroll to position [864, 0]
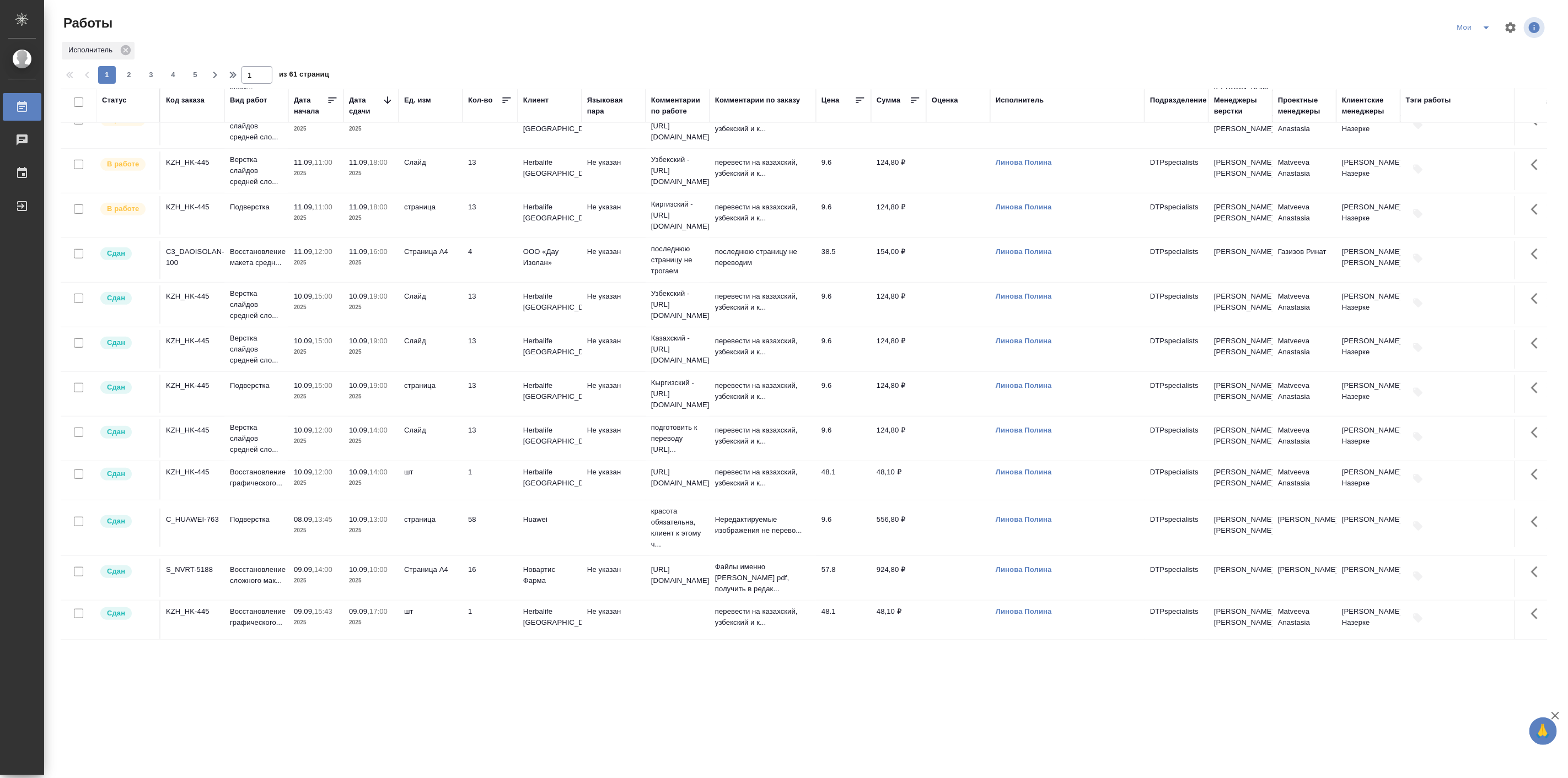
drag, startPoint x: 774, startPoint y: 104, endPoint x: 852, endPoint y: 124, distance: 80.5
click at [852, 124] on table "Статус Код заказа Вид работ Дата начала Дата сдачи Ед. изм Кол-во Клиент Языков…" at bounding box center [845, 45] width 1569 height 1189
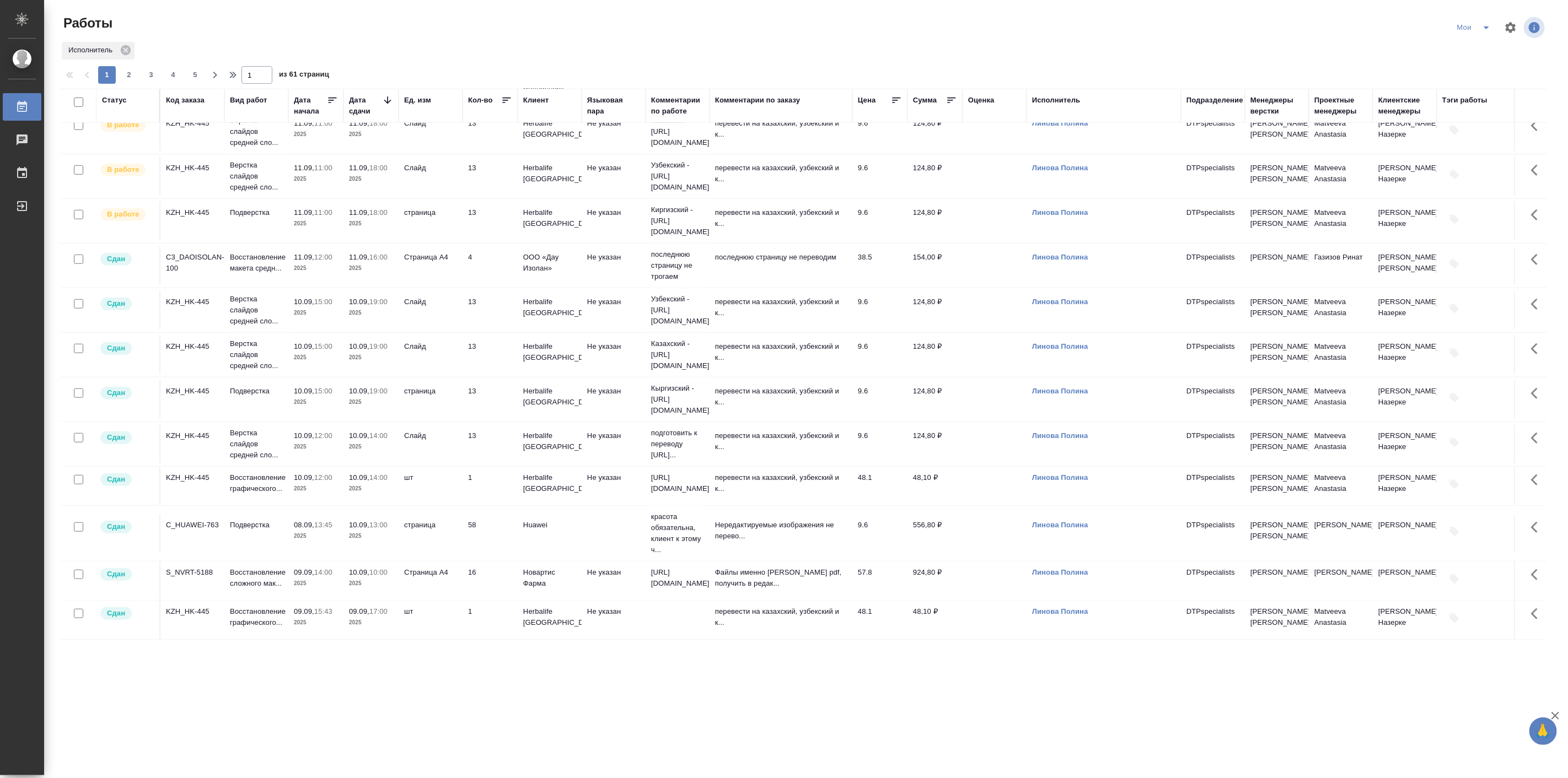
scroll to position [660, 0]
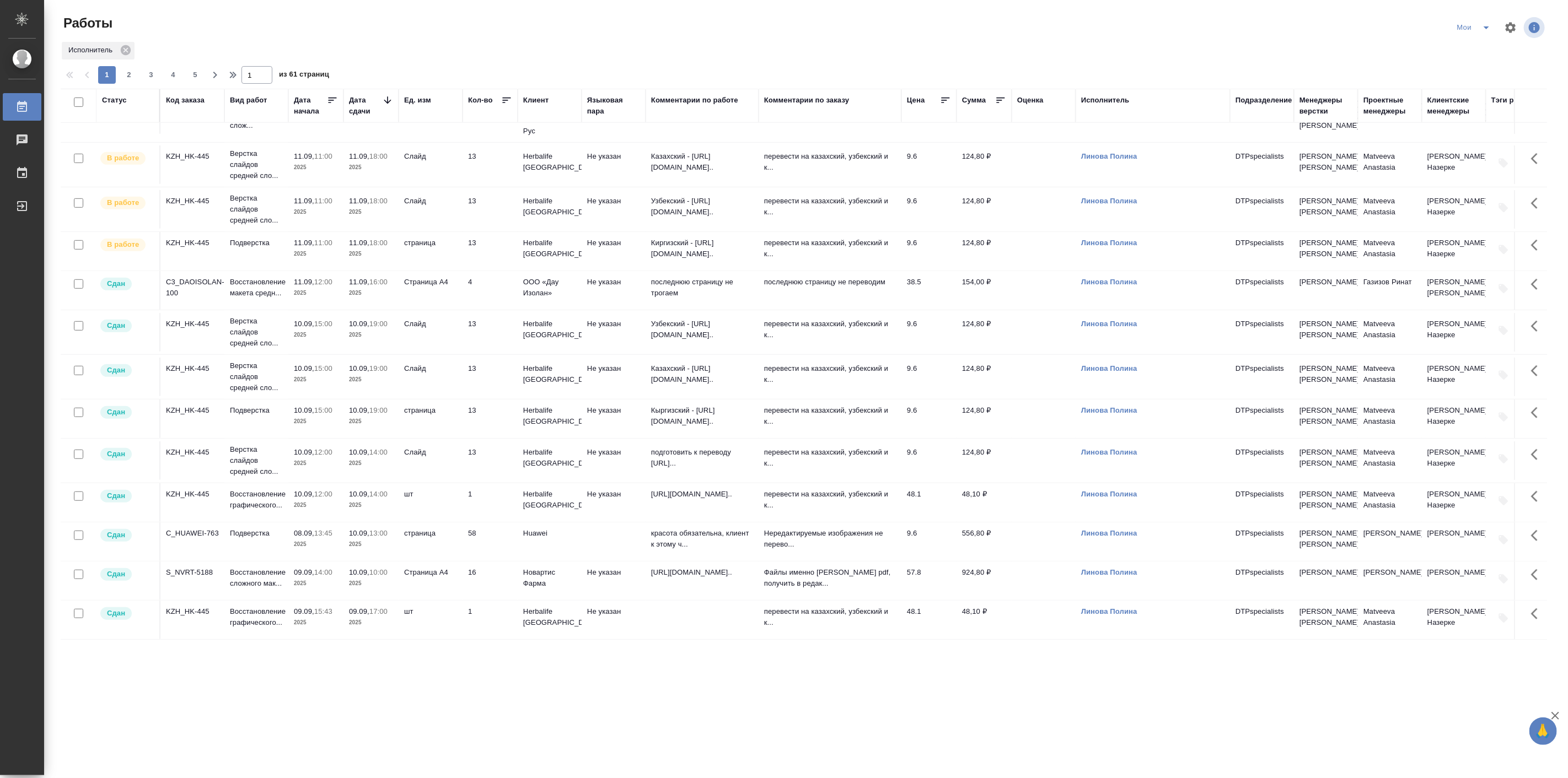
drag, startPoint x: 709, startPoint y: 107, endPoint x: 637, endPoint y: 139, distance: 78.8
click at [760, 106] on div at bounding box center [759, 106] width 1 height 33
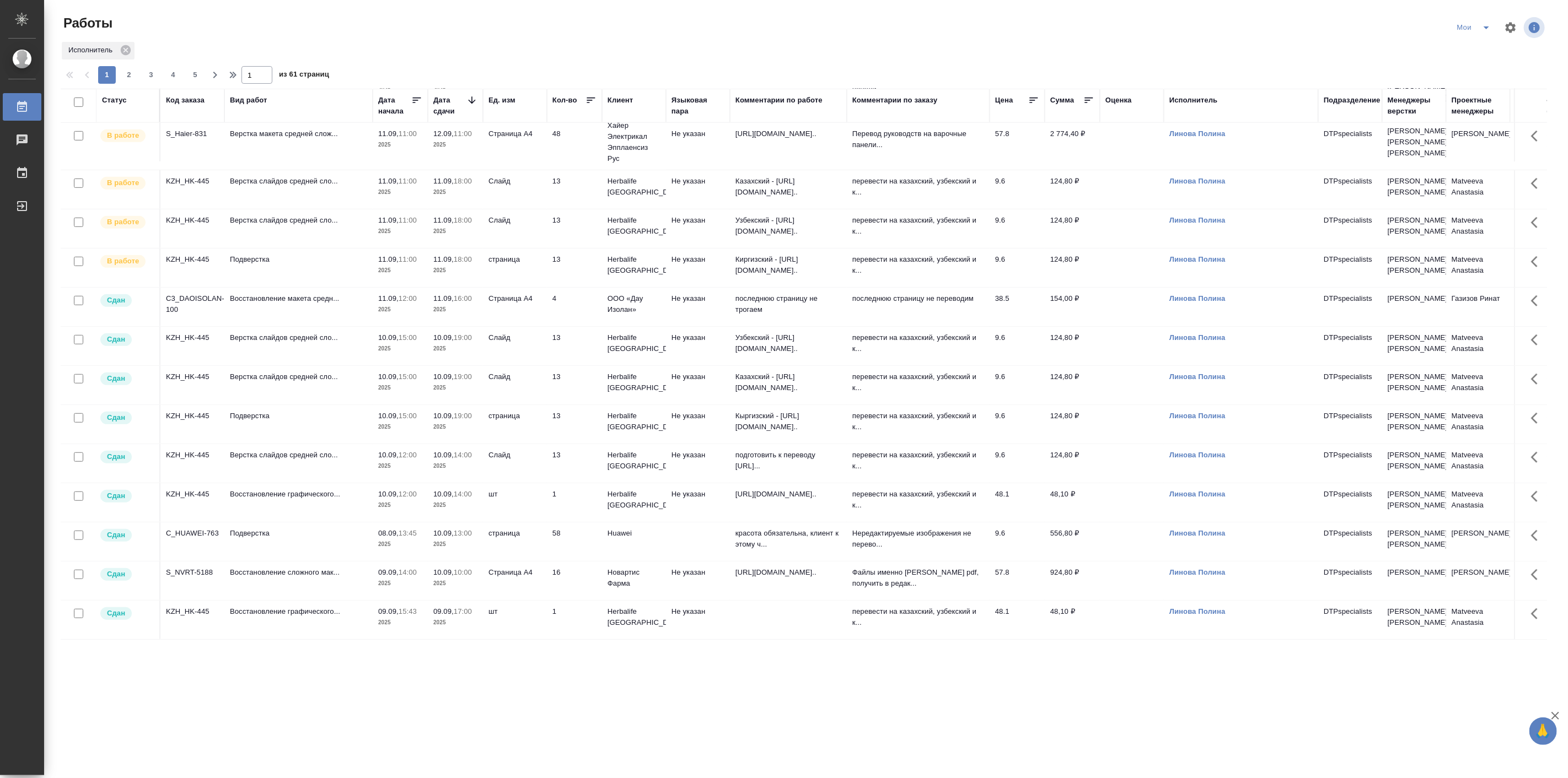
scroll to position [594, 0]
drag, startPoint x: 288, startPoint y: 107, endPoint x: 368, endPoint y: 145, distance: 88.6
click at [373, 107] on div at bounding box center [374, 106] width 1 height 33
click at [779, 372] on p "Казахский - https://drive.awatera.com..." at bounding box center [789, 383] width 106 height 22
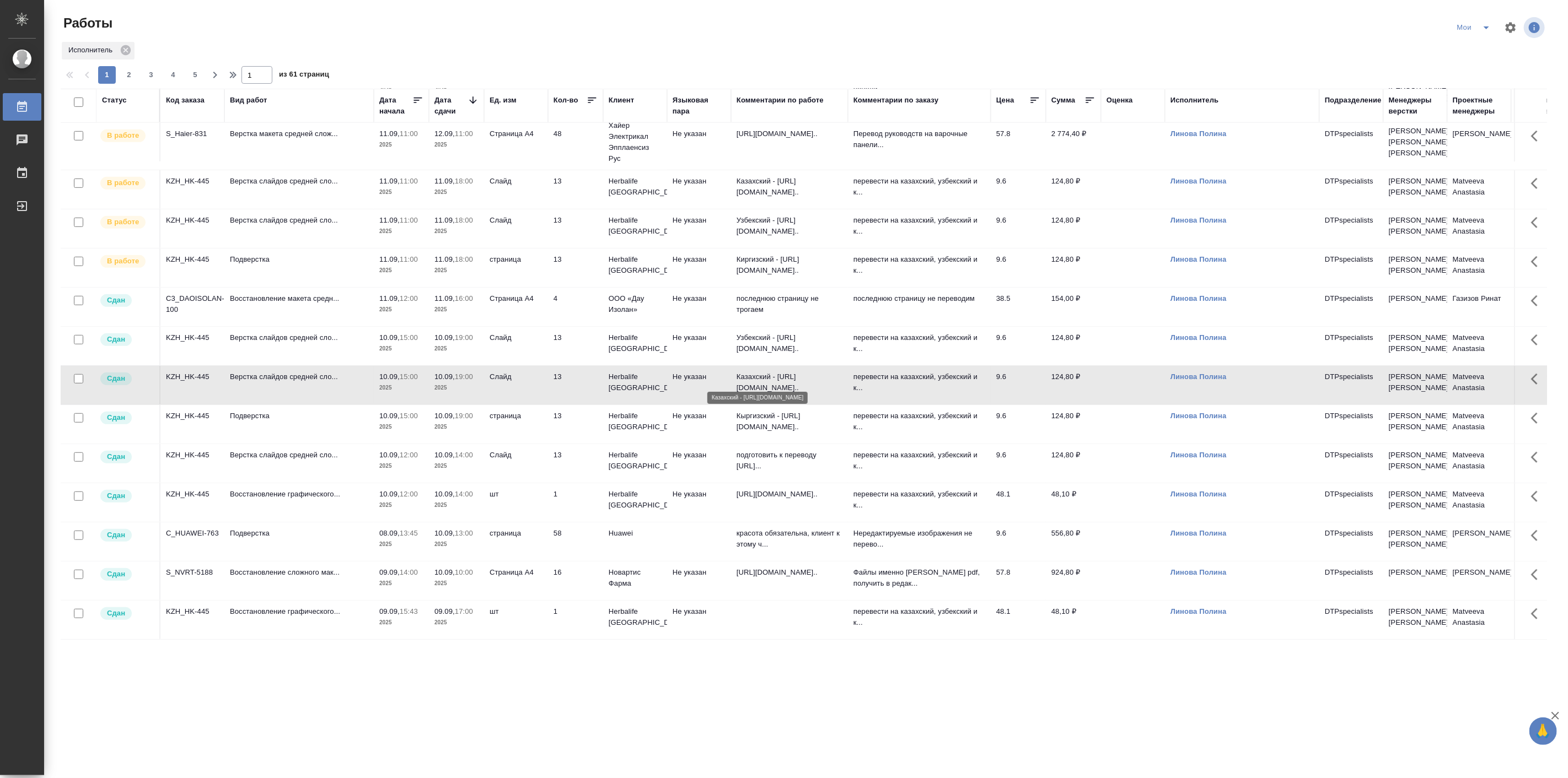
click at [779, 372] on p "Казахский - https://drive.awatera.com..." at bounding box center [789, 383] width 106 height 22
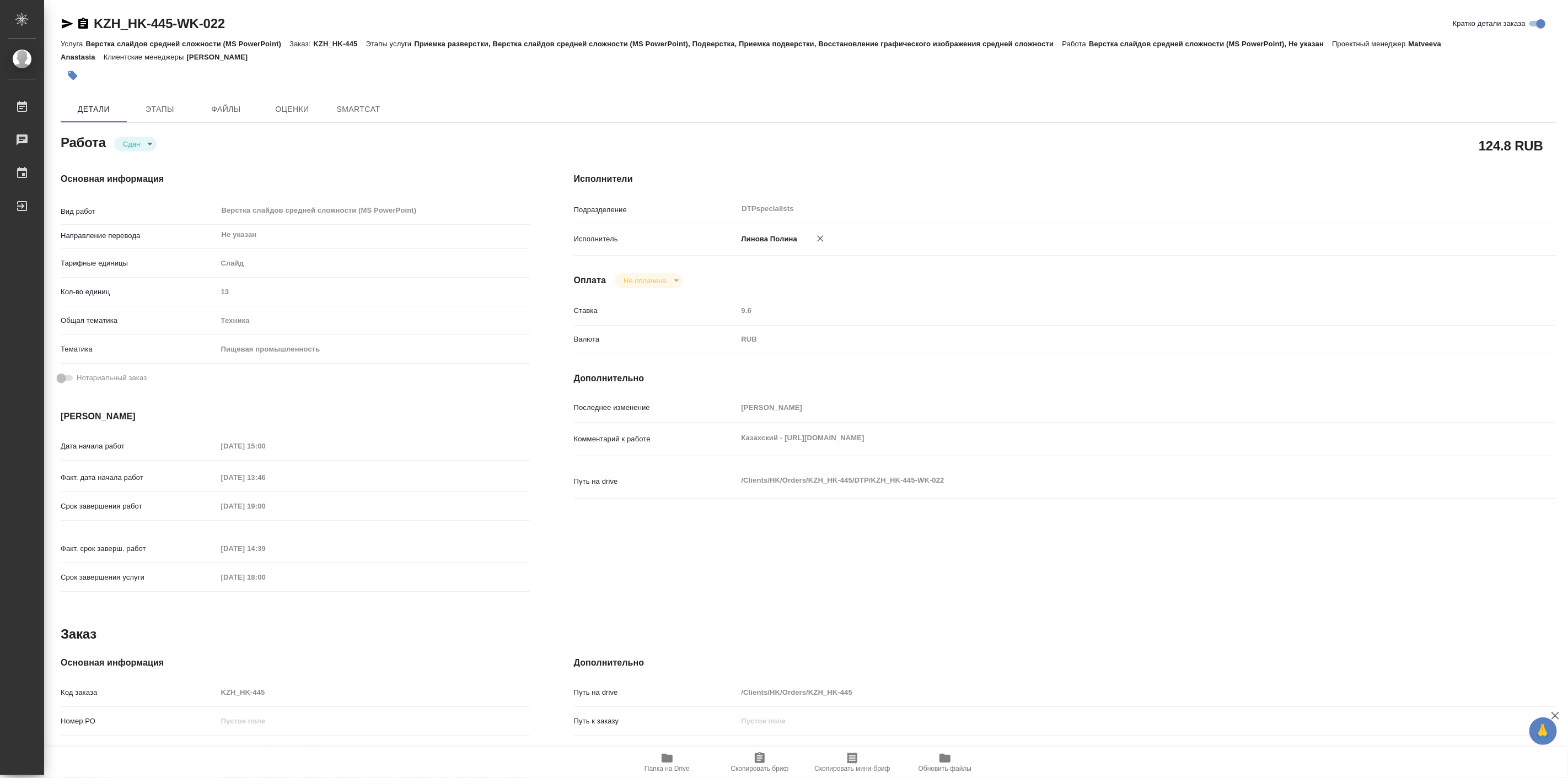
type textarea "x"
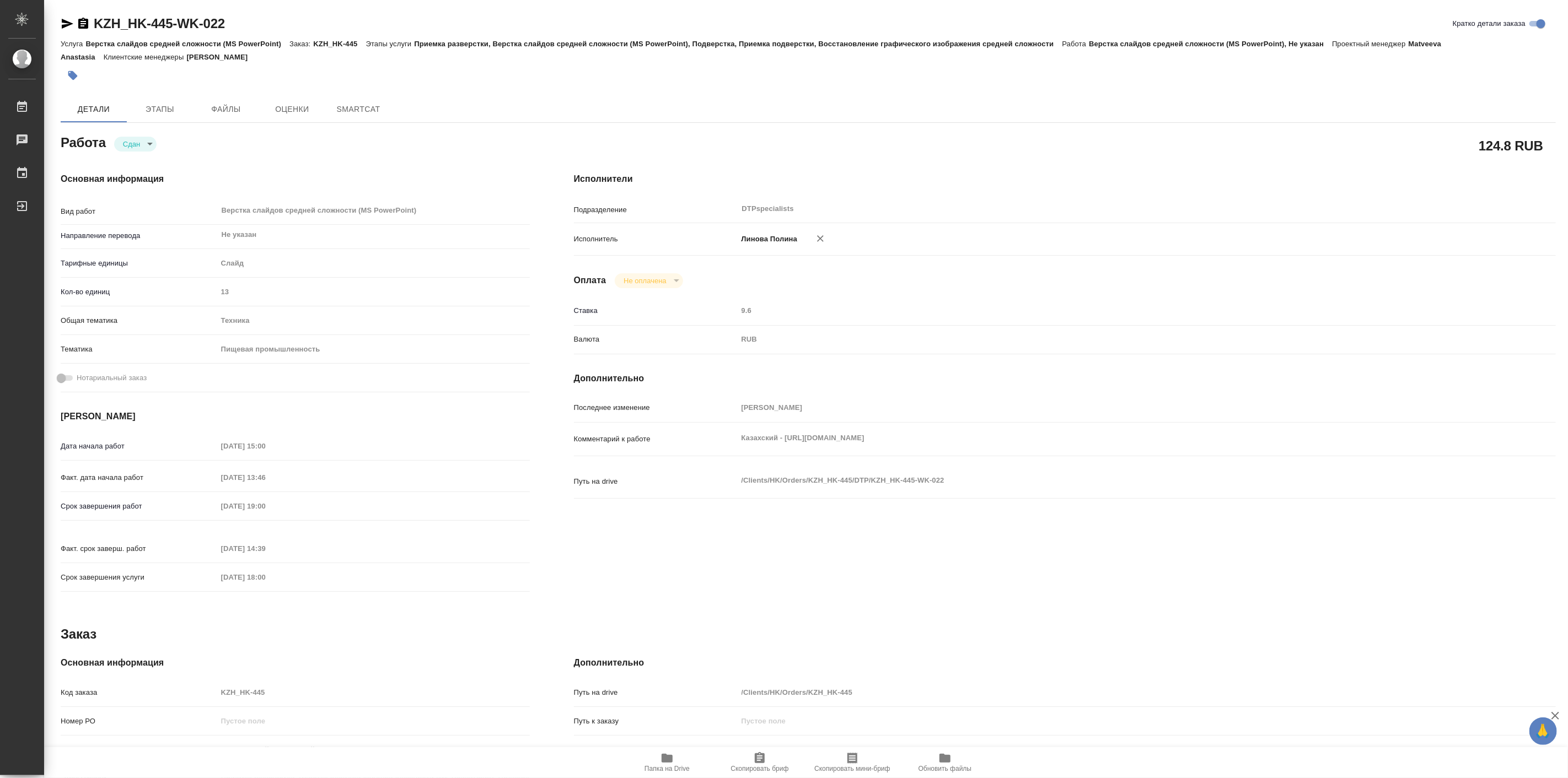
type textarea "x"
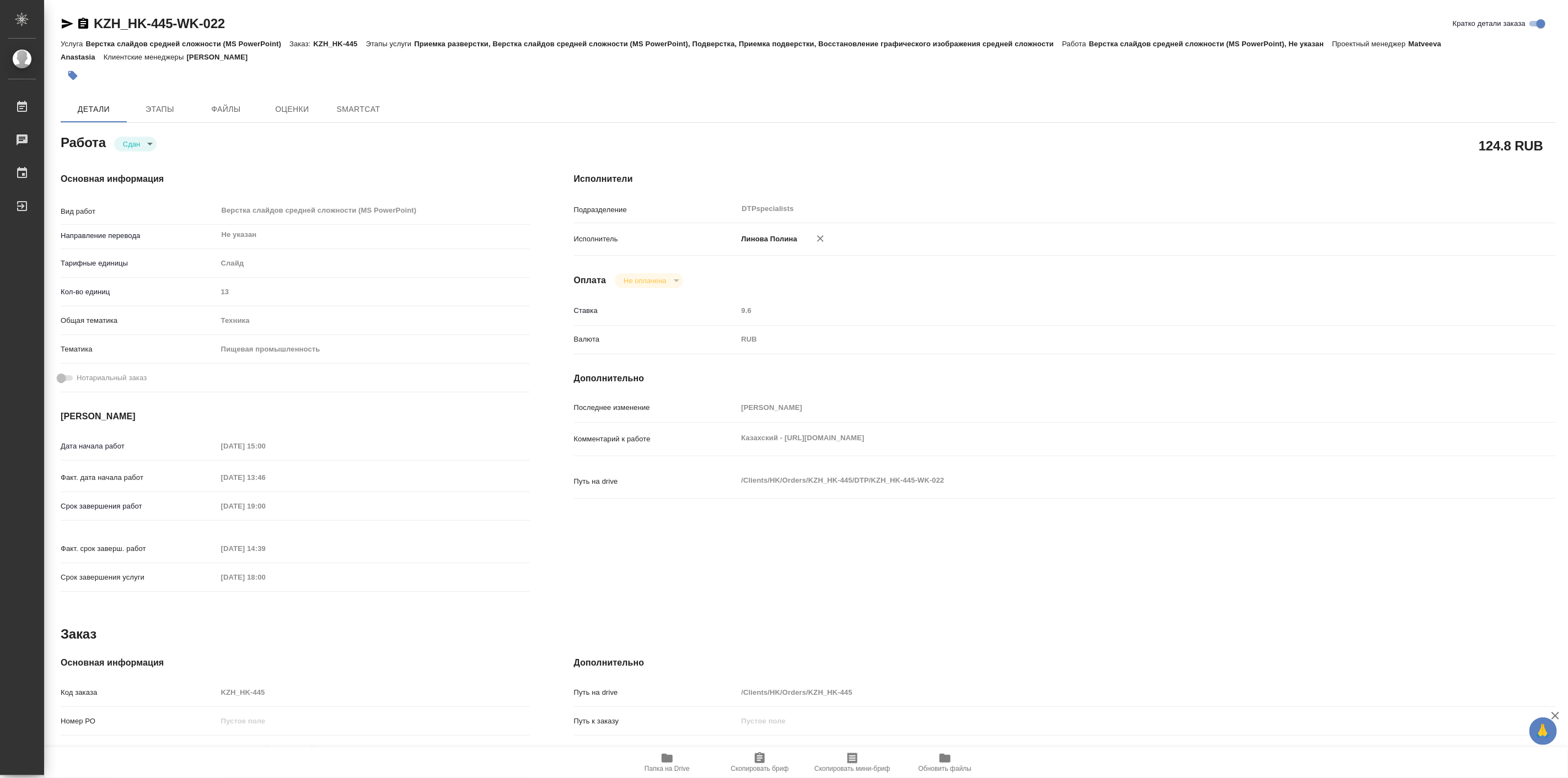
type textarea "x"
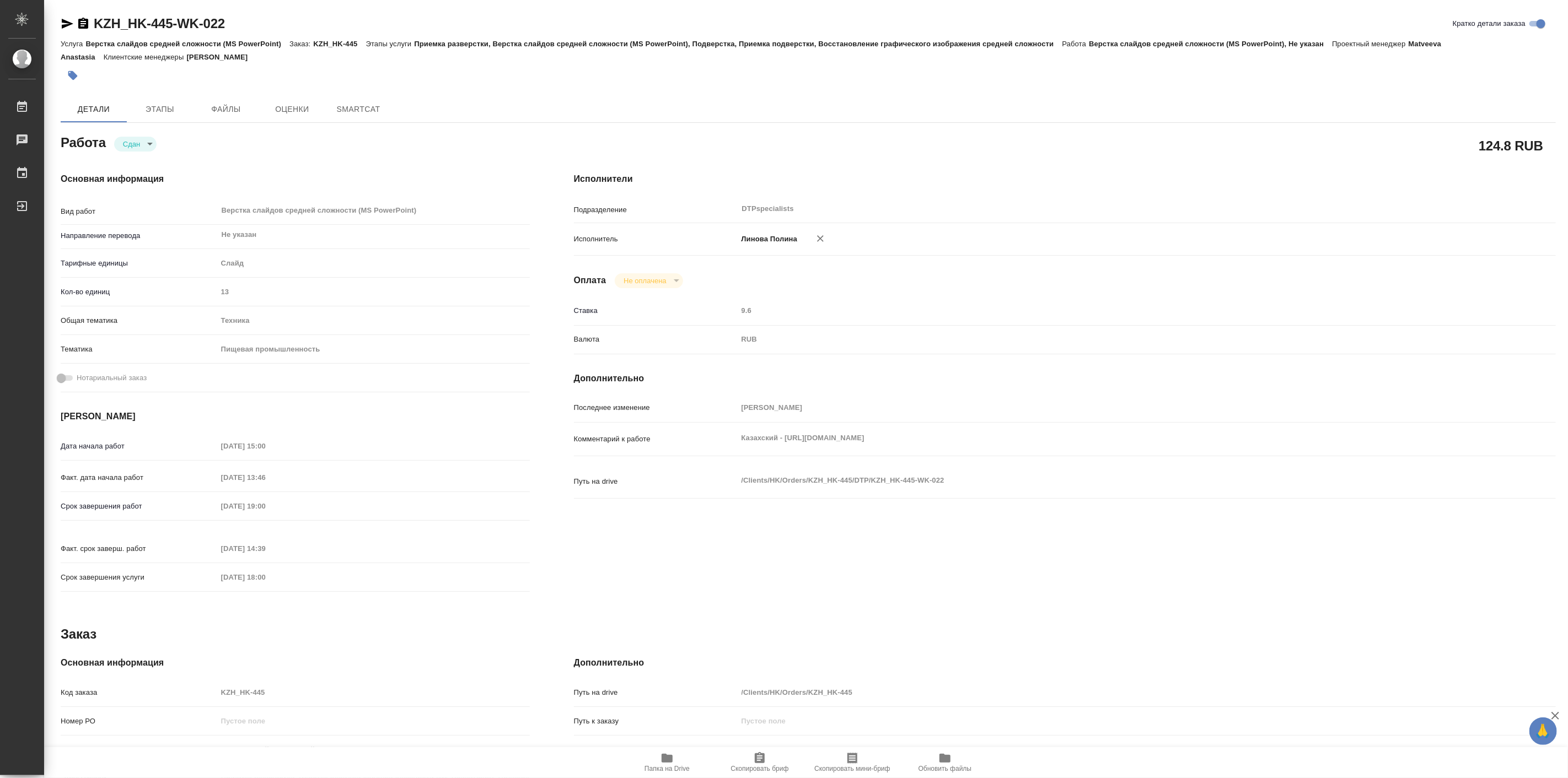
type textarea "x"
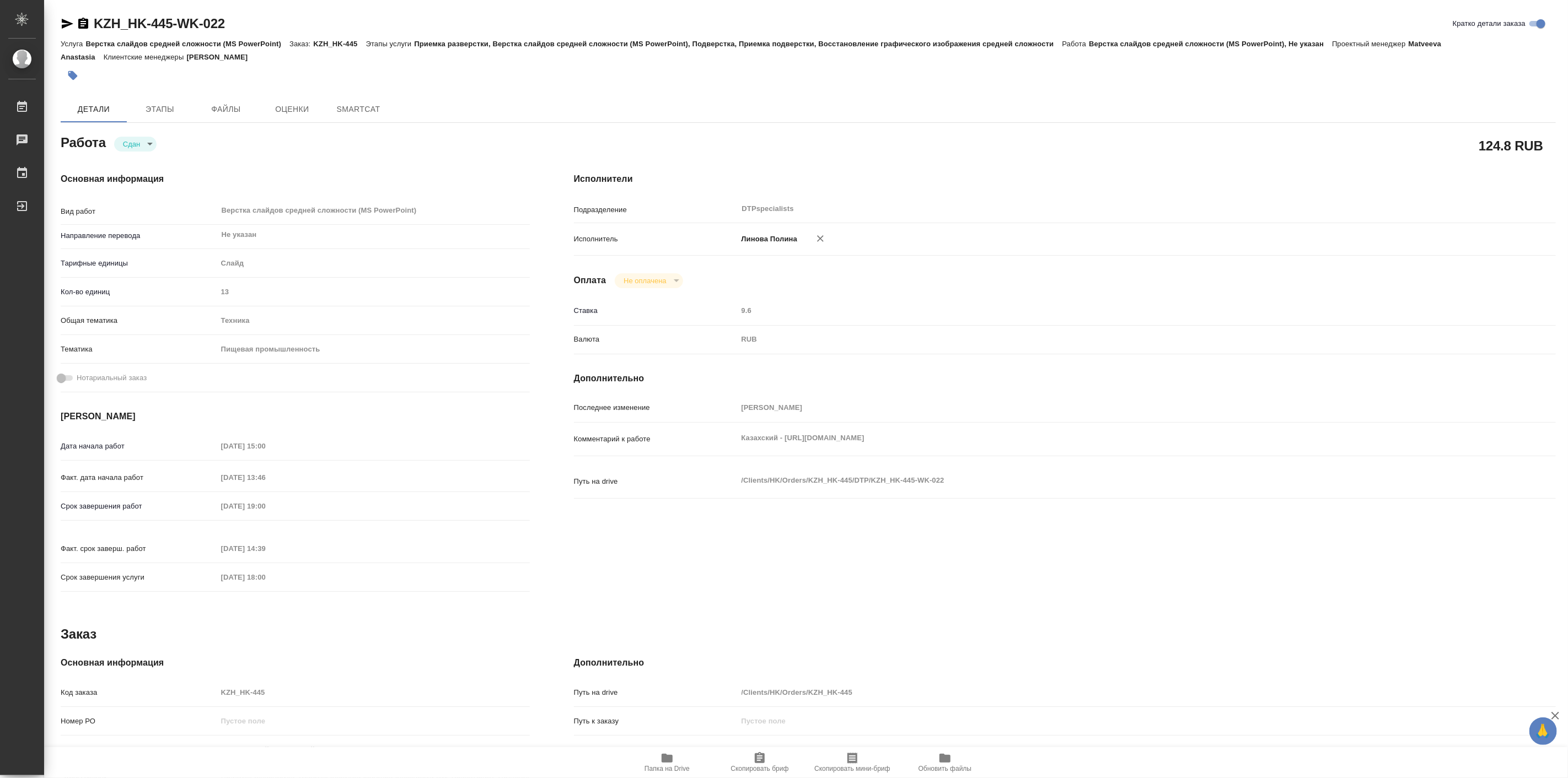
type textarea "x"
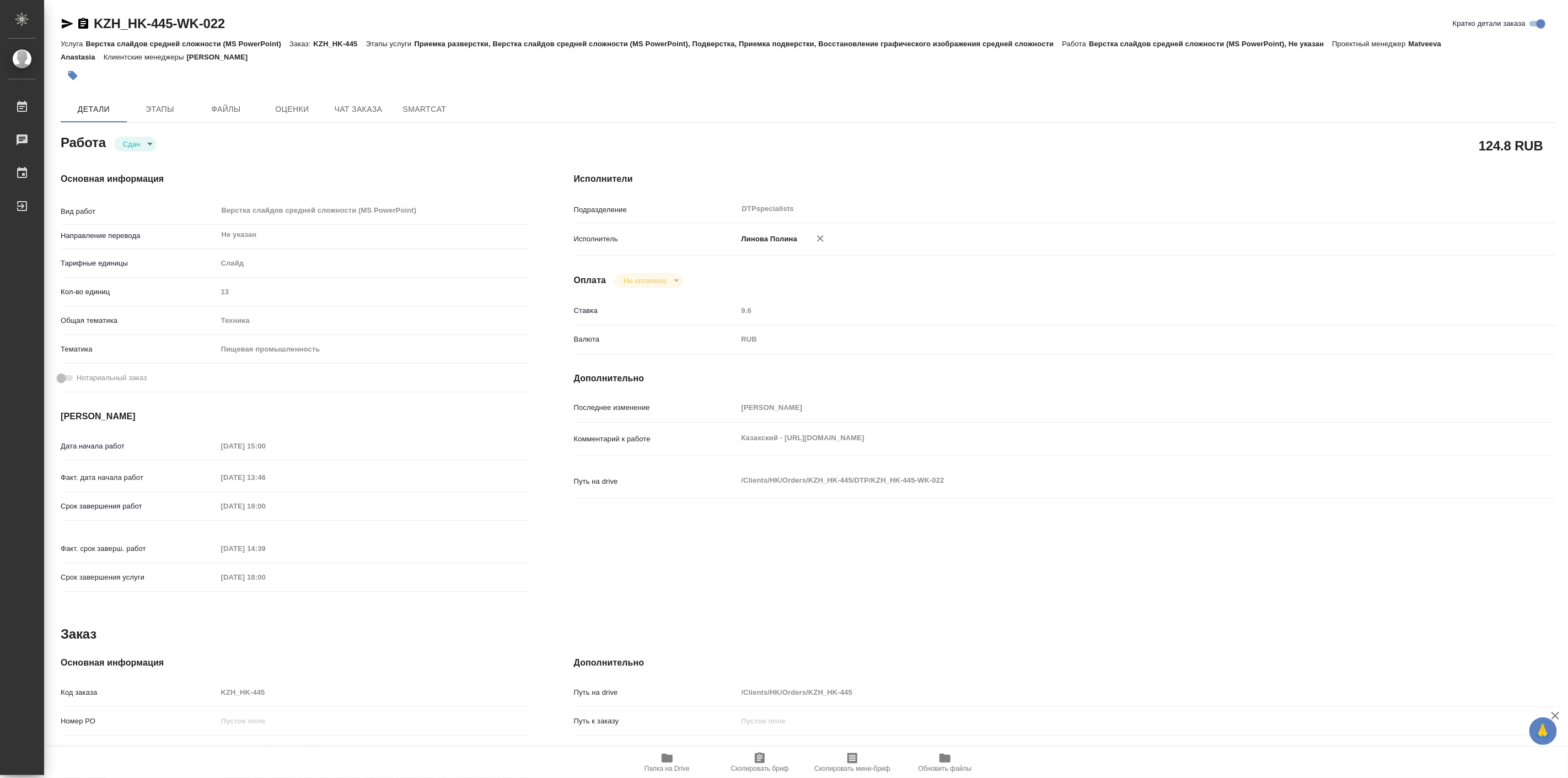
type textarea "x"
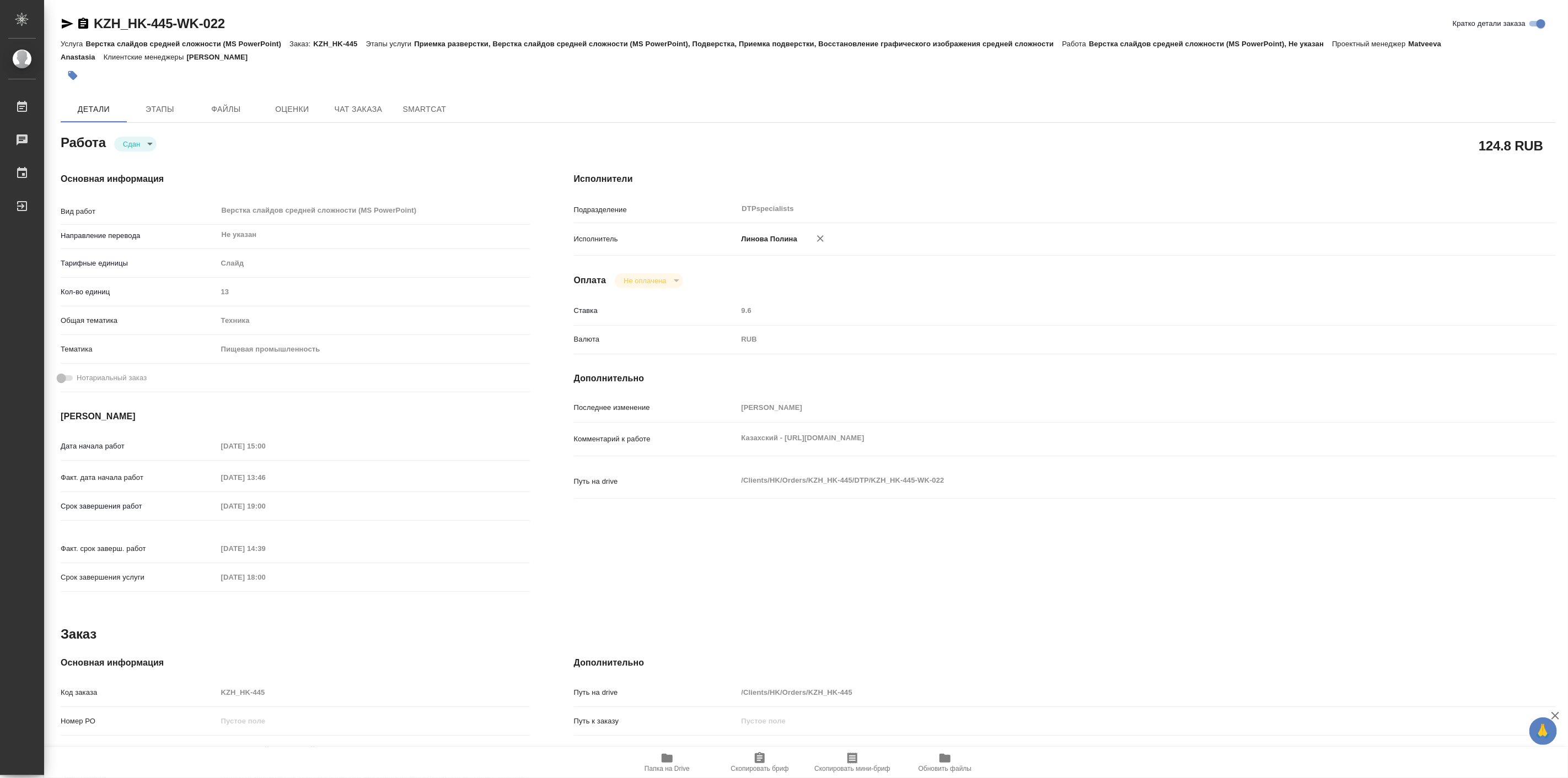
type textarea "x"
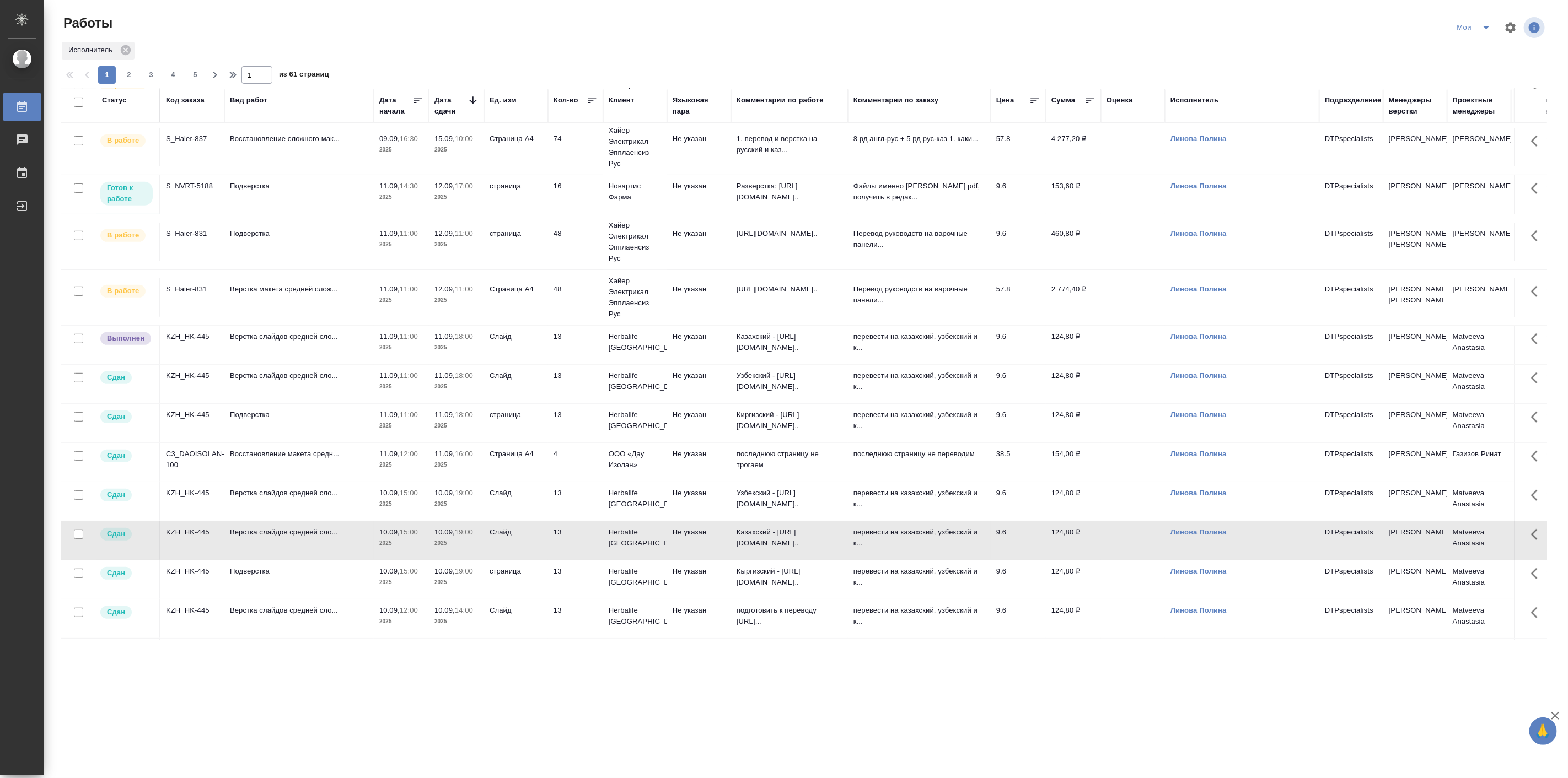
scroll to position [390, 0]
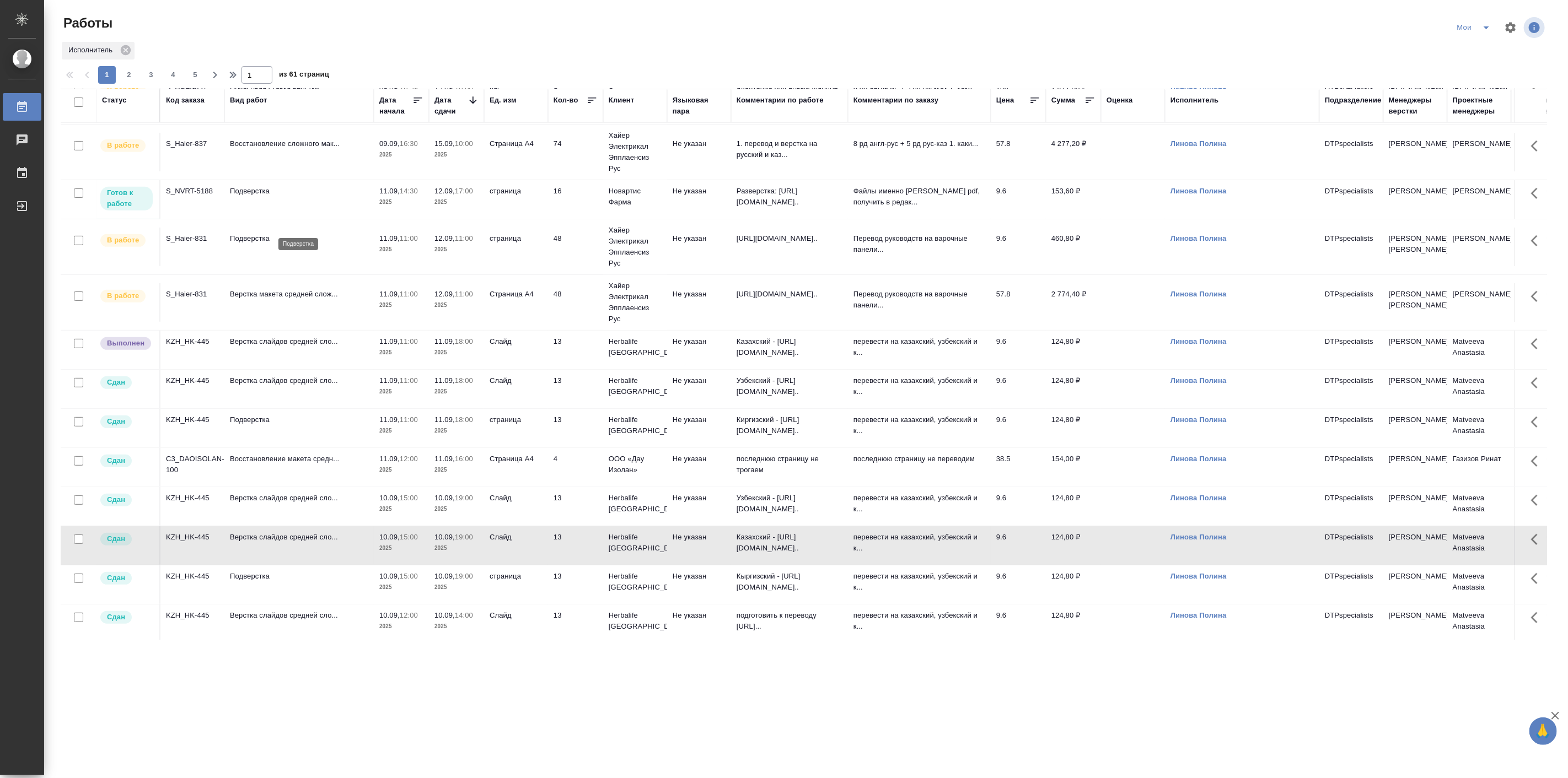
click at [269, 197] on p "Подверстка" at bounding box center [299, 191] width 138 height 11
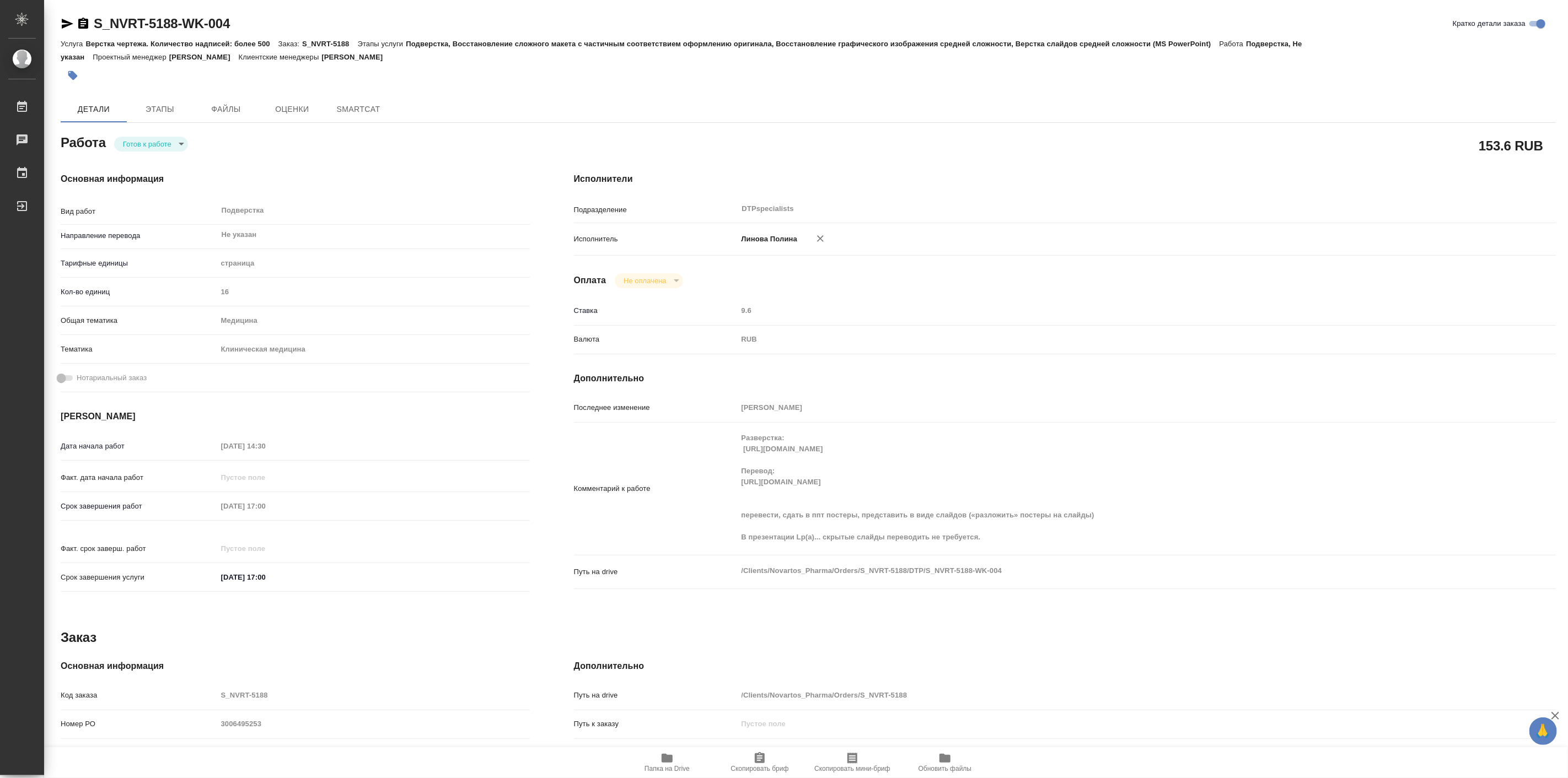
type textarea "x"
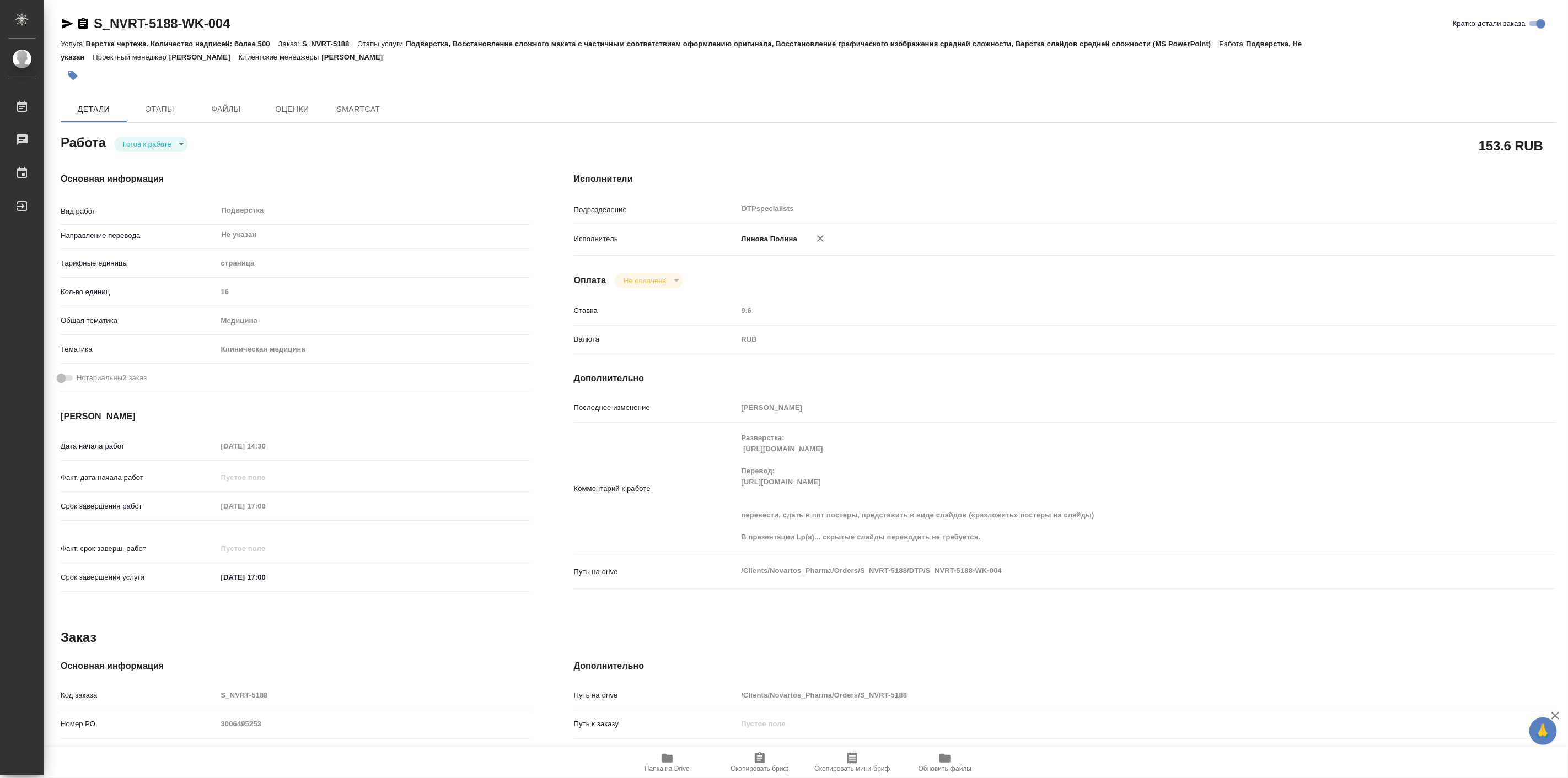
type textarea "x"
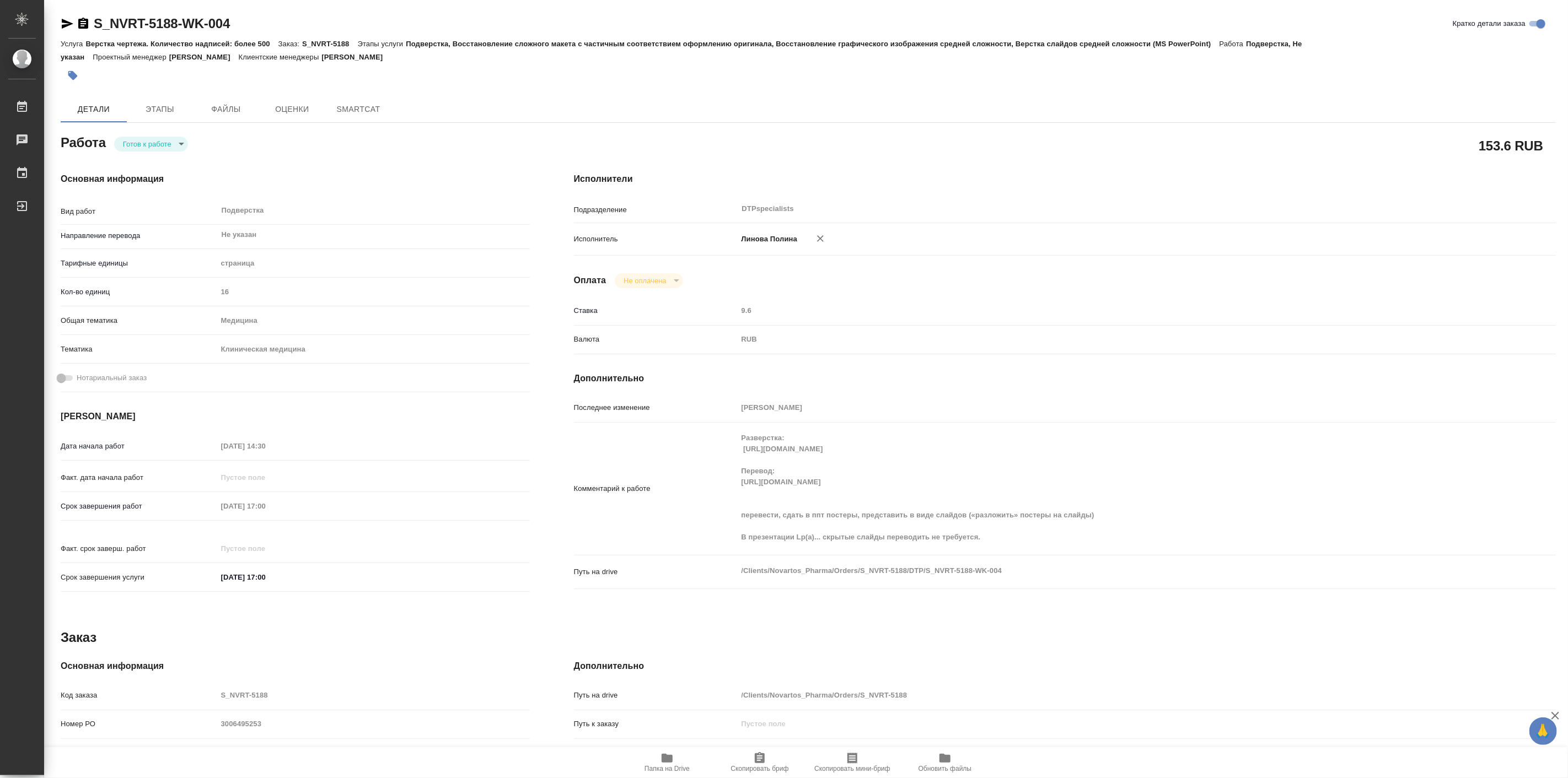
type textarea "x"
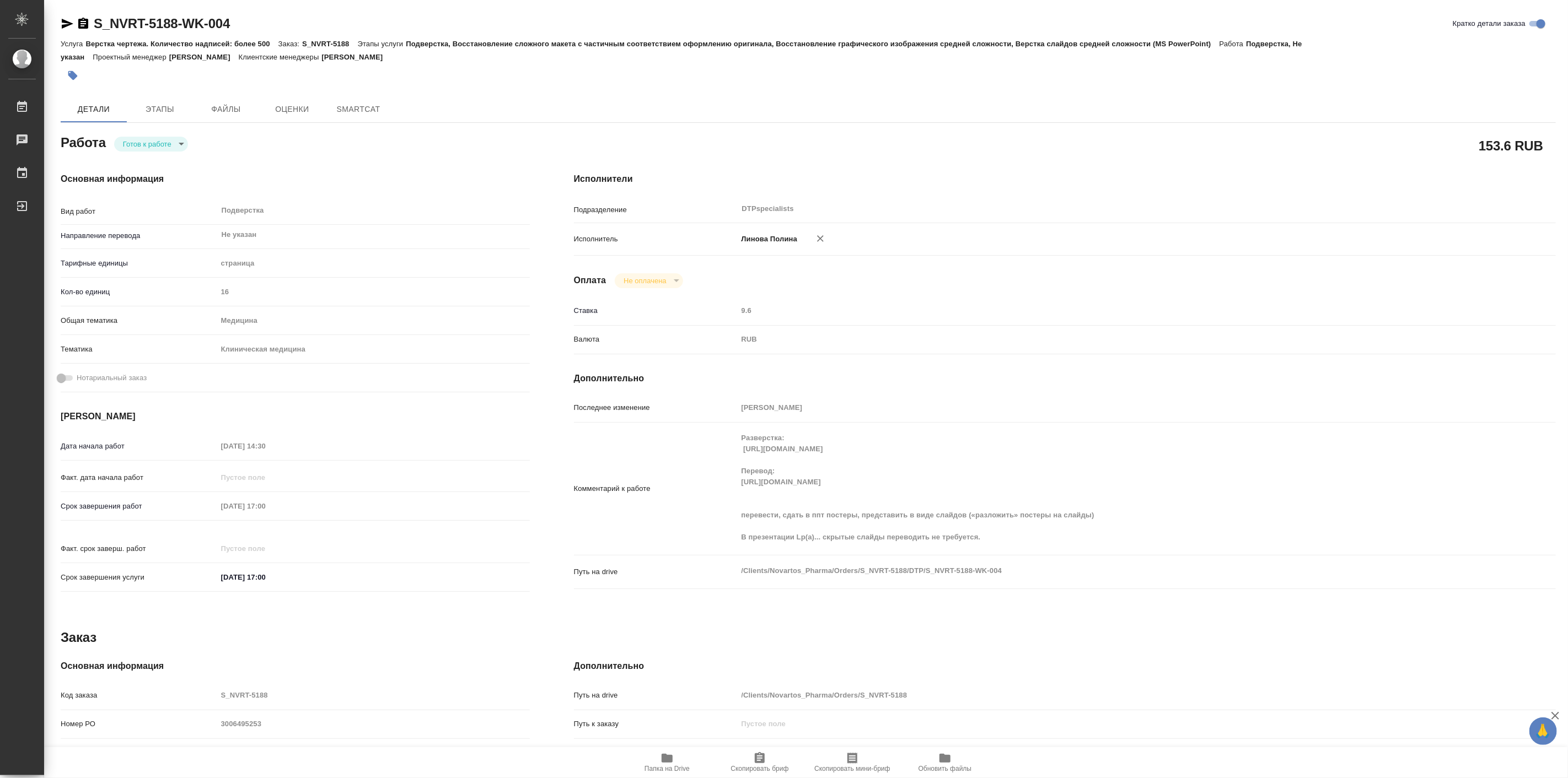
type textarea "x"
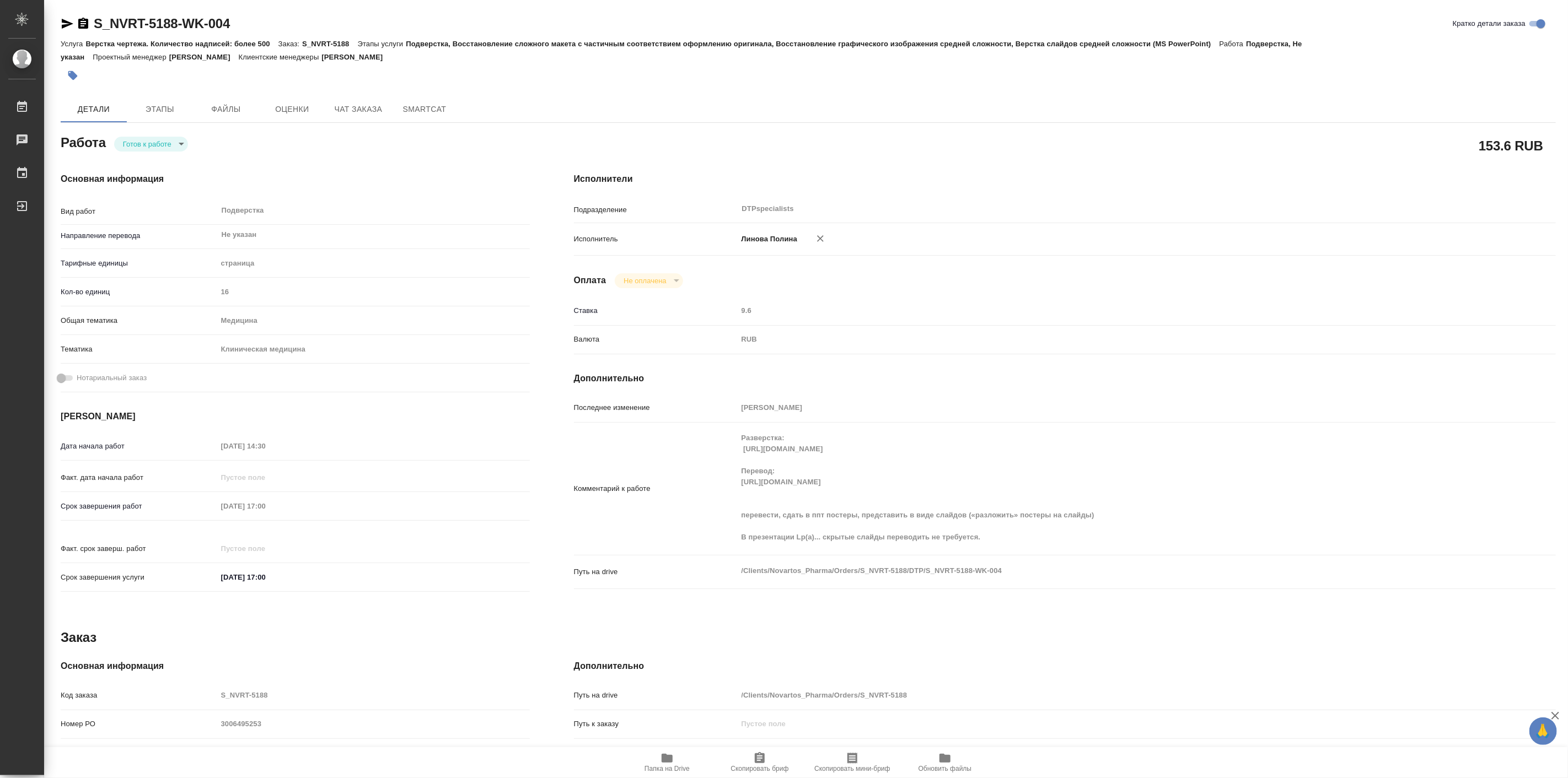
type textarea "x"
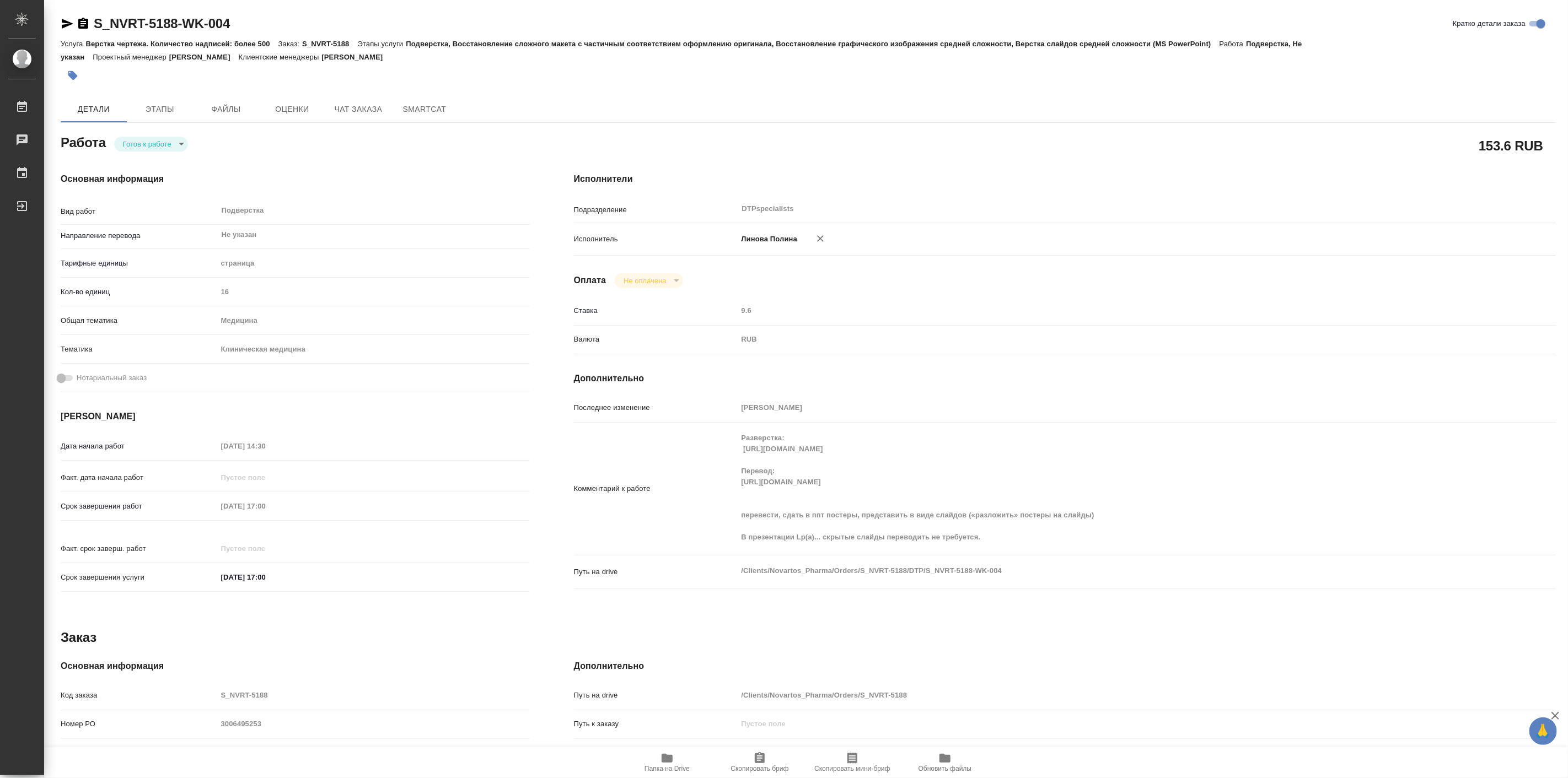
type textarea "x"
